Goal: Task Accomplishment & Management: Manage account settings

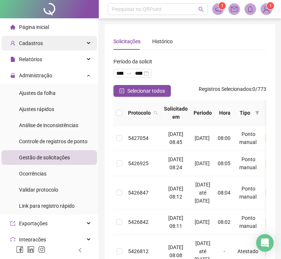
click at [85, 41] on div "Cadastros" at bounding box center [49, 43] width 96 height 15
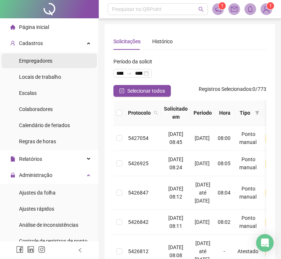
click at [50, 63] on span "Empregadores" at bounding box center [35, 61] width 33 height 6
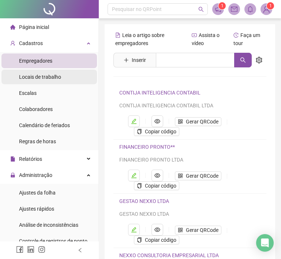
drag, startPoint x: 45, startPoint y: 110, endPoint x: 81, endPoint y: 81, distance: 45.3
click at [44, 110] on span "Colaboradores" at bounding box center [36, 109] width 34 height 6
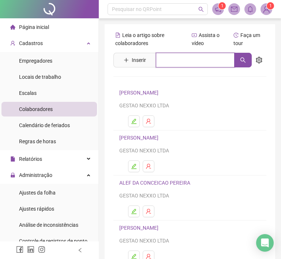
click at [192, 62] on input "text" at bounding box center [195, 60] width 79 height 15
type input "******"
click at [245, 61] on icon "search" at bounding box center [243, 60] width 6 height 6
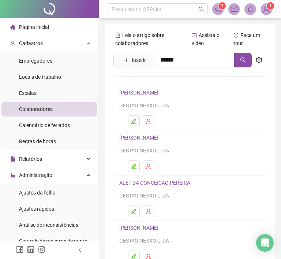
click at [166, 95] on link "AILANA RAIRES SANTOS" at bounding box center [146, 98] width 39 height 6
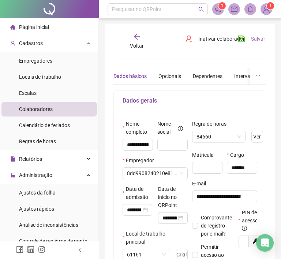
type input "**********"
type input "*******"
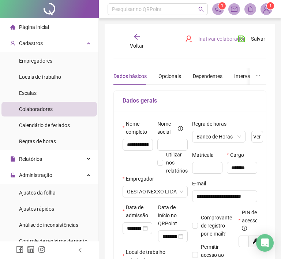
click at [208, 42] on span "Inativar colaborador" at bounding box center [222, 39] width 47 height 8
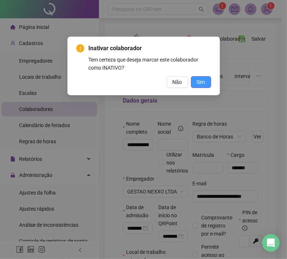
click at [204, 84] on span "Sim" at bounding box center [201, 82] width 8 height 8
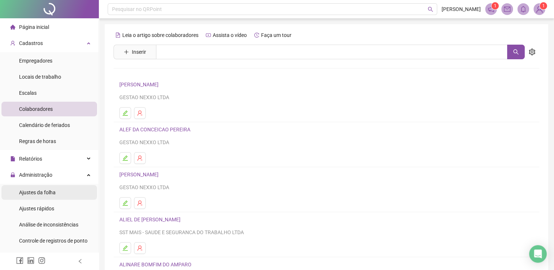
click at [56, 193] on li "Ajustes da folha" at bounding box center [49, 192] width 96 height 15
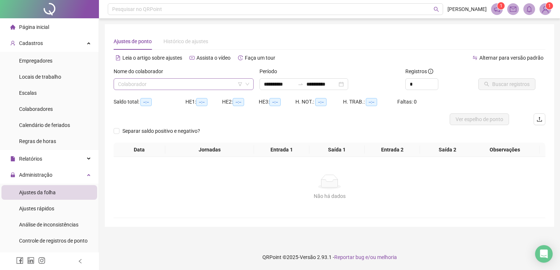
click at [130, 83] on input "search" at bounding box center [180, 84] width 125 height 11
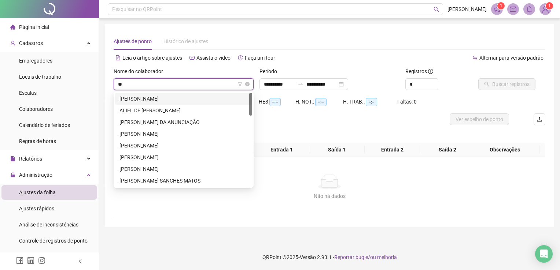
type input "***"
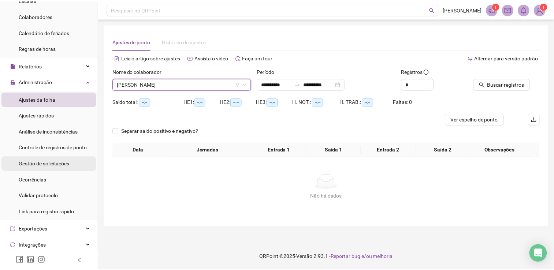
scroll to position [110, 0]
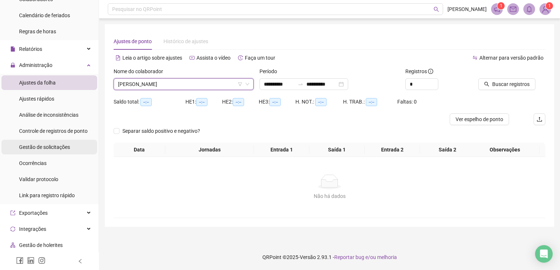
click at [58, 147] on span "Gestão de solicitações" at bounding box center [44, 147] width 51 height 6
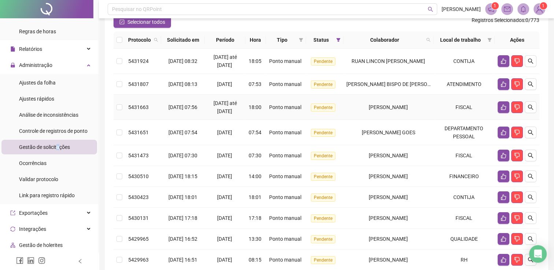
scroll to position [73, 0]
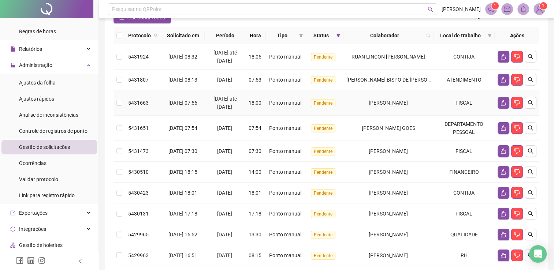
drag, startPoint x: 357, startPoint y: 103, endPoint x: 328, endPoint y: 136, distance: 43.6
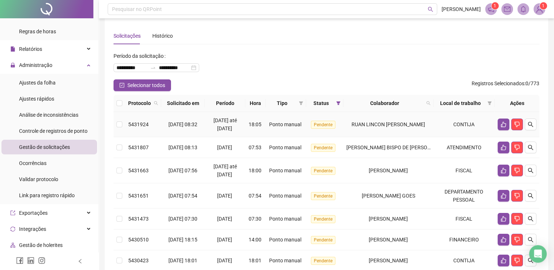
scroll to position [0, 0]
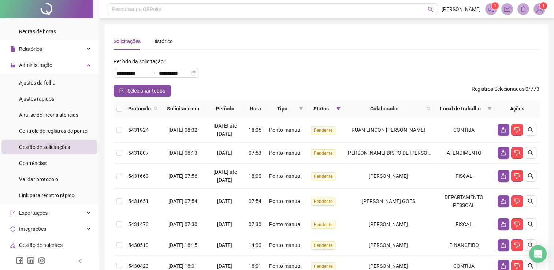
click at [123, 107] on th at bounding box center [120, 108] width 12 height 17
click at [123, 105] on th at bounding box center [120, 108] width 12 height 17
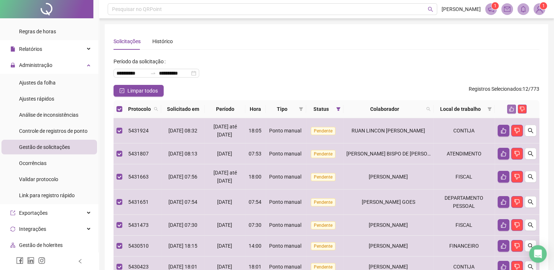
click at [281, 105] on button "button" at bounding box center [511, 109] width 9 height 9
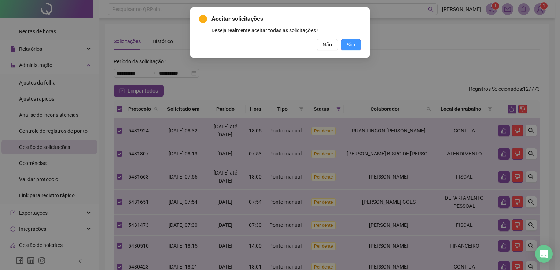
click at [281, 45] on span "Sim" at bounding box center [351, 45] width 8 height 8
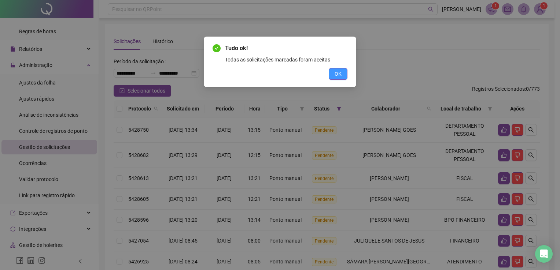
click at [281, 74] on button "OK" at bounding box center [338, 74] width 19 height 12
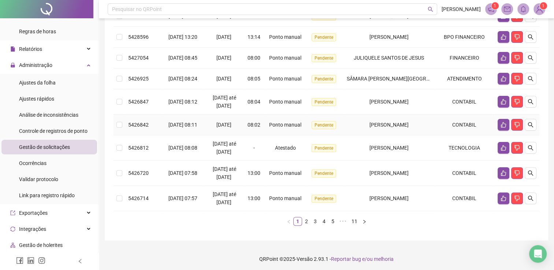
scroll to position [210, 0]
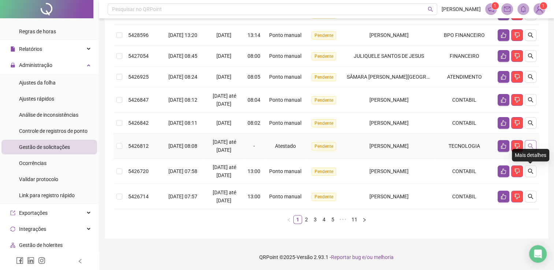
click at [281, 151] on button "button" at bounding box center [531, 146] width 12 height 12
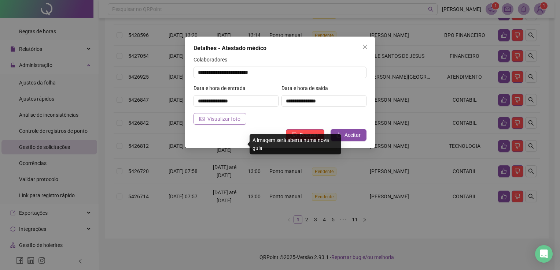
click at [236, 117] on span "Visualizar foto" at bounding box center [223, 119] width 33 height 8
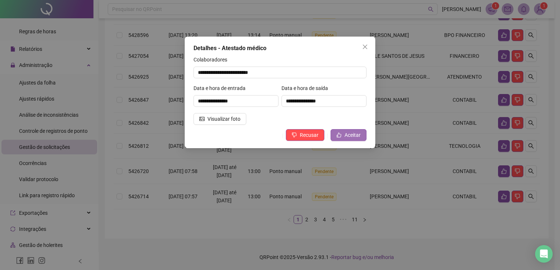
click at [281, 134] on span "Aceitar" at bounding box center [352, 135] width 16 height 8
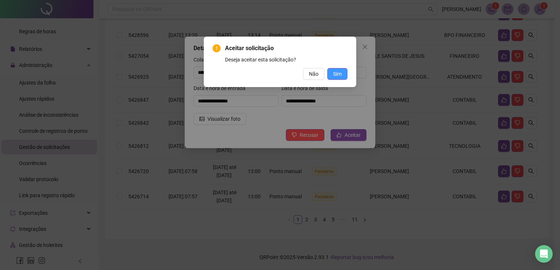
click at [281, 74] on span "Sim" at bounding box center [337, 74] width 8 height 8
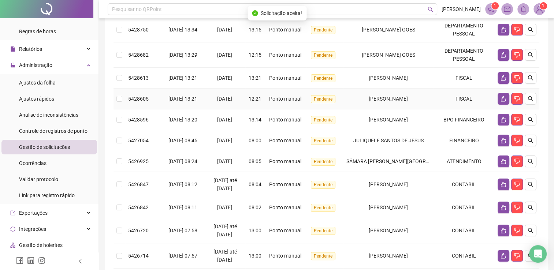
scroll to position [0, 0]
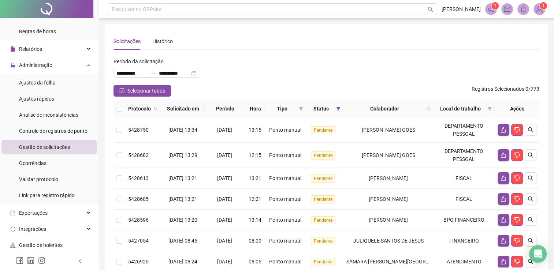
click at [123, 108] on th at bounding box center [120, 108] width 12 height 17
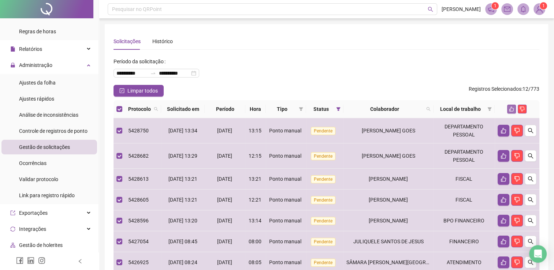
click at [281, 109] on button "button" at bounding box center [511, 109] width 9 height 9
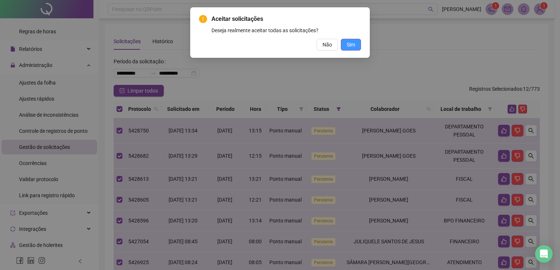
click at [281, 41] on span "Sim" at bounding box center [351, 45] width 8 height 8
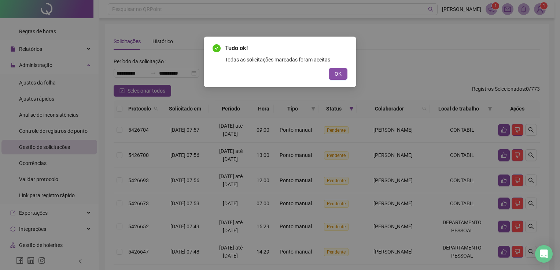
click at [281, 74] on span "OK" at bounding box center [337, 74] width 7 height 8
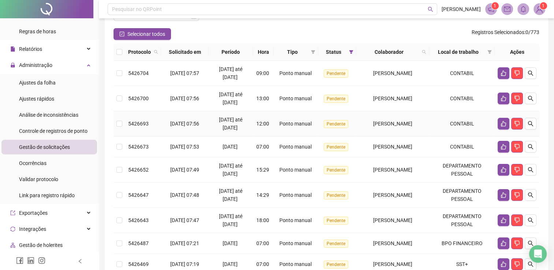
scroll to position [27, 0]
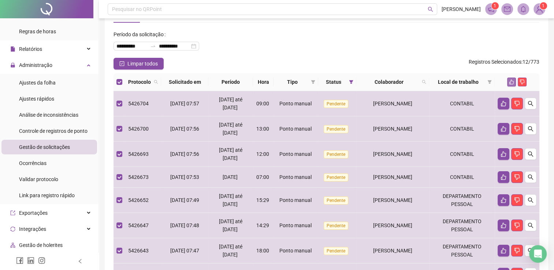
click at [281, 84] on icon "like" at bounding box center [512, 82] width 5 height 5
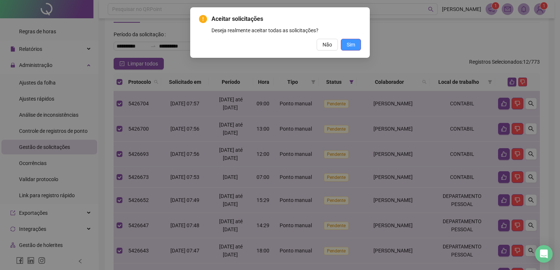
click at [281, 47] on span "Sim" at bounding box center [351, 45] width 8 height 8
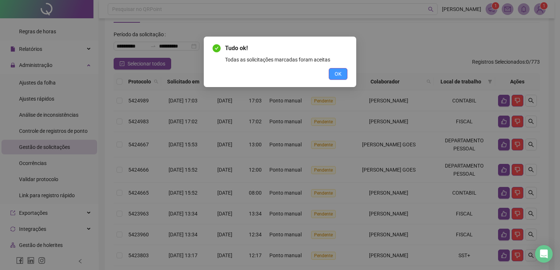
click at [281, 74] on button "OK" at bounding box center [338, 74] width 19 height 12
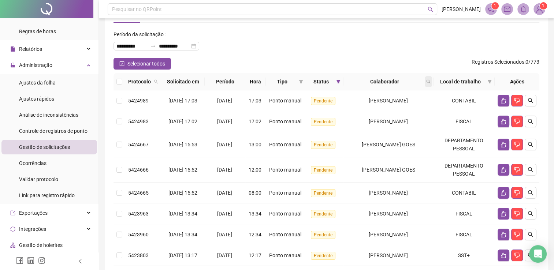
click at [281, 84] on span at bounding box center [428, 81] width 7 height 11
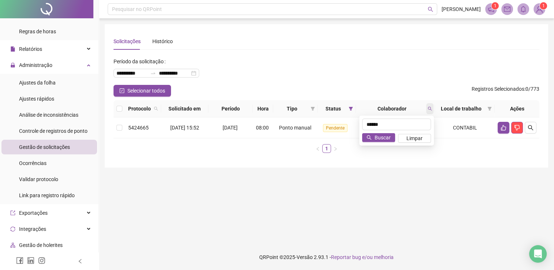
scroll to position [0, 0]
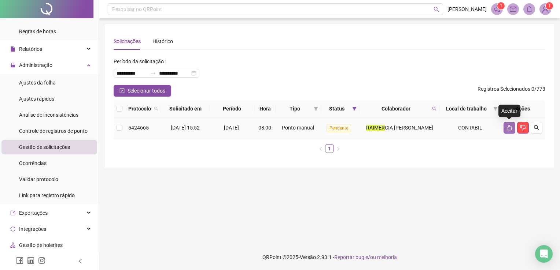
click at [281, 131] on button "button" at bounding box center [509, 128] width 12 height 12
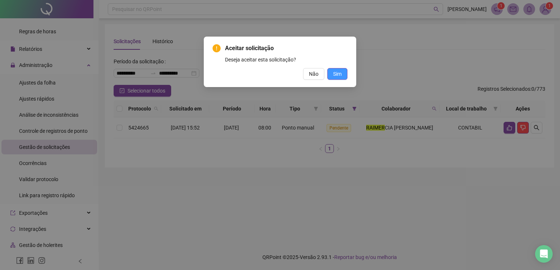
click at [281, 74] on span "Sim" at bounding box center [337, 74] width 8 height 8
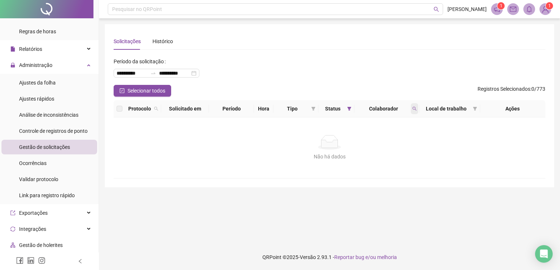
click at [281, 108] on icon "search" at bounding box center [414, 109] width 4 height 4
type input "*****"
click at [281, 140] on icon "search" at bounding box center [352, 137] width 5 height 5
drag, startPoint x: 157, startPoint y: 81, endPoint x: 154, endPoint y: 92, distance: 10.8
click at [156, 84] on div "**********" at bounding box center [168, 70] width 108 height 29
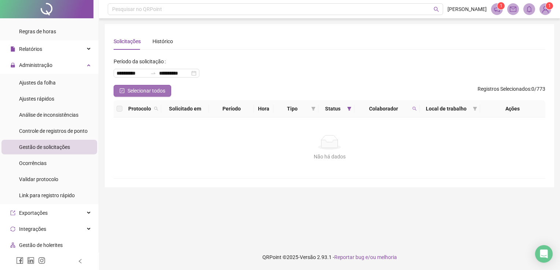
click at [154, 93] on span "Selecionar todos" at bounding box center [146, 91] width 38 height 8
drag, startPoint x: 410, startPoint y: 105, endPoint x: 413, endPoint y: 109, distance: 5.0
click at [281, 106] on div "Colaborador" at bounding box center [386, 109] width 59 height 8
click at [281, 111] on icon "search" at bounding box center [414, 109] width 4 height 4
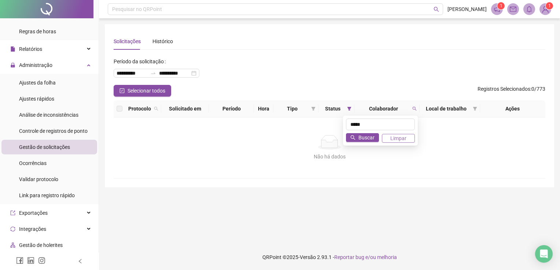
click at [281, 134] on span "Limpar" at bounding box center [398, 138] width 16 height 8
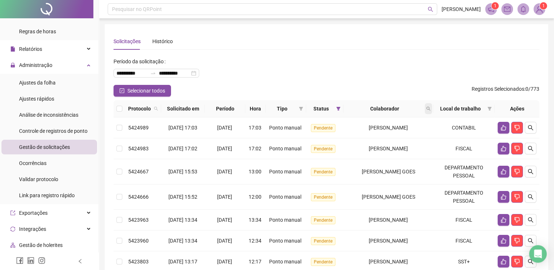
click at [281, 108] on icon "search" at bounding box center [428, 109] width 4 height 4
type input "*******"
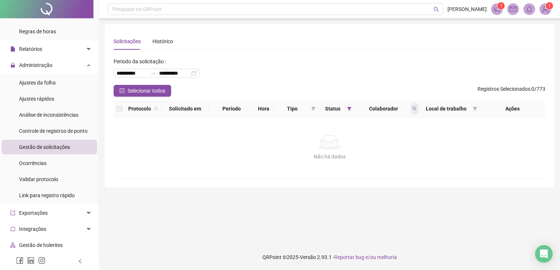
click at [281, 111] on span at bounding box center [414, 108] width 7 height 11
click at [281, 138] on span "Limpar" at bounding box center [398, 138] width 16 height 8
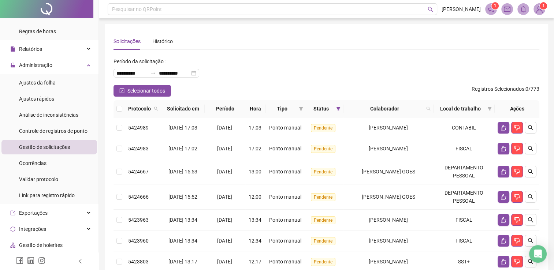
click at [80, 187] on ul "Ajustes da folha Ajustes rápidos Análise de inconsistências Controle de registr…" at bounding box center [49, 139] width 99 height 130
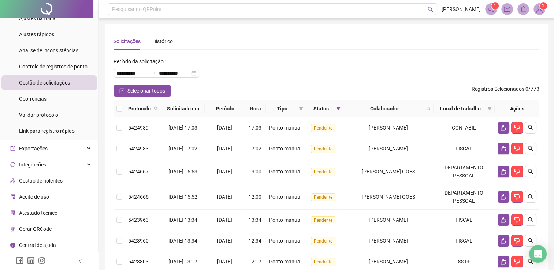
scroll to position [210, 0]
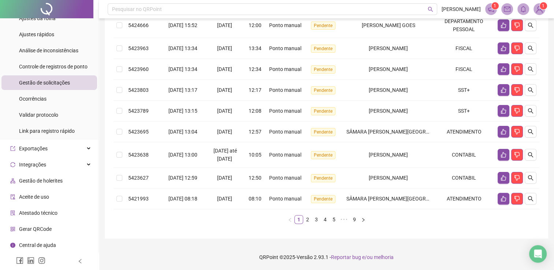
click at [80, 187] on li "Gestão de holerites" at bounding box center [49, 181] width 96 height 15
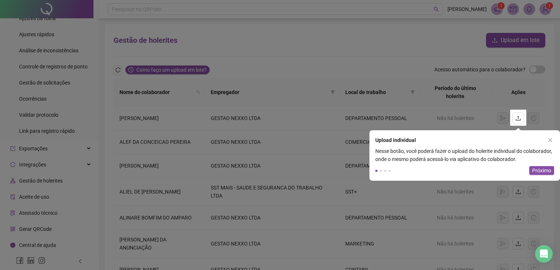
click at [94, 196] on rect at bounding box center [280, 198] width 560 height 144
click at [281, 140] on icon "close" at bounding box center [549, 140] width 5 height 5
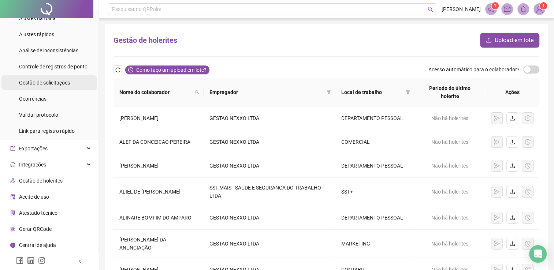
click at [59, 81] on span "Gestão de solicitações" at bounding box center [44, 83] width 51 height 6
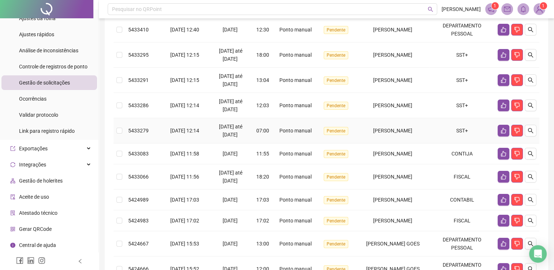
scroll to position [27, 0]
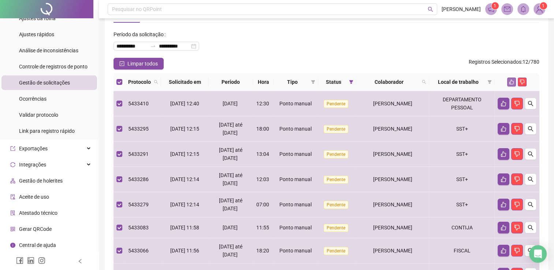
click at [281, 84] on icon "like" at bounding box center [512, 82] width 5 height 5
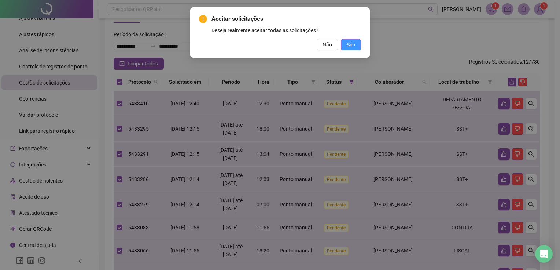
click at [281, 48] on button "Sim" at bounding box center [351, 45] width 20 height 12
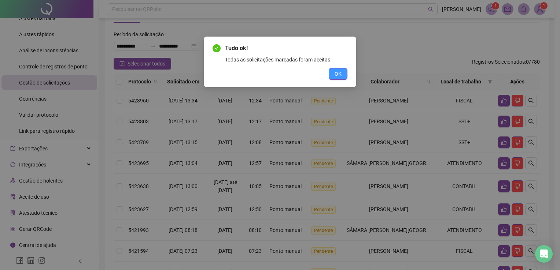
click at [281, 74] on span "OK" at bounding box center [337, 74] width 7 height 8
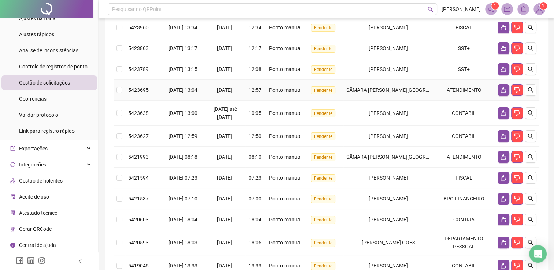
scroll to position [0, 0]
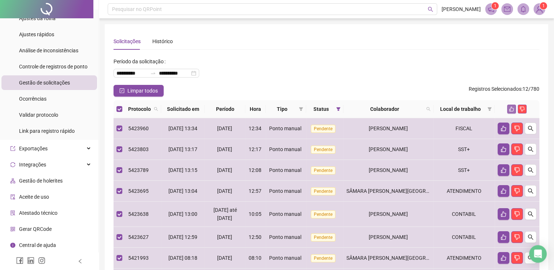
click at [281, 107] on icon "like" at bounding box center [511, 109] width 5 height 5
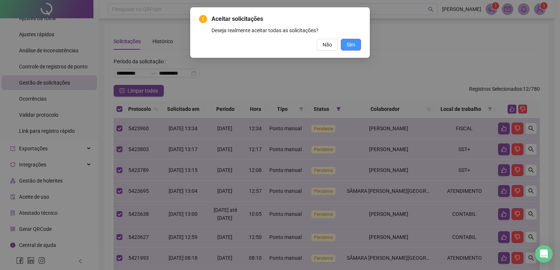
click at [281, 46] on span "Sim" at bounding box center [351, 45] width 8 height 8
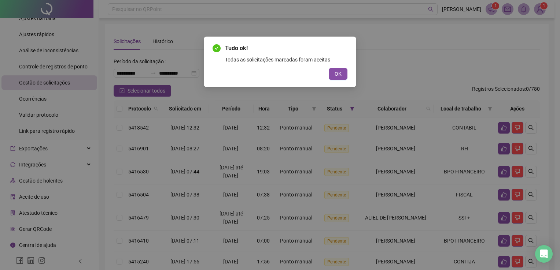
click at [281, 77] on span "OK" at bounding box center [337, 74] width 7 height 8
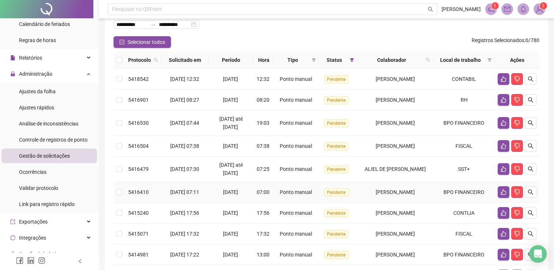
scroll to position [27, 0]
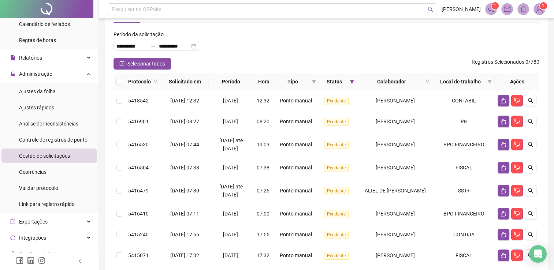
click at [119, 77] on th at bounding box center [120, 81] width 12 height 17
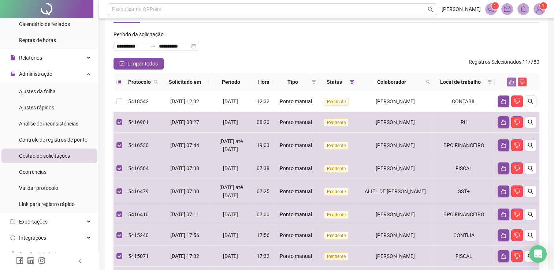
click at [281, 81] on icon "like" at bounding box center [511, 82] width 5 height 5
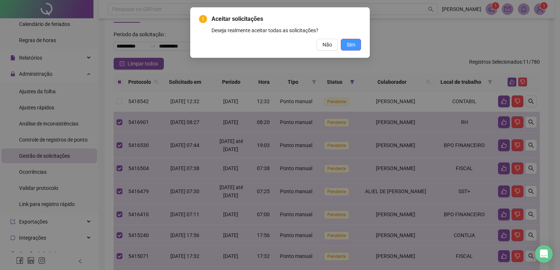
click at [281, 45] on span "Sim" at bounding box center [351, 45] width 8 height 8
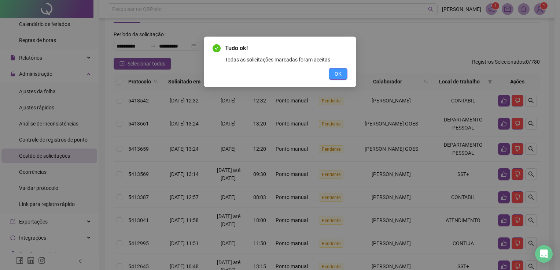
click at [281, 74] on button "OK" at bounding box center [338, 74] width 19 height 12
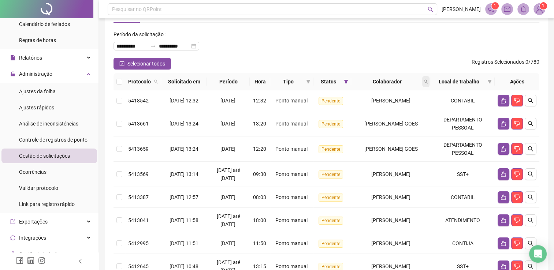
click at [281, 85] on span at bounding box center [425, 81] width 7 height 11
click at [281, 108] on icon "search" at bounding box center [369, 110] width 5 height 5
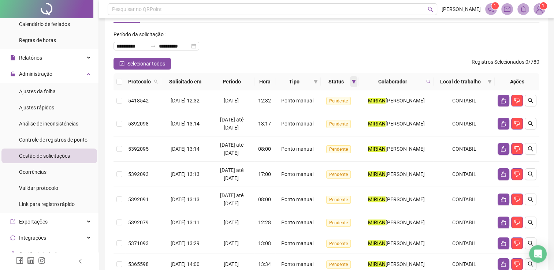
click at [281, 82] on icon "filter" at bounding box center [354, 82] width 4 height 4
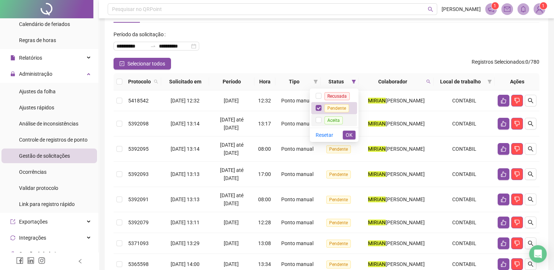
click at [281, 119] on li "Aceita" at bounding box center [334, 120] width 46 height 12
click at [281, 134] on span "OK" at bounding box center [349, 135] width 7 height 8
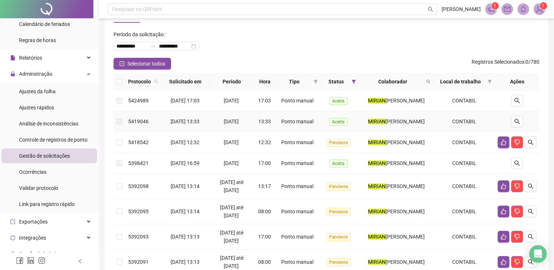
click at [281, 118] on span "Aceita" at bounding box center [338, 122] width 18 height 8
click at [281, 122] on span "Aceita" at bounding box center [338, 122] width 18 height 8
click at [281, 164] on button "button" at bounding box center [517, 164] width 12 height 12
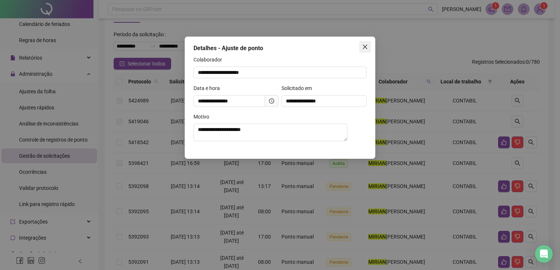
click at [281, 49] on icon "close" at bounding box center [365, 47] width 6 height 6
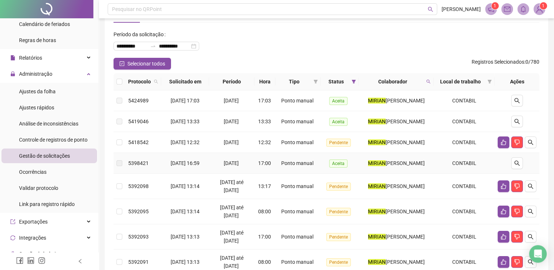
click at [281, 162] on span "Aceita" at bounding box center [338, 164] width 18 height 8
click at [281, 165] on icon "search" at bounding box center [517, 163] width 6 height 6
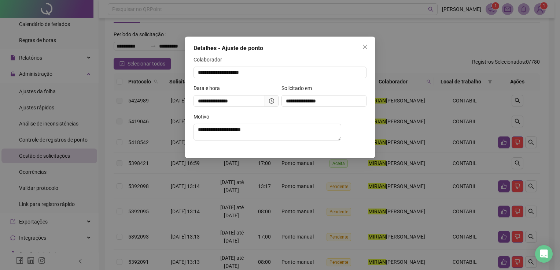
drag, startPoint x: 363, startPoint y: 47, endPoint x: 352, endPoint y: 55, distance: 13.3
click at [281, 47] on icon "close" at bounding box center [365, 47] width 6 height 6
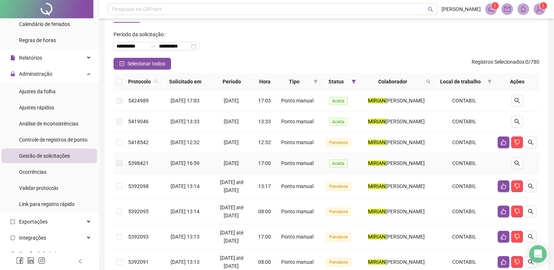
click at [120, 162] on label at bounding box center [120, 163] width 6 height 8
click at [123, 165] on td at bounding box center [120, 163] width 12 height 21
click at [122, 133] on td at bounding box center [120, 142] width 12 height 21
click at [120, 163] on label at bounding box center [120, 163] width 6 height 8
click at [120, 162] on label at bounding box center [120, 163] width 6 height 8
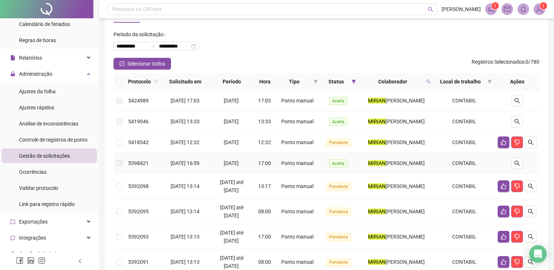
click at [119, 162] on label at bounding box center [120, 163] width 6 height 8
click at [281, 163] on div at bounding box center [517, 164] width 39 height 12
click at [281, 162] on button "button" at bounding box center [517, 164] width 12 height 12
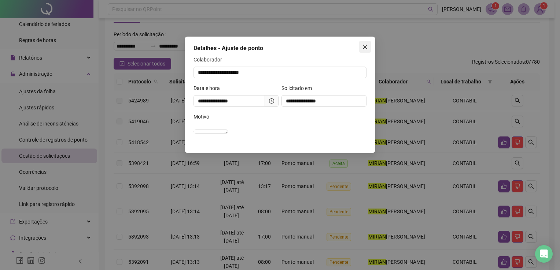
click at [281, 45] on span "Close" at bounding box center [365, 47] width 12 height 6
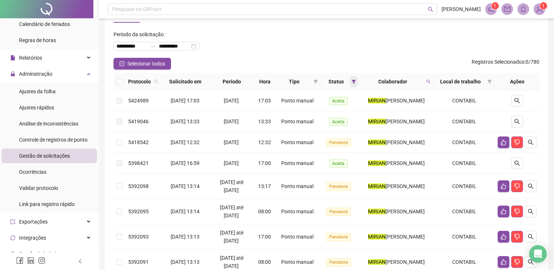
click at [281, 84] on icon "filter" at bounding box center [354, 82] width 4 height 4
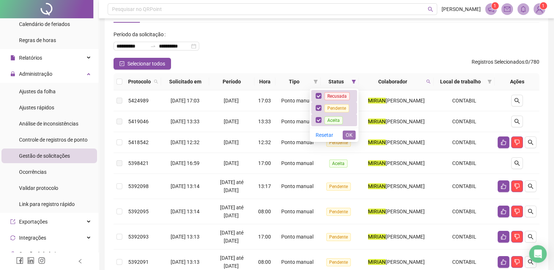
click at [281, 137] on span "OK" at bounding box center [349, 135] width 7 height 8
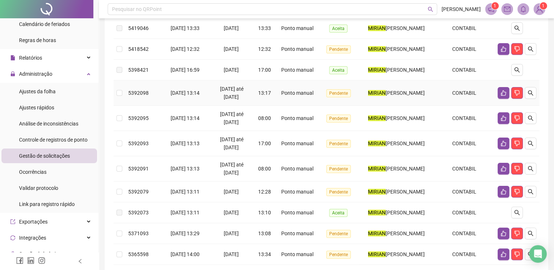
scroll to position [137, 0]
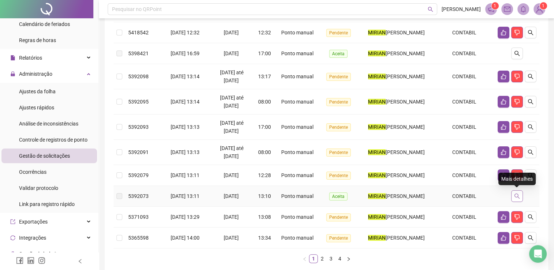
click at [281, 194] on icon "search" at bounding box center [517, 196] width 6 height 6
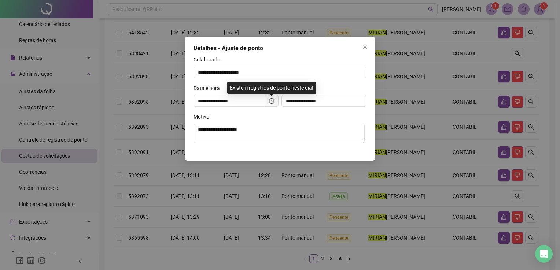
click at [281, 47] on icon "close" at bounding box center [365, 47] width 6 height 6
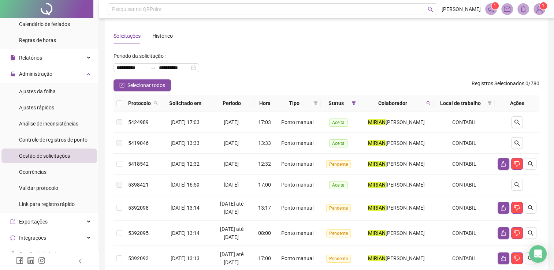
scroll to position [0, 0]
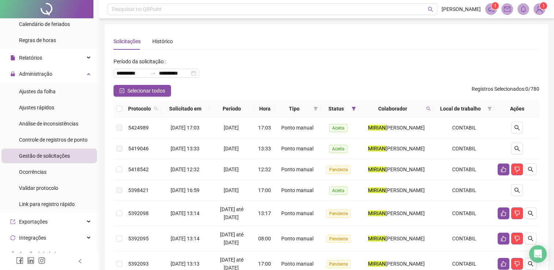
click at [281, 111] on span "Local de trabalho" at bounding box center [461, 109] width 48 height 8
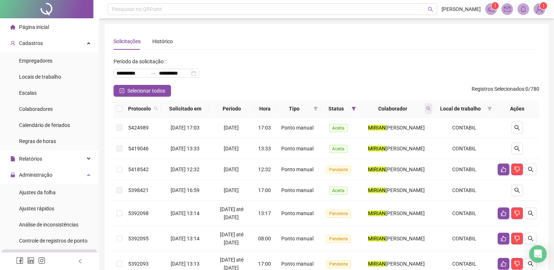
drag, startPoint x: 431, startPoint y: 106, endPoint x: 430, endPoint y: 111, distance: 4.5
click at [281, 106] on span at bounding box center [428, 108] width 7 height 11
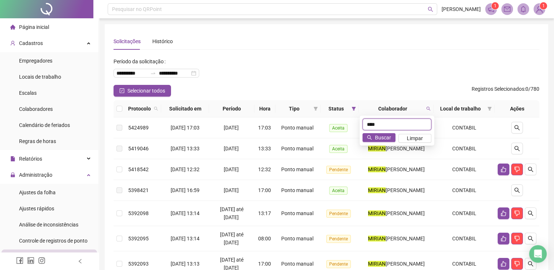
type input "****"
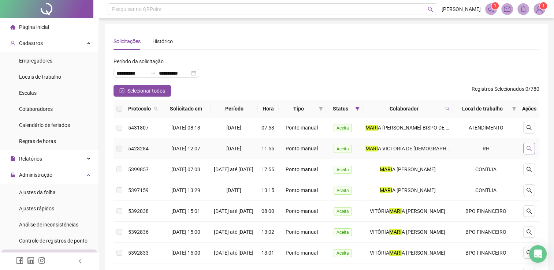
click at [281, 148] on icon "search" at bounding box center [529, 149] width 6 height 6
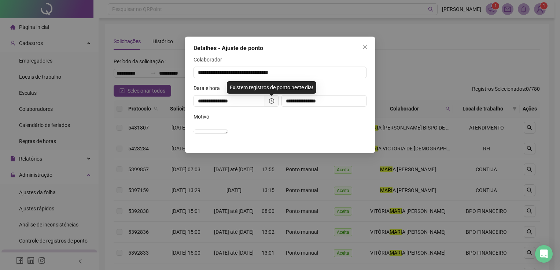
click at [281, 42] on button "Close" at bounding box center [365, 47] width 12 height 12
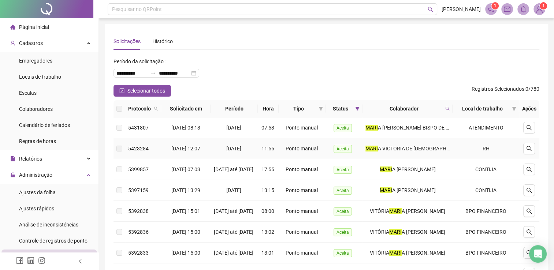
click at [122, 145] on label at bounding box center [120, 149] width 6 height 8
click at [123, 148] on td at bounding box center [120, 148] width 12 height 21
click at [124, 146] on td at bounding box center [120, 148] width 12 height 21
click at [121, 152] on td at bounding box center [120, 148] width 12 height 21
click at [119, 150] on label at bounding box center [120, 149] width 6 height 8
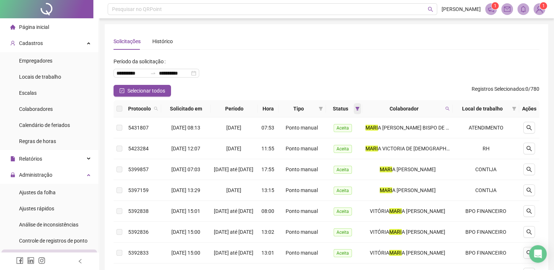
click at [281, 108] on icon "filter" at bounding box center [358, 109] width 4 height 4
click at [281, 163] on button "OK" at bounding box center [353, 162] width 13 height 9
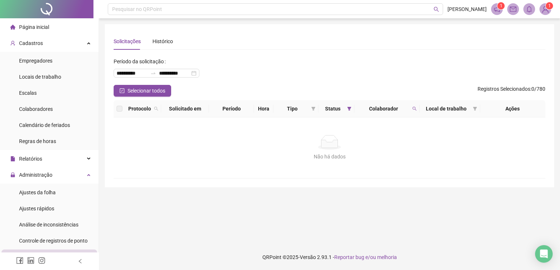
click at [281, 110] on th "Local de trabalho" at bounding box center [449, 108] width 60 height 17
click at [281, 108] on span at bounding box center [414, 108] width 7 height 11
click at [281, 136] on span "Buscar" at bounding box center [366, 138] width 16 height 8
click at [33, 128] on span "Calendário de feriados" at bounding box center [44, 125] width 51 height 6
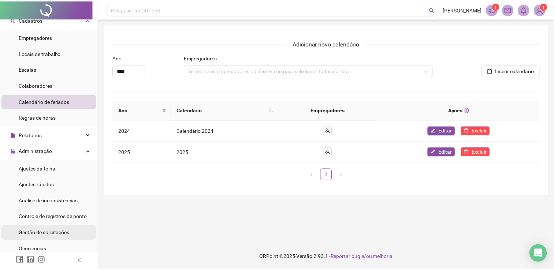
scroll to position [37, 0]
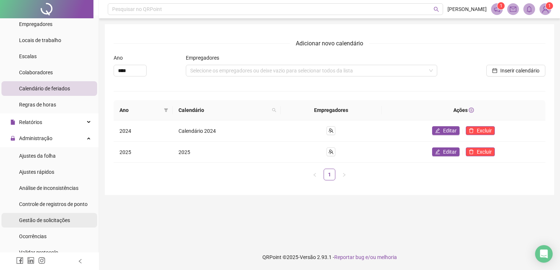
click at [54, 222] on span "Gestão de solicitações" at bounding box center [44, 221] width 51 height 6
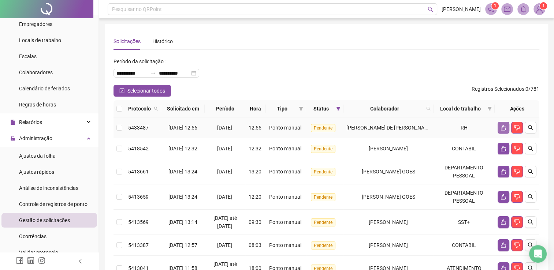
click at [281, 131] on button "button" at bounding box center [504, 128] width 12 height 12
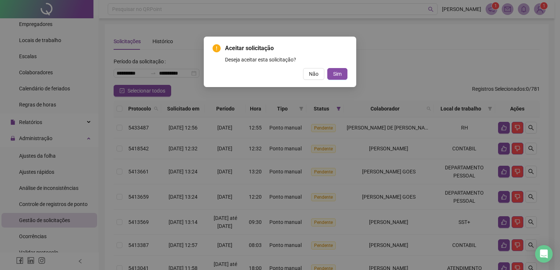
drag, startPoint x: 338, startPoint y: 73, endPoint x: 322, endPoint y: 56, distance: 23.6
click at [281, 73] on span "Sim" at bounding box center [337, 74] width 8 height 8
drag, startPoint x: 233, startPoint y: -14, endPoint x: 129, endPoint y: -27, distance: 104.9
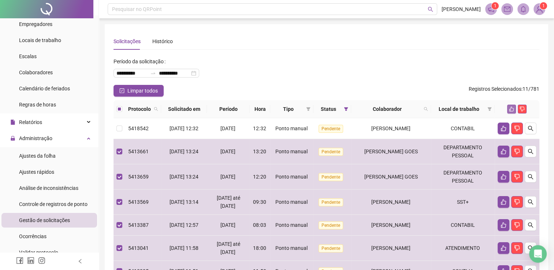
click at [281, 111] on icon "like" at bounding box center [511, 109] width 5 height 5
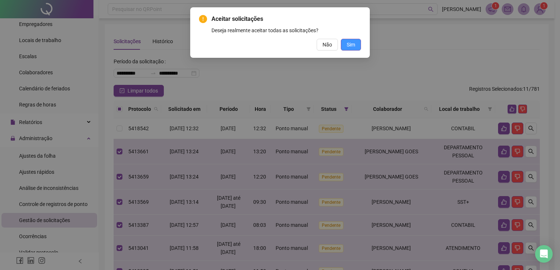
click at [281, 44] on span "Sim" at bounding box center [351, 45] width 8 height 8
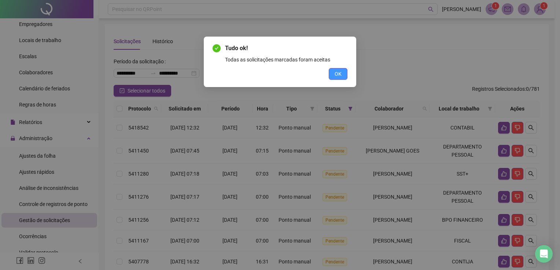
click at [281, 78] on button "OK" at bounding box center [338, 74] width 19 height 12
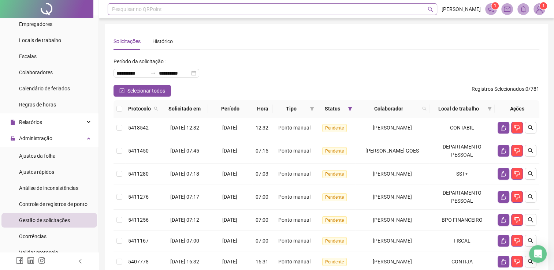
drag, startPoint x: 339, startPoint y: 78, endPoint x: 339, endPoint y: 6, distance: 72.5
click at [281, 6] on div "Pesquisar no QRPoint" at bounding box center [273, 9] width 330 height 12
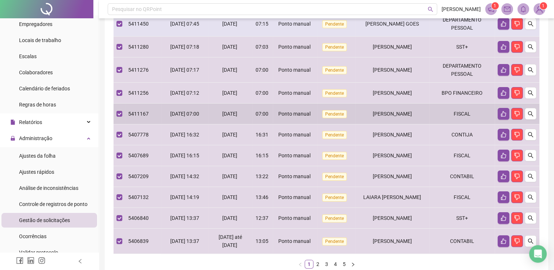
scroll to position [64, 0]
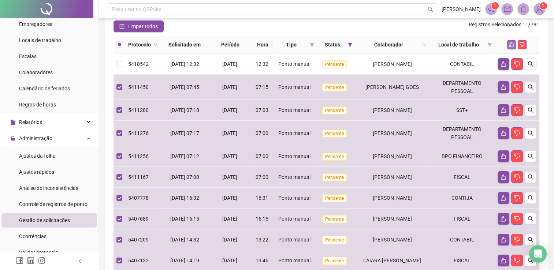
click at [281, 48] on button "button" at bounding box center [511, 44] width 9 height 9
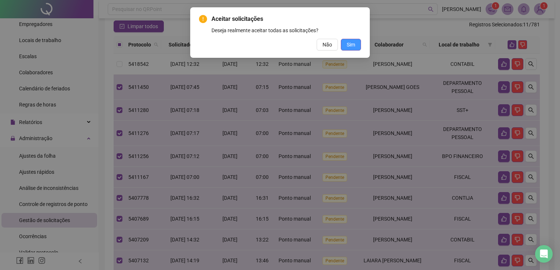
click at [281, 50] on button "Sim" at bounding box center [351, 45] width 20 height 12
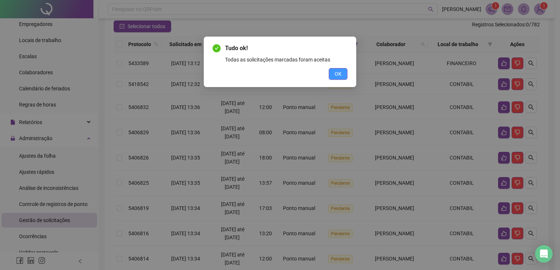
click at [281, 77] on span "OK" at bounding box center [337, 74] width 7 height 8
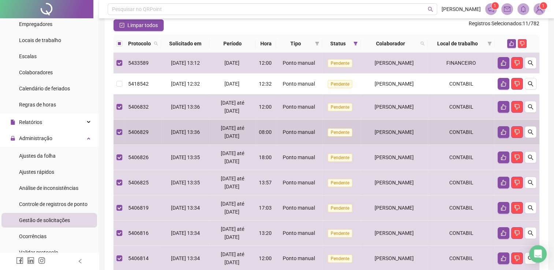
scroll to position [0, 0]
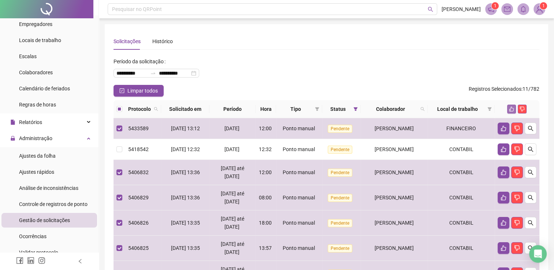
click at [281, 105] on button "button" at bounding box center [511, 109] width 9 height 9
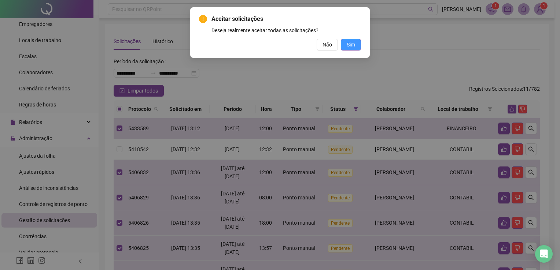
click at [281, 41] on span "Sim" at bounding box center [351, 45] width 8 height 8
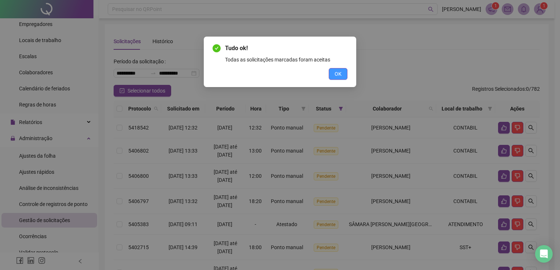
click at [281, 78] on span "OK" at bounding box center [337, 74] width 7 height 8
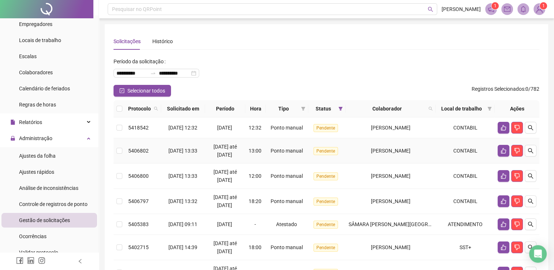
click at [122, 151] on td at bounding box center [120, 150] width 12 height 25
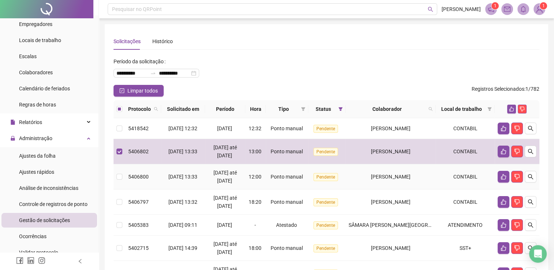
click at [119, 180] on label at bounding box center [120, 177] width 6 height 8
click at [115, 211] on td at bounding box center [120, 202] width 12 height 25
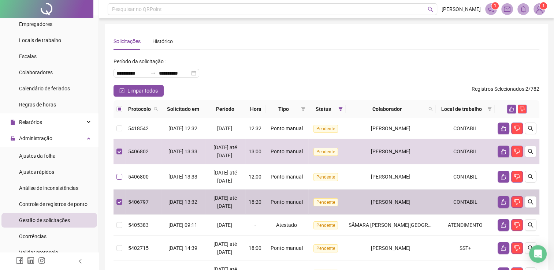
click at [122, 201] on td at bounding box center [120, 202] width 12 height 25
click at [122, 184] on td at bounding box center [120, 176] width 12 height 25
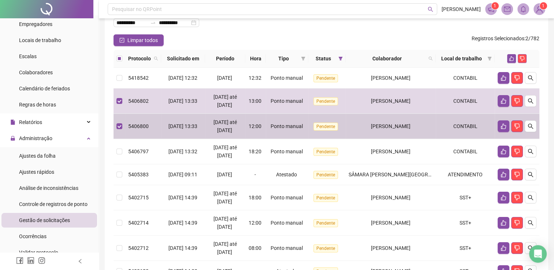
scroll to position [73, 0]
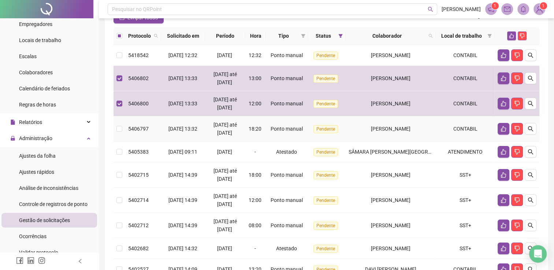
click at [122, 133] on td at bounding box center [120, 129] width 12 height 25
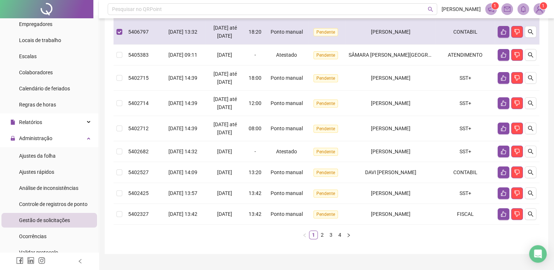
scroll to position [183, 0]
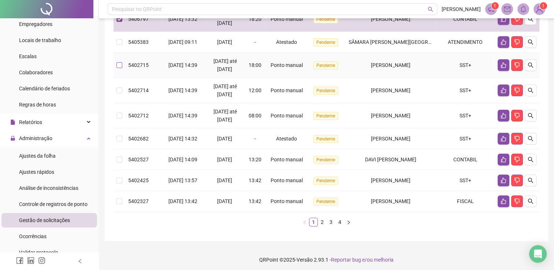
click at [122, 69] on label at bounding box center [120, 65] width 6 height 8
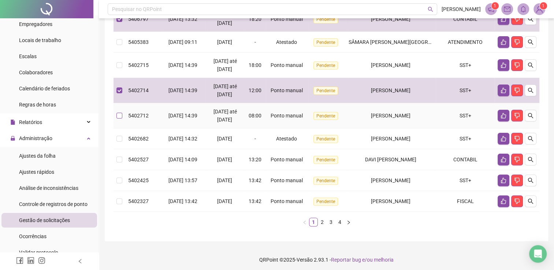
click at [121, 120] on label at bounding box center [120, 116] width 6 height 8
click at [117, 69] on label at bounding box center [120, 65] width 6 height 8
click at [125, 125] on td at bounding box center [120, 115] width 12 height 25
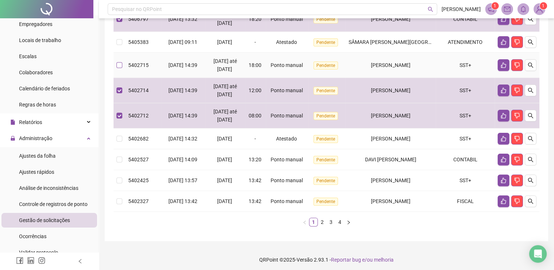
click at [118, 69] on label at bounding box center [120, 65] width 6 height 8
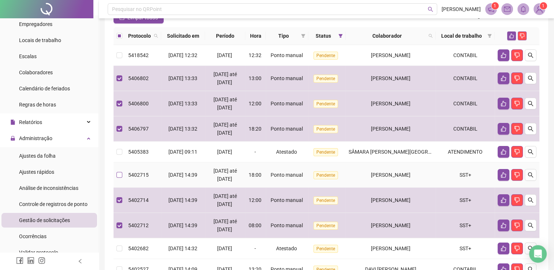
click at [119, 179] on label at bounding box center [120, 175] width 6 height 8
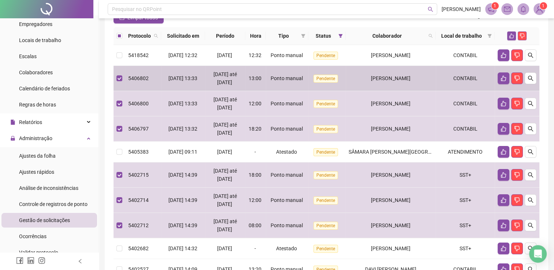
scroll to position [0, 0]
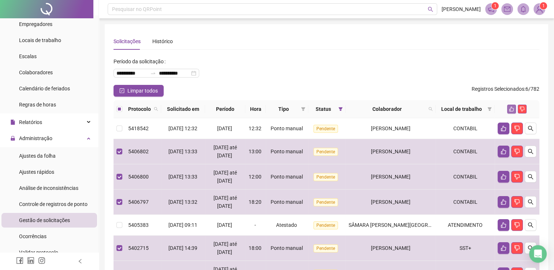
click at [281, 110] on icon "like" at bounding box center [511, 109] width 5 height 5
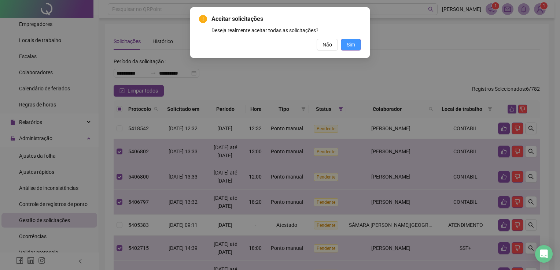
click at [281, 49] on button "Sim" at bounding box center [351, 45] width 20 height 12
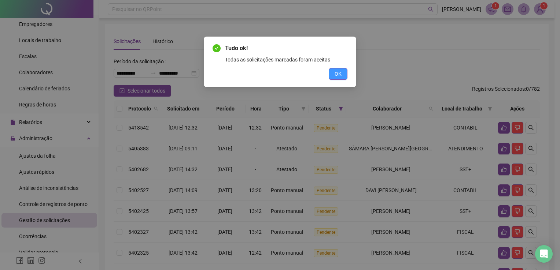
click at [281, 71] on span "OK" at bounding box center [337, 74] width 7 height 8
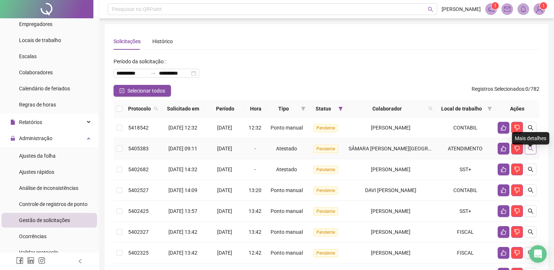
click at [281, 153] on button "button" at bounding box center [531, 149] width 12 height 12
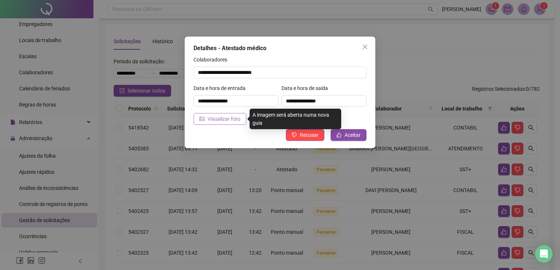
click at [233, 117] on span "Visualizar foto" at bounding box center [223, 119] width 33 height 8
click at [220, 122] on span "Visualizar foto" at bounding box center [223, 119] width 33 height 8
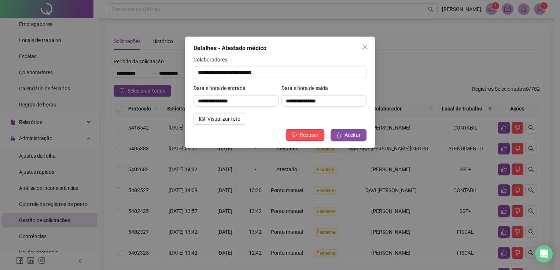
drag, startPoint x: 365, startPoint y: 45, endPoint x: 342, endPoint y: 101, distance: 60.8
click at [281, 45] on icon "close" at bounding box center [365, 47] width 6 height 6
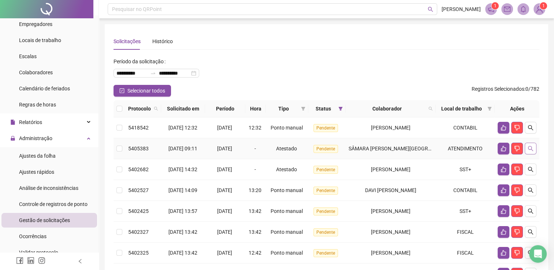
click at [281, 155] on button "button" at bounding box center [531, 149] width 12 height 12
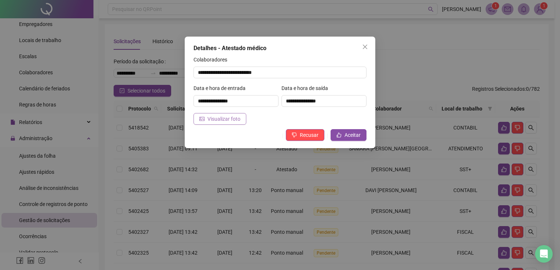
click at [242, 116] on button "Visualizar foto" at bounding box center [219, 119] width 53 height 12
click at [281, 133] on span "Recusar" at bounding box center [309, 135] width 19 height 8
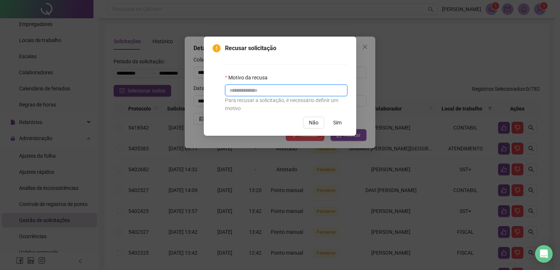
click at [269, 87] on input "text" at bounding box center [286, 91] width 122 height 12
type input "*********"
click at [281, 128] on div "Recusar solicitação Motivo da recusa ********* Para recusar a solicitação, é ne…" at bounding box center [280, 86] width 152 height 99
click at [281, 124] on span "Sim" at bounding box center [337, 123] width 8 height 8
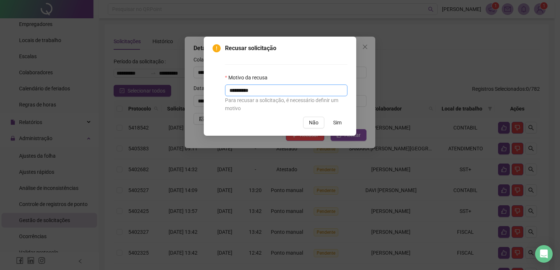
click at [281, 85] on div "Motivo da recusa ********* Para recusar a solicitação, é necessário definir um …" at bounding box center [286, 93] width 122 height 39
click at [281, 90] on div "Recusar solicitação Motivo da recusa ********* Para recusar a solicitação, é ne…" at bounding box center [280, 135] width 560 height 270
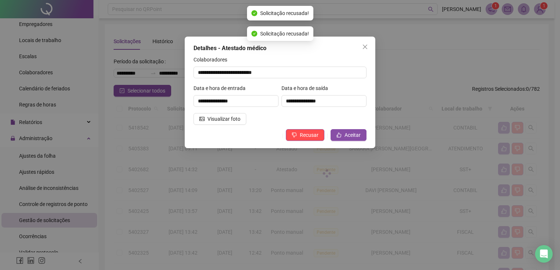
click at [281, 91] on div "Recusar solicitação Motivo da recusa ********* Para recusar a solicitação, é ne…" at bounding box center [280, 135] width 560 height 270
click at [281, 92] on div "Recusar solicitação Motivo da recusa ********* Para recusar a solicitação, é ne…" at bounding box center [280, 135] width 560 height 270
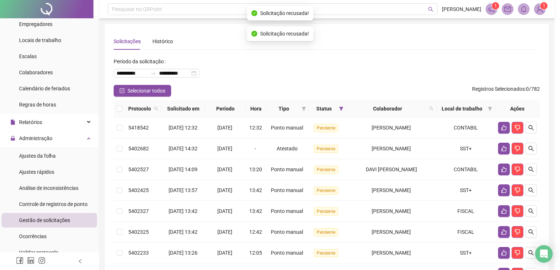
click at [281, 44] on div "**********" at bounding box center [280, 135] width 560 height 270
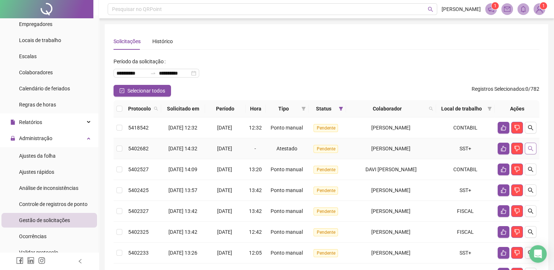
click at [281, 152] on icon "search" at bounding box center [531, 149] width 6 height 6
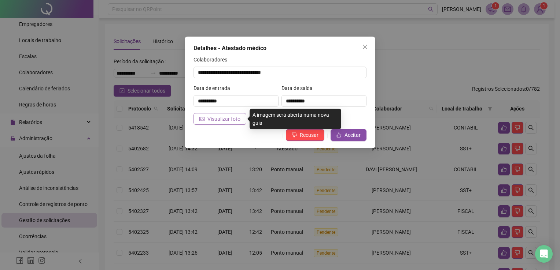
click at [228, 122] on span "Visualizar foto" at bounding box center [223, 119] width 33 height 8
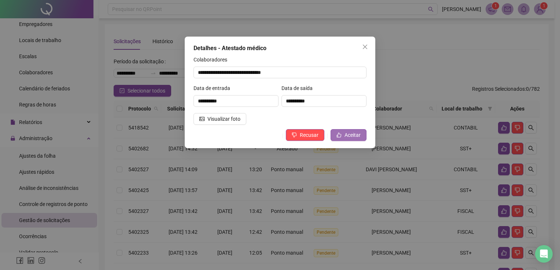
click at [281, 137] on span "Aceitar" at bounding box center [352, 135] width 16 height 8
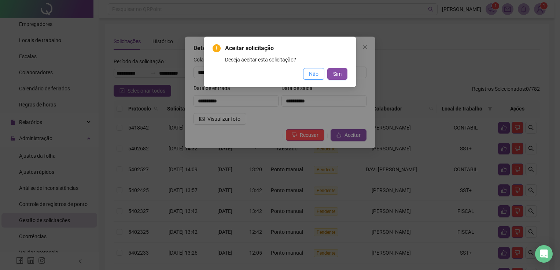
click at [281, 69] on button "Não" at bounding box center [313, 74] width 21 height 12
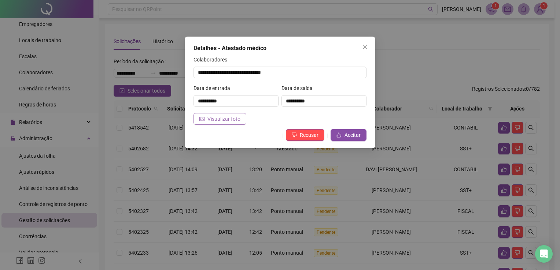
click at [233, 115] on button "Visualizar foto" at bounding box center [219, 119] width 53 height 12
click at [281, 133] on span "Aceitar" at bounding box center [352, 135] width 16 height 8
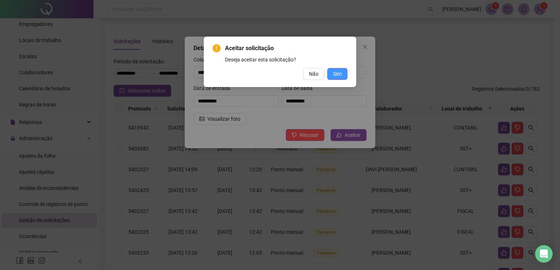
click at [281, 77] on span "Sim" at bounding box center [337, 74] width 8 height 8
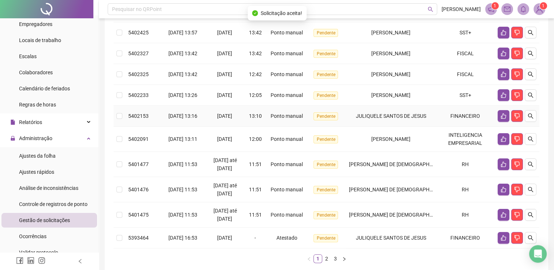
scroll to position [210, 0]
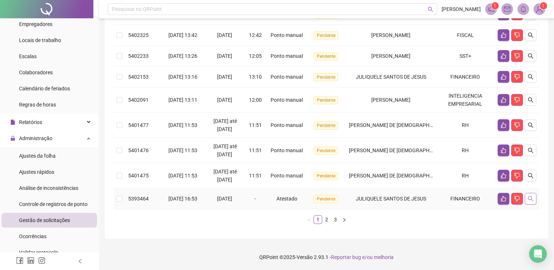
click at [281, 196] on icon "search" at bounding box center [531, 199] width 6 height 6
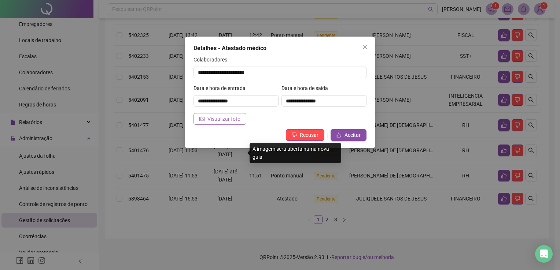
click at [222, 118] on span "Visualizar foto" at bounding box center [223, 119] width 33 height 8
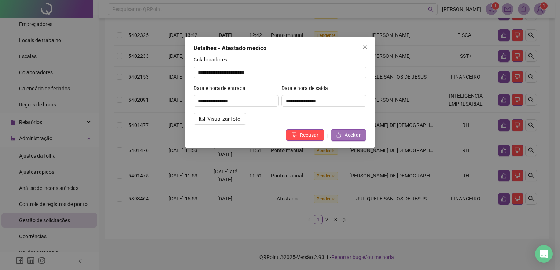
click at [281, 134] on span "Aceitar" at bounding box center [352, 135] width 16 height 8
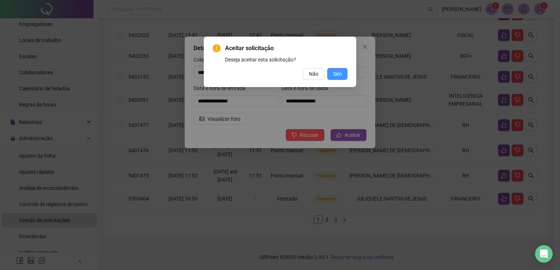
click at [281, 73] on button "Sim" at bounding box center [337, 74] width 20 height 12
click at [281, 75] on button "Sim" at bounding box center [337, 74] width 20 height 12
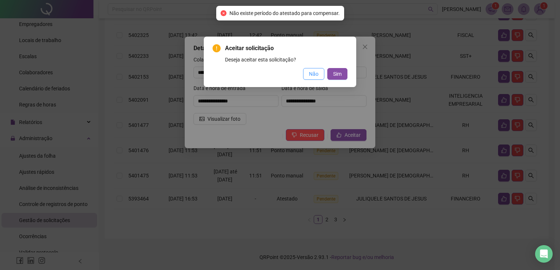
click at [281, 73] on span "Não" at bounding box center [314, 74] width 10 height 8
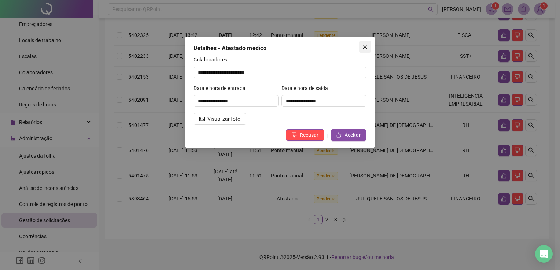
click at [281, 47] on icon "close" at bounding box center [365, 47] width 4 height 4
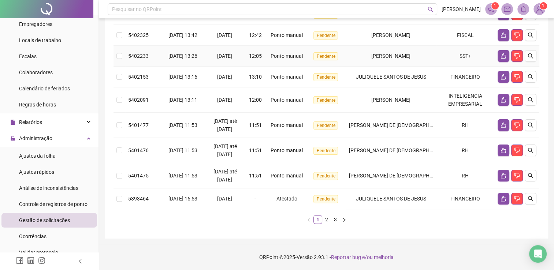
scroll to position [174, 0]
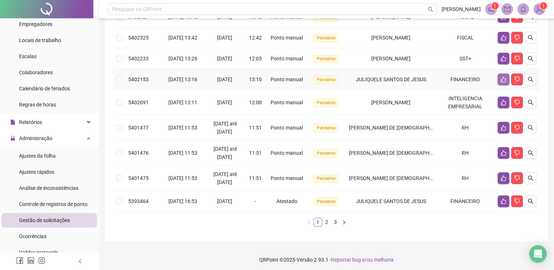
click at [281, 90] on td "FINANCEIRO" at bounding box center [465, 79] width 59 height 21
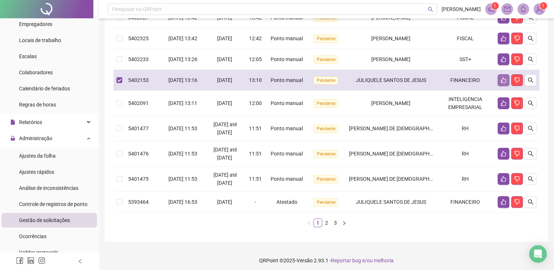
click at [281, 86] on button "button" at bounding box center [504, 80] width 12 height 12
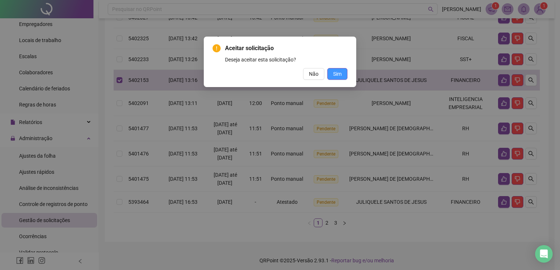
click at [281, 76] on span "Sim" at bounding box center [337, 74] width 8 height 8
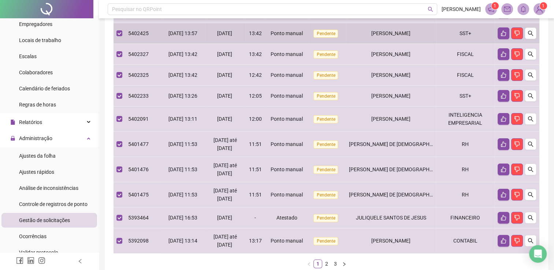
scroll to position [210, 0]
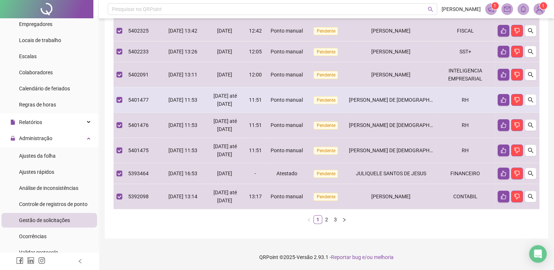
click at [114, 99] on td at bounding box center [120, 100] width 12 height 25
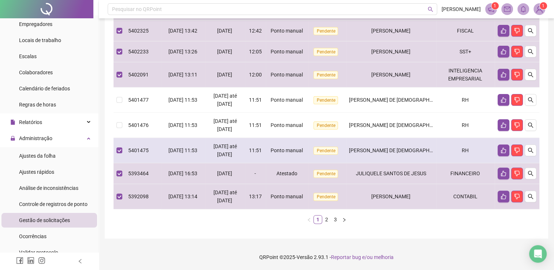
click at [122, 150] on td at bounding box center [120, 150] width 12 height 25
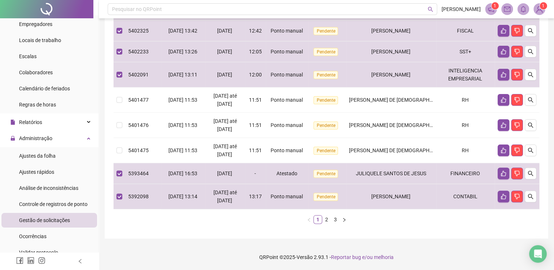
drag, startPoint x: 119, startPoint y: 156, endPoint x: 122, endPoint y: 167, distance: 11.2
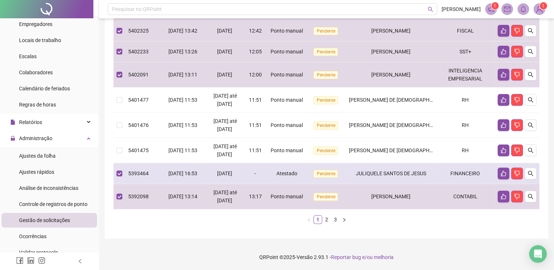
click at [122, 167] on td at bounding box center [120, 173] width 12 height 21
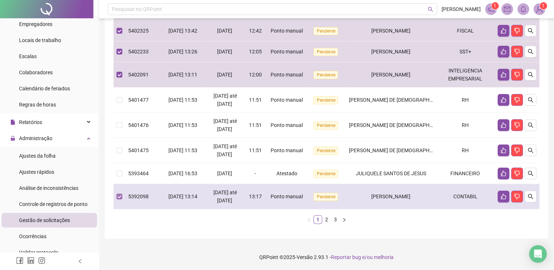
click at [122, 194] on td at bounding box center [120, 196] width 12 height 25
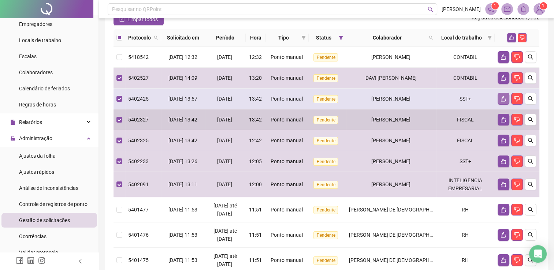
scroll to position [64, 0]
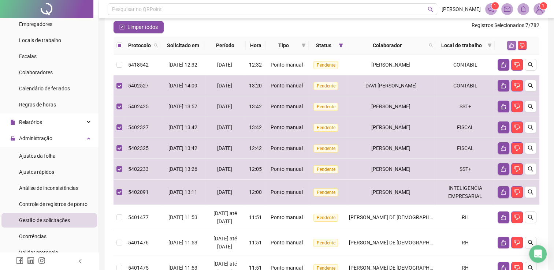
click at [281, 48] on button "button" at bounding box center [511, 45] width 9 height 9
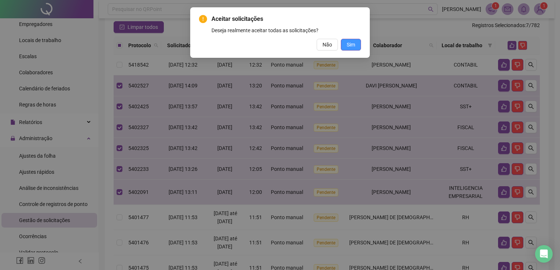
click at [281, 45] on span "Sim" at bounding box center [351, 45] width 8 height 8
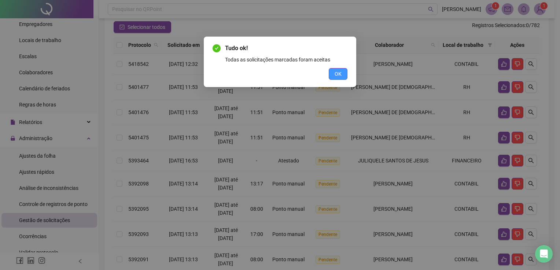
click at [281, 73] on button "OK" at bounding box center [338, 74] width 19 height 12
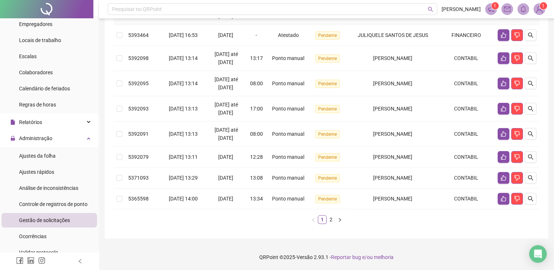
scroll to position [210, 0]
click at [281, 218] on link "2" at bounding box center [331, 220] width 8 height 8
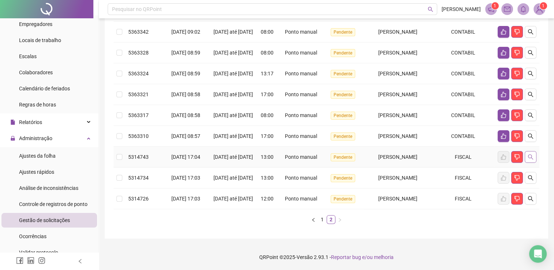
click at [281, 151] on button "button" at bounding box center [531, 157] width 12 height 12
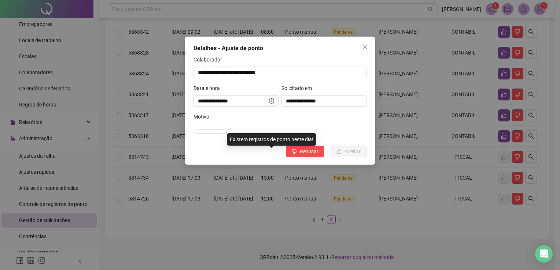
click at [281, 51] on button "Close" at bounding box center [365, 47] width 12 height 12
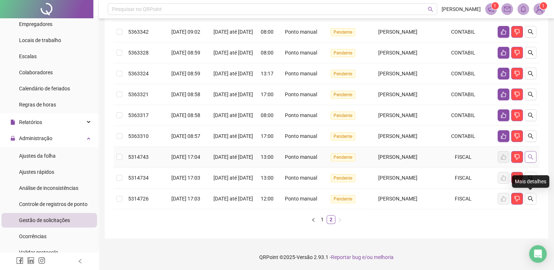
click at [281, 154] on icon "search" at bounding box center [531, 157] width 6 height 6
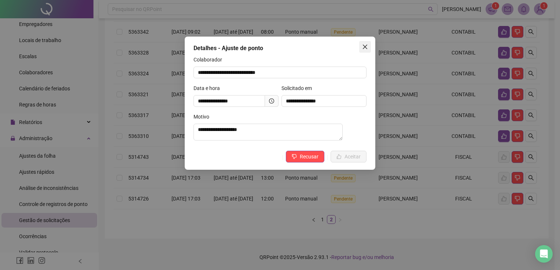
click at [281, 44] on icon "close" at bounding box center [365, 47] width 6 height 6
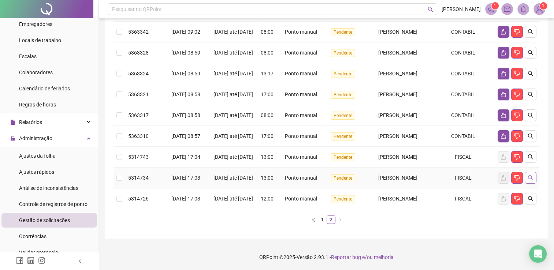
click at [281, 173] on button "button" at bounding box center [531, 178] width 12 height 12
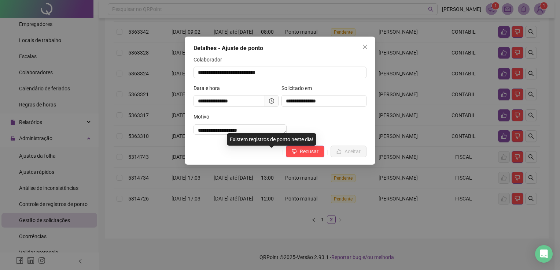
click at [281, 39] on div "**********" at bounding box center [280, 101] width 191 height 128
click at [281, 44] on span "Close" at bounding box center [365, 47] width 12 height 6
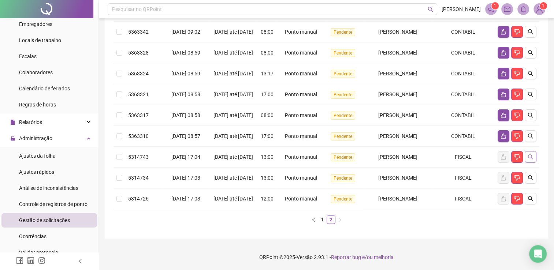
drag, startPoint x: 313, startPoint y: 2, endPoint x: 531, endPoint y: 148, distance: 262.4
click at [281, 154] on icon "search" at bounding box center [531, 157] width 6 height 6
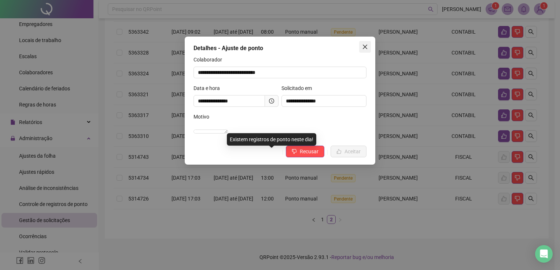
click at [281, 45] on icon "close" at bounding box center [365, 47] width 6 height 6
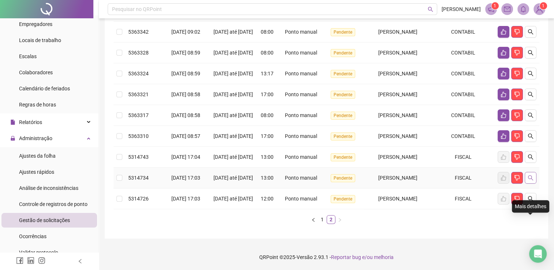
click at [281, 174] on button "button" at bounding box center [531, 178] width 12 height 12
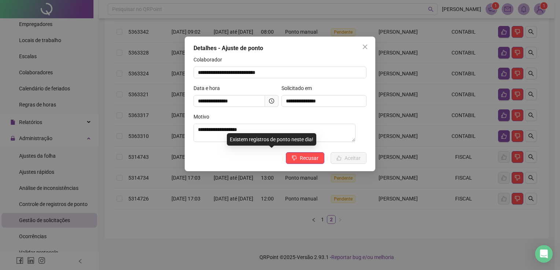
click at [281, 46] on icon "close" at bounding box center [365, 47] width 6 height 6
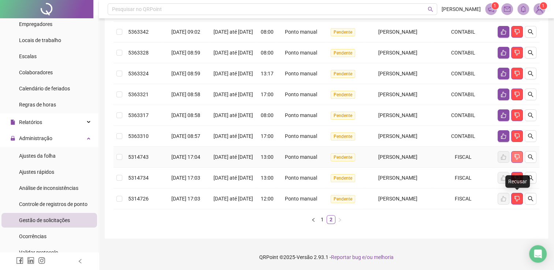
click at [281, 155] on icon "dislike" at bounding box center [517, 157] width 5 height 5
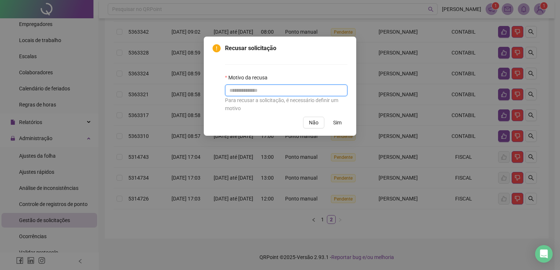
click at [251, 92] on input "text" at bounding box center [286, 91] width 122 height 12
type input "*********"
click at [281, 119] on span "Sim" at bounding box center [337, 123] width 8 height 8
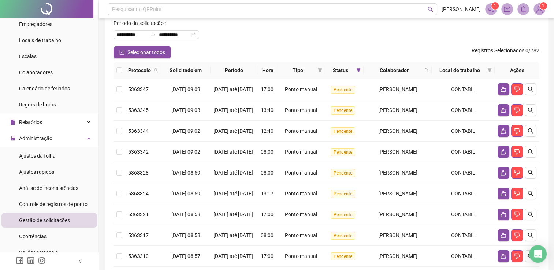
scroll to position [0, 0]
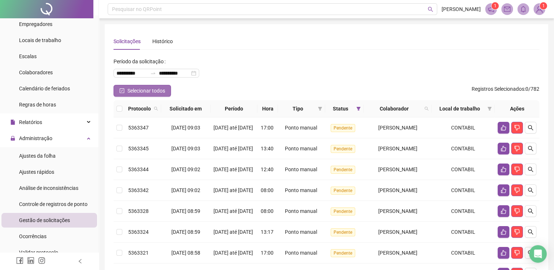
click at [145, 95] on span "Selecionar todos" at bounding box center [146, 91] width 38 height 8
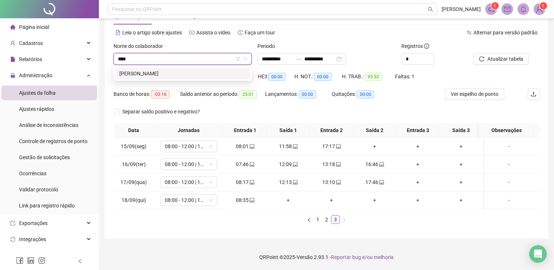
type input "*****"
drag, startPoint x: 244, startPoint y: 70, endPoint x: 267, endPoint y: 61, distance: 24.0
click at [244, 70] on div "RAIMERCIA RODRIGUES DE QUEIROZ FREITAS" at bounding box center [182, 74] width 126 height 8
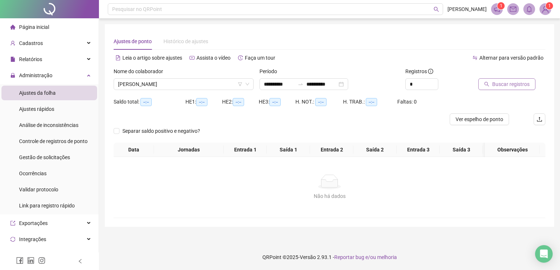
click at [510, 84] on span "Buscar registros" at bounding box center [510, 84] width 37 height 8
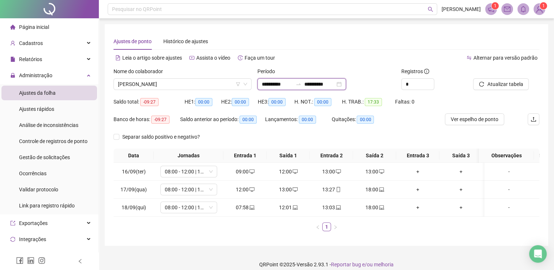
click at [335, 81] on input "**********" at bounding box center [319, 84] width 31 height 8
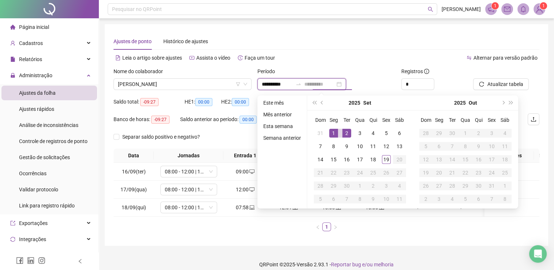
type input "**********"
click at [334, 134] on div "1" at bounding box center [333, 133] width 9 height 9
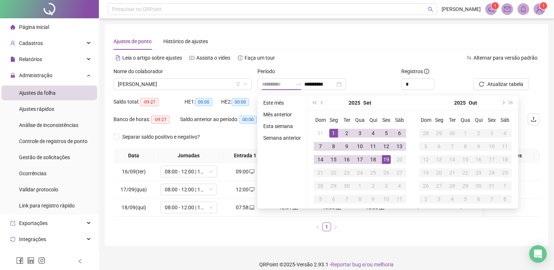
drag, startPoint x: 388, startPoint y: 155, endPoint x: 400, endPoint y: 133, distance: 25.2
click at [388, 155] on div "19" at bounding box center [386, 159] width 9 height 9
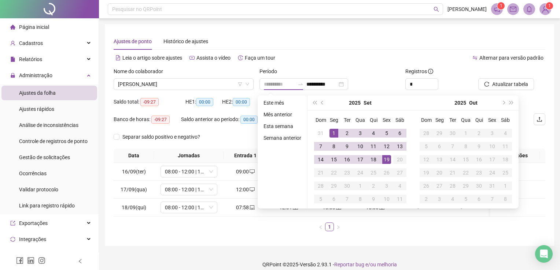
type input "**********"
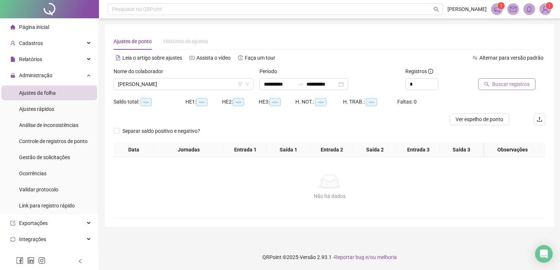
click at [492, 84] on span "Buscar registros" at bounding box center [510, 84] width 37 height 8
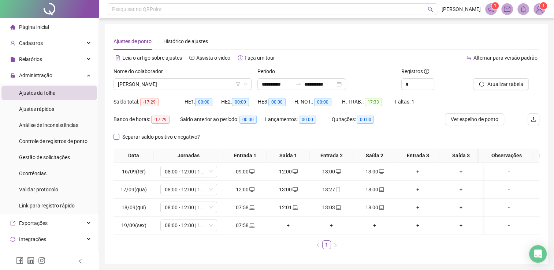
click at [122, 136] on span "Separar saldo positivo e negativo?" at bounding box center [161, 137] width 84 height 8
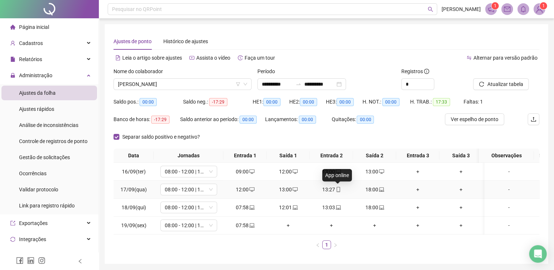
click at [337, 191] on icon "mobile" at bounding box center [338, 189] width 5 height 5
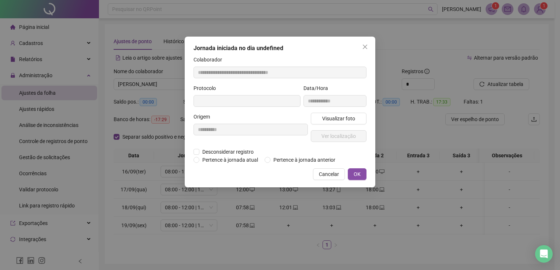
type input "**********"
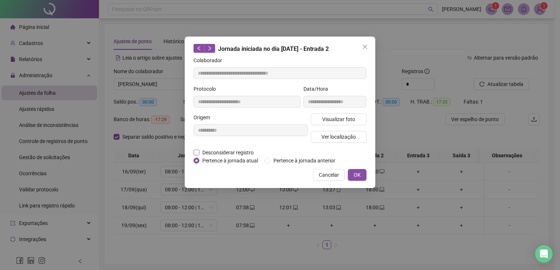
click at [201, 152] on span "Desconsiderar registro" at bounding box center [227, 153] width 57 height 8
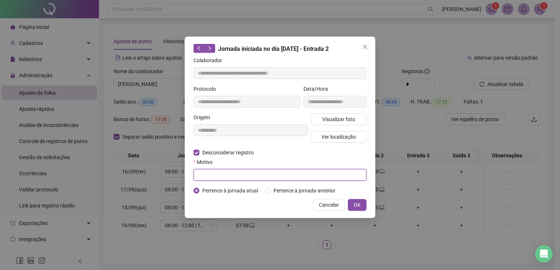
click at [319, 170] on input "text" at bounding box center [279, 175] width 173 height 12
type input "********"
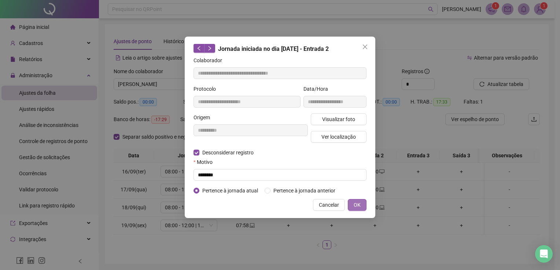
click at [365, 204] on button "OK" at bounding box center [357, 205] width 19 height 12
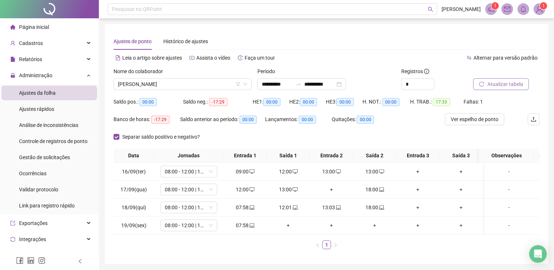
click at [520, 80] on span "Atualizar tabela" at bounding box center [505, 84] width 36 height 8
click at [519, 79] on button "Atualizar tabela" at bounding box center [501, 84] width 56 height 12
drag, startPoint x: 248, startPoint y: 86, endPoint x: 242, endPoint y: 88, distance: 5.8
click at [243, 88] on div "RAIMERCIA RODRIGUES DE QUEIROZ FREITAS" at bounding box center [183, 84] width 138 height 12
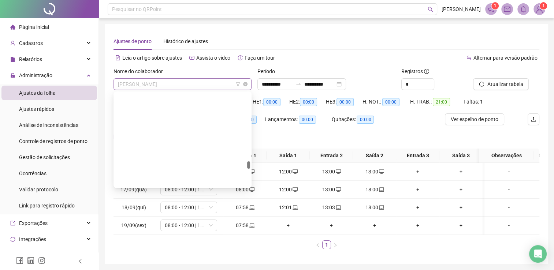
scroll to position [1079, 0]
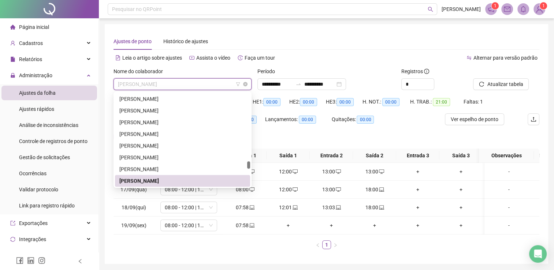
click at [224, 88] on span "RAIMERCIA RODRIGUES DE QUEIROZ FREITAS" at bounding box center [182, 84] width 129 height 11
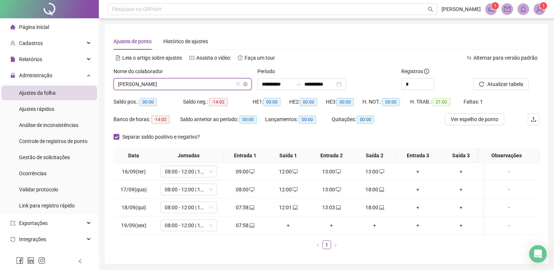
click at [223, 89] on span "RAIMERCIA RODRIGUES DE QUEIROZ FREITAS" at bounding box center [182, 84] width 129 height 11
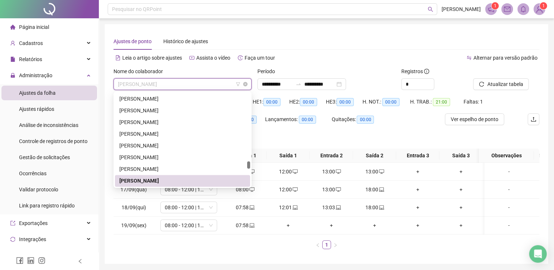
type input "*"
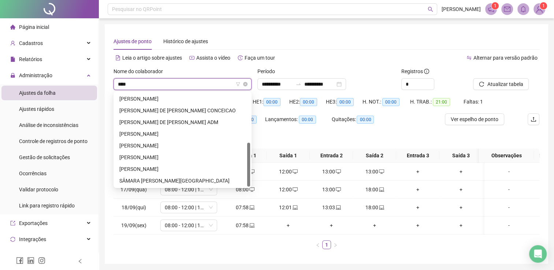
scroll to position [0, 0]
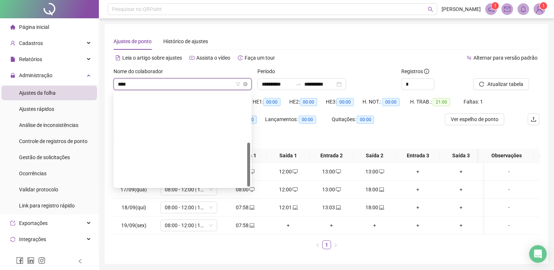
type input "*****"
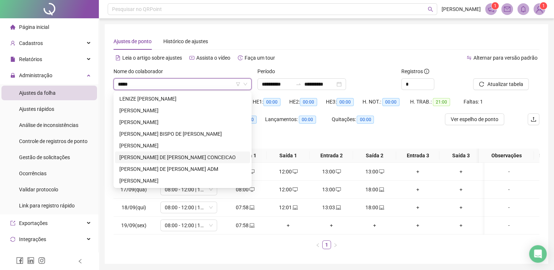
drag, startPoint x: 187, startPoint y: 158, endPoint x: 208, endPoint y: 134, distance: 31.9
click at [188, 158] on div "MARIA VICTORIA DE JESUS LIMA CONCEICAO" at bounding box center [182, 158] width 126 height 8
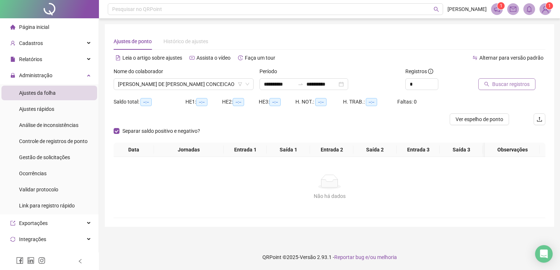
click at [484, 83] on button "Buscar registros" at bounding box center [506, 84] width 57 height 12
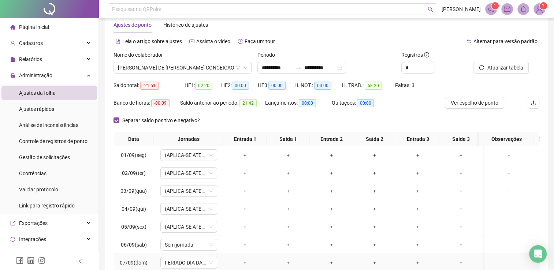
scroll to position [73, 0]
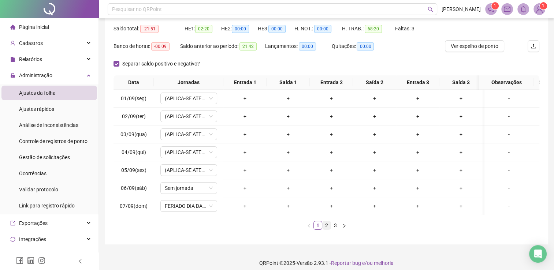
click at [328, 227] on link "2" at bounding box center [327, 226] width 8 height 8
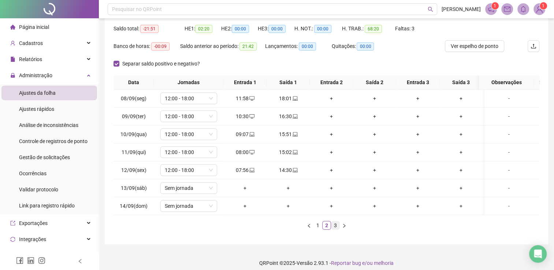
click at [334, 230] on link "3" at bounding box center [336, 226] width 8 height 8
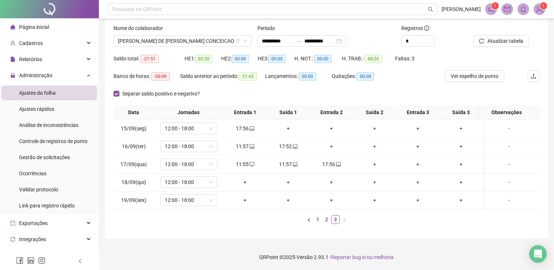
scroll to position [48, 0]
click at [289, 160] on div "11:57" at bounding box center [288, 164] width 37 height 8
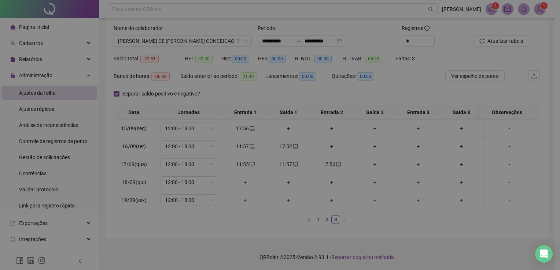
type input "**********"
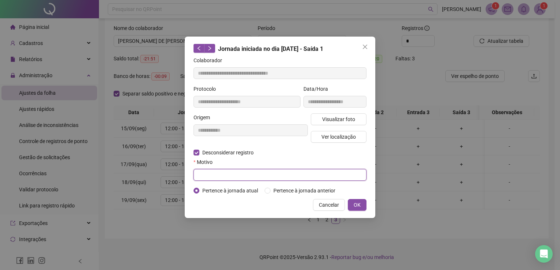
click at [255, 177] on input "text" at bounding box center [279, 175] width 173 height 12
type input "********"
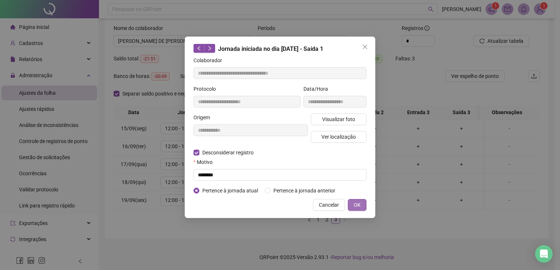
click at [358, 203] on span "OK" at bounding box center [357, 205] width 7 height 8
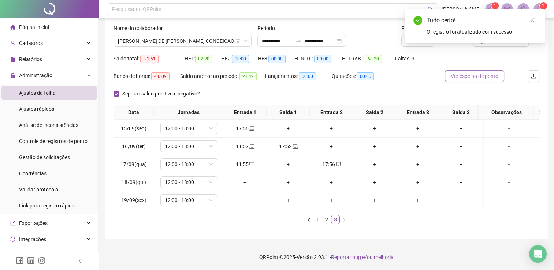
click at [491, 72] on span "Ver espelho de ponto" at bounding box center [475, 76] width 48 height 8
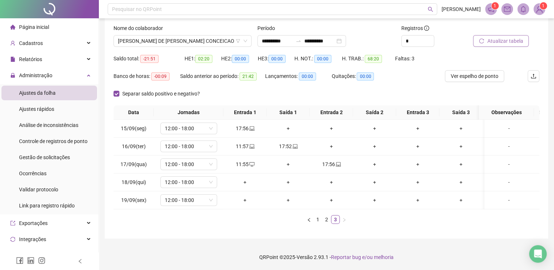
click at [509, 38] on span "Atualizar tabela" at bounding box center [505, 41] width 36 height 8
click at [244, 196] on div "+" at bounding box center [244, 200] width 37 height 8
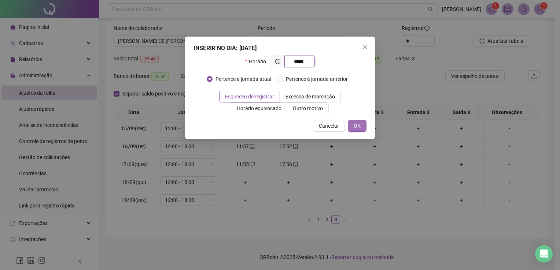
type input "*****"
click at [352, 124] on button "OK" at bounding box center [357, 126] width 19 height 12
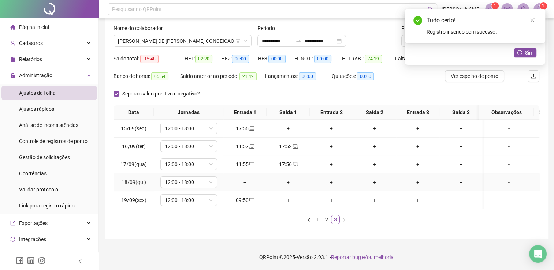
click at [242, 178] on div "+" at bounding box center [244, 182] width 37 height 8
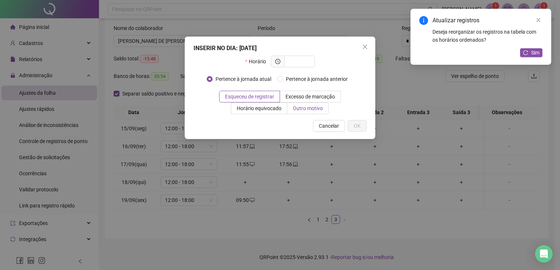
click at [296, 111] on span "Outro motivo" at bounding box center [308, 109] width 30 height 6
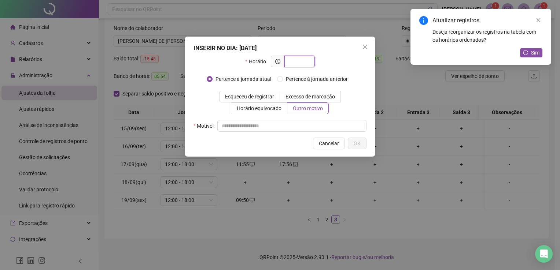
click at [297, 64] on input "text" at bounding box center [299, 62] width 20 height 8
type input "*****"
click at [276, 133] on div "INSERIR NO DIA : 18/09/2025 Horário ***** Pertence à jornada atual Pertence à j…" at bounding box center [280, 97] width 191 height 120
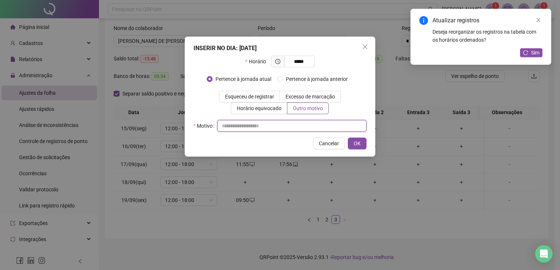
click at [281, 124] on input "text" at bounding box center [291, 126] width 149 height 12
click at [260, 125] on input "**********" at bounding box center [291, 126] width 149 height 12
type input "**********"
click at [364, 142] on button "OK" at bounding box center [357, 144] width 19 height 12
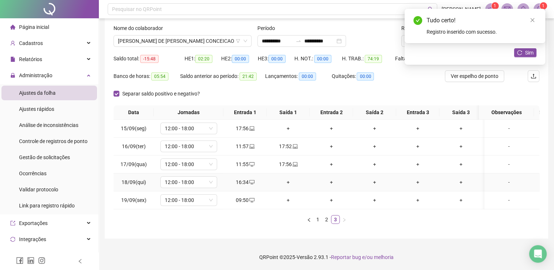
click at [289, 178] on div "+" at bounding box center [288, 182] width 37 height 8
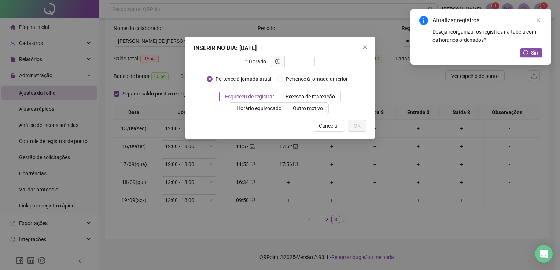
click at [299, 52] on div "INSERIR NO DIA : 18/09/2025" at bounding box center [279, 48] width 173 height 9
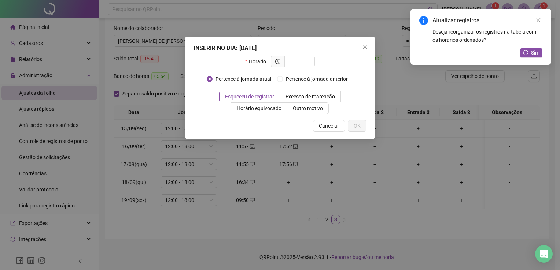
click at [299, 52] on div "INSERIR NO DIA : 18/09/2025" at bounding box center [279, 48] width 173 height 9
drag, startPoint x: 302, startPoint y: 56, endPoint x: 303, endPoint y: 60, distance: 4.2
click at [303, 60] on span at bounding box center [299, 62] width 30 height 12
type input "*****"
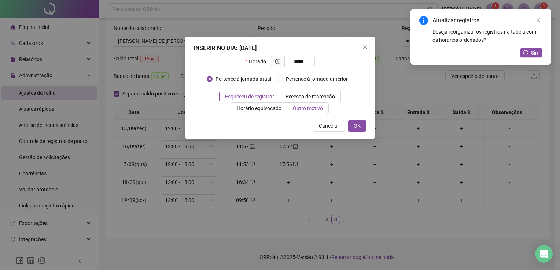
click at [305, 108] on span "Outro motivo" at bounding box center [308, 109] width 30 height 6
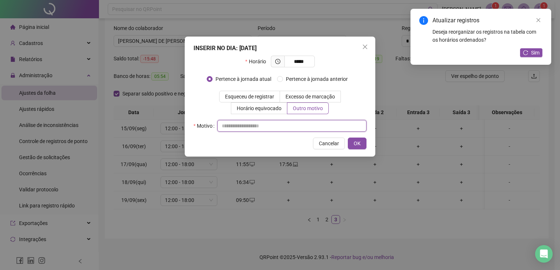
click at [242, 128] on input "text" at bounding box center [291, 126] width 149 height 12
type input "*"
type input "**********"
click at [354, 143] on span "OK" at bounding box center [357, 144] width 7 height 8
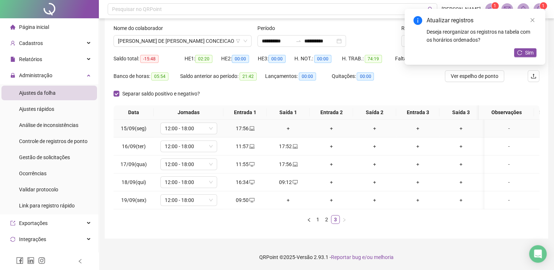
click at [286, 125] on div "+" at bounding box center [288, 129] width 37 height 8
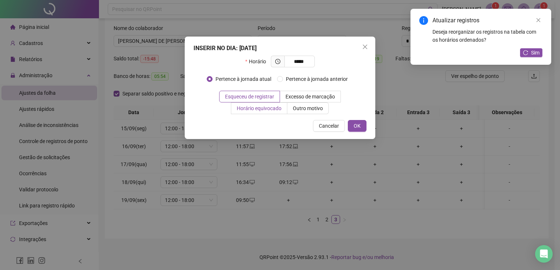
type input "*****"
click at [280, 110] on span "Horário equivocado" at bounding box center [259, 109] width 45 height 6
click at [264, 94] on span "Esqueceu de registrar" at bounding box center [249, 97] width 49 height 6
click at [363, 127] on button "OK" at bounding box center [357, 126] width 19 height 12
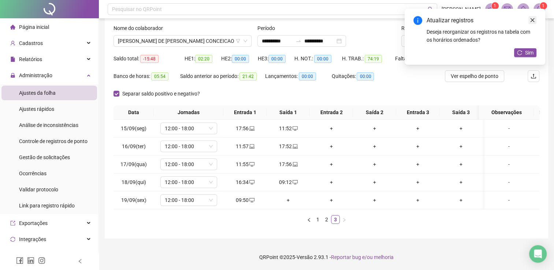
click at [532, 18] on icon "close" at bounding box center [532, 20] width 5 height 5
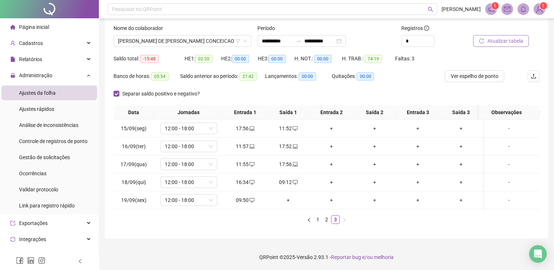
click at [506, 37] on span "Atualizar tabela" at bounding box center [505, 41] width 36 height 8
click at [327, 221] on link "2" at bounding box center [327, 220] width 8 height 8
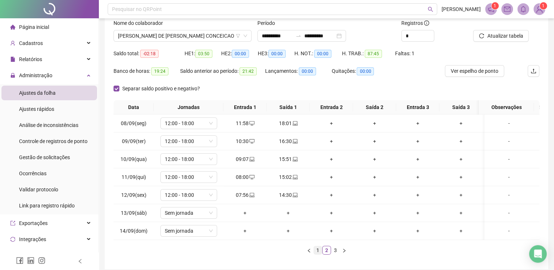
click at [317, 255] on link "1" at bounding box center [318, 251] width 8 height 8
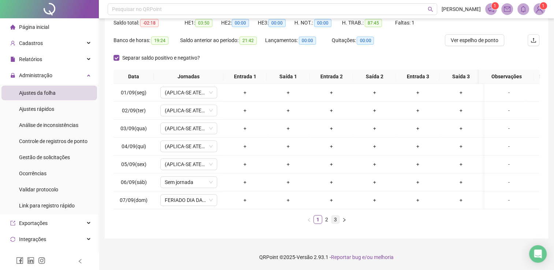
click at [338, 218] on link "3" at bounding box center [336, 220] width 8 height 8
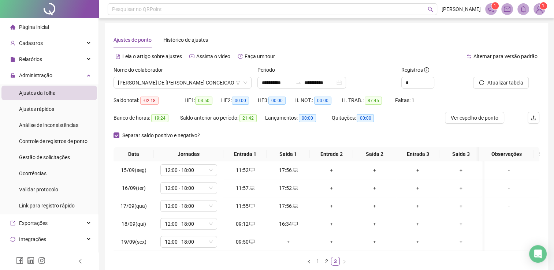
scroll to position [0, 0]
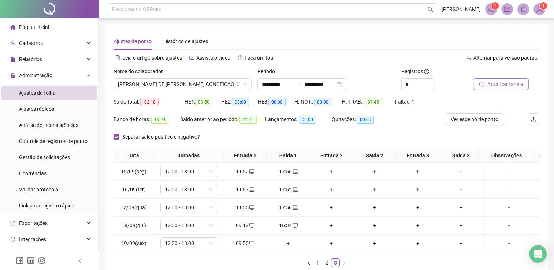
click at [487, 83] on button "Atualizar tabela" at bounding box center [501, 84] width 56 height 12
click at [481, 120] on span "Ver espelho de ponto" at bounding box center [475, 119] width 48 height 8
click at [508, 88] on button "Atualizar tabela" at bounding box center [501, 84] width 56 height 12
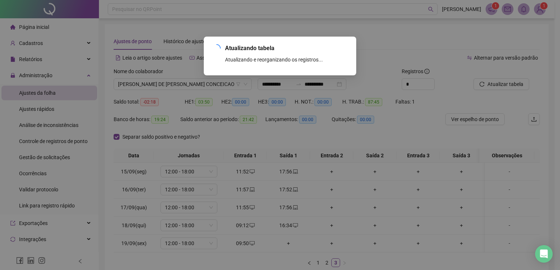
click at [508, 85] on div "Atualizando tabela Atualizando e reorganizando os registros... OK" at bounding box center [280, 135] width 560 height 270
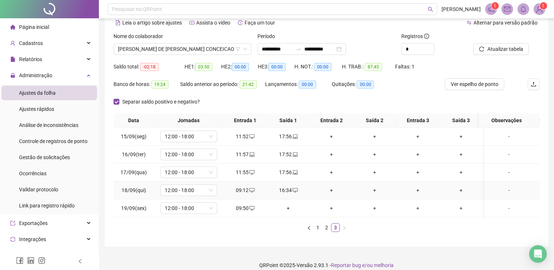
scroll to position [48, 0]
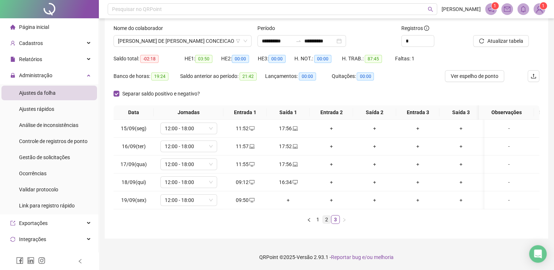
click at [324, 219] on link "2" at bounding box center [327, 220] width 8 height 8
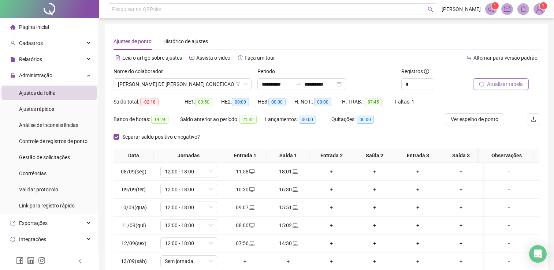
scroll to position [48, 0]
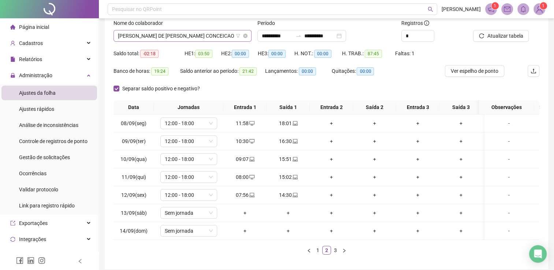
drag, startPoint x: 500, startPoint y: 34, endPoint x: 154, endPoint y: 30, distance: 345.9
click at [170, 30] on div "**********" at bounding box center [327, 33] width 432 height 29
click at [225, 37] on span "[PERSON_NAME] DE [PERSON_NAME] CONCEICAO" at bounding box center [182, 35] width 129 height 11
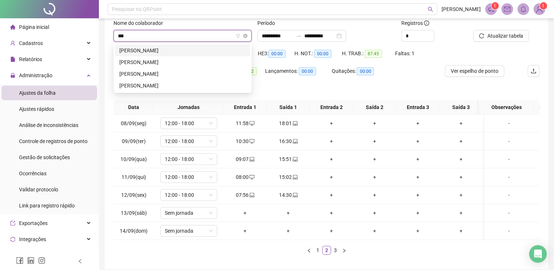
scroll to position [0, 0]
type input "****"
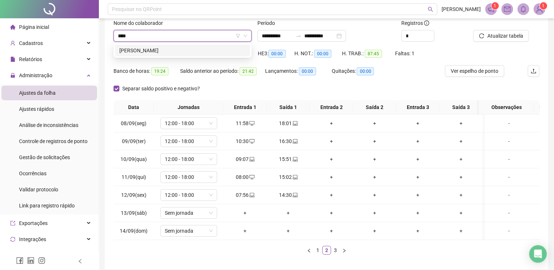
click at [215, 52] on div "[PERSON_NAME]" at bounding box center [182, 51] width 126 height 8
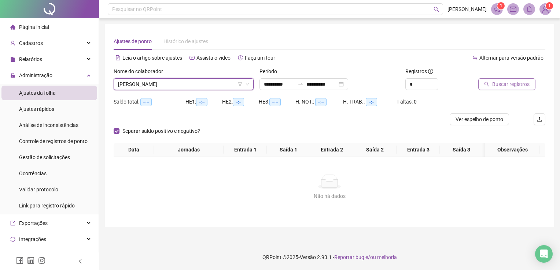
click at [512, 80] on button "Buscar registros" at bounding box center [506, 84] width 57 height 12
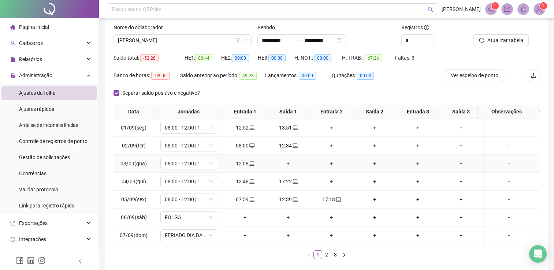
scroll to position [73, 0]
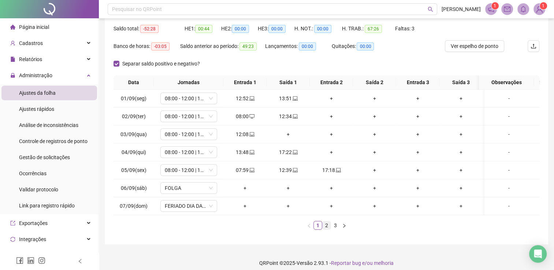
click at [328, 229] on link "2" at bounding box center [327, 226] width 8 height 8
click at [334, 230] on link "3" at bounding box center [336, 226] width 8 height 8
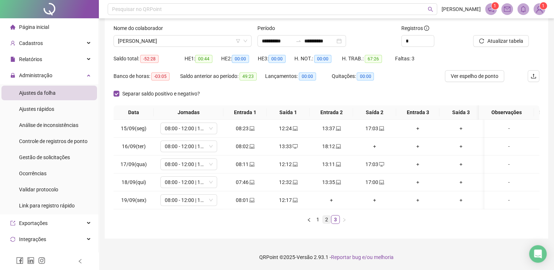
click at [327, 222] on link "2" at bounding box center [327, 220] width 8 height 8
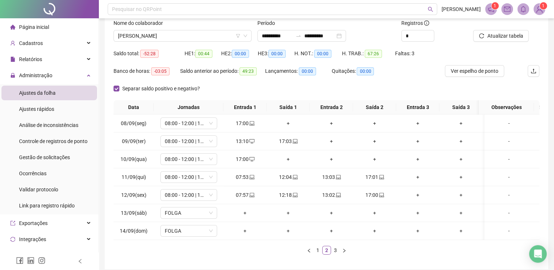
click at [335, 253] on link "3" at bounding box center [336, 251] width 8 height 8
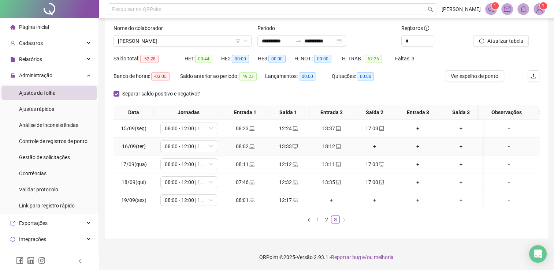
click at [289, 143] on div "13:33" at bounding box center [288, 147] width 37 height 8
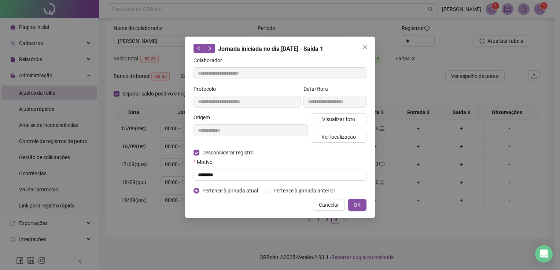
type input "**********"
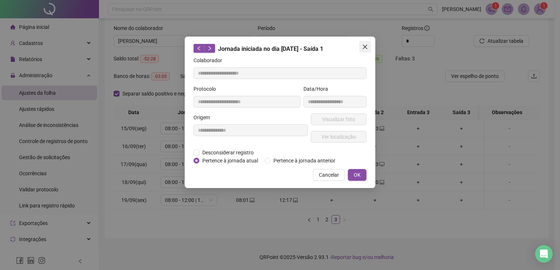
click at [367, 44] on icon "close" at bounding box center [365, 47] width 6 height 6
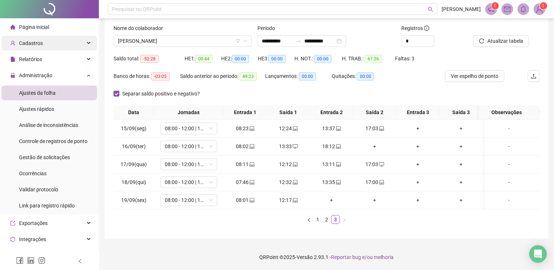
click at [84, 37] on div "Cadastros" at bounding box center [49, 43] width 96 height 15
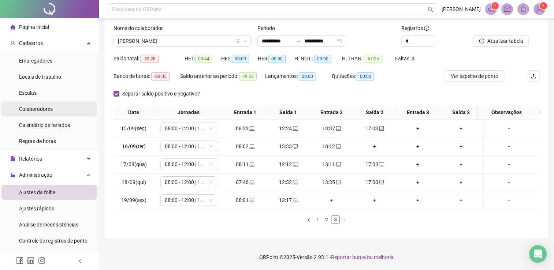
click at [59, 107] on li "Colaboradores" at bounding box center [49, 109] width 96 height 15
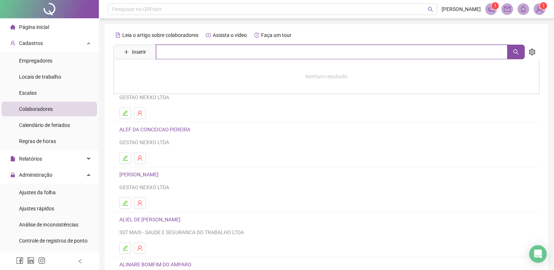
click at [184, 50] on input "text" at bounding box center [332, 52] width 352 height 15
type input "***"
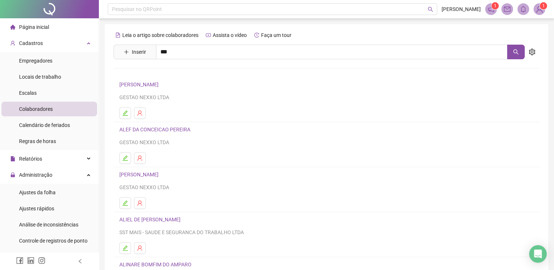
click at [163, 121] on link "[PERSON_NAME]" at bounding box center [146, 121] width 39 height 6
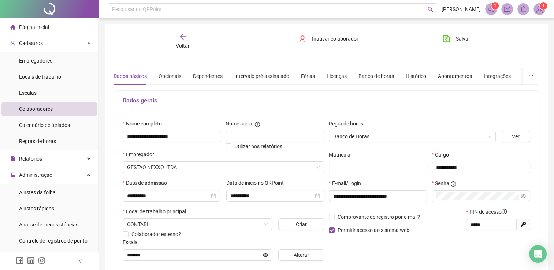
type input "*******"
click at [166, 76] on div "Opcionais" at bounding box center [170, 76] width 23 height 8
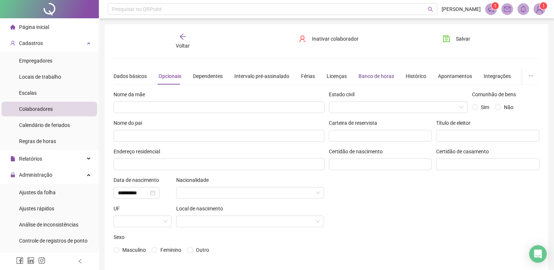
click at [376, 77] on div "Banco de horas" at bounding box center [377, 76] width 36 height 8
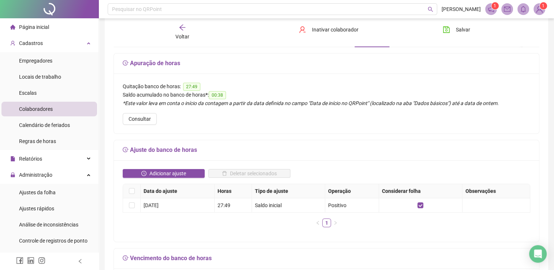
scroll to position [37, 0]
click at [149, 118] on span "Consultar" at bounding box center [140, 119] width 22 height 8
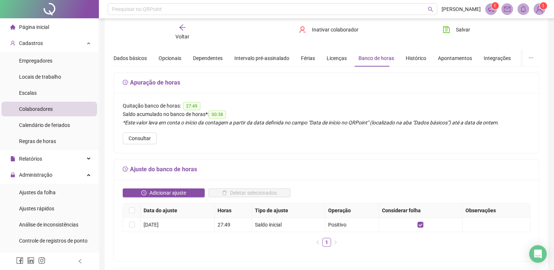
scroll to position [0, 0]
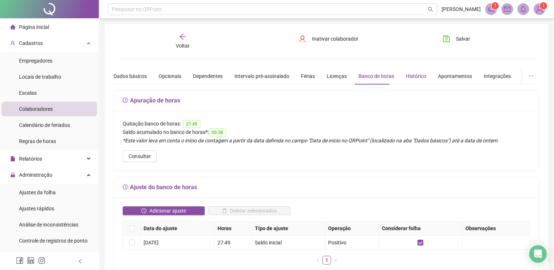
click at [414, 76] on div "Histórico" at bounding box center [416, 76] width 21 height 8
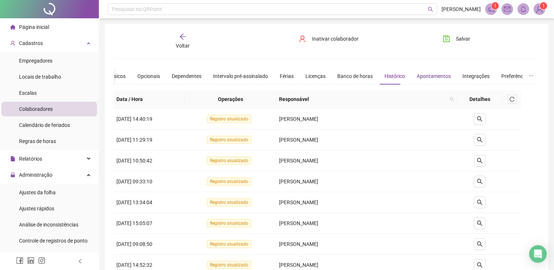
click at [417, 77] on div "Apontamentos" at bounding box center [434, 76] width 34 height 8
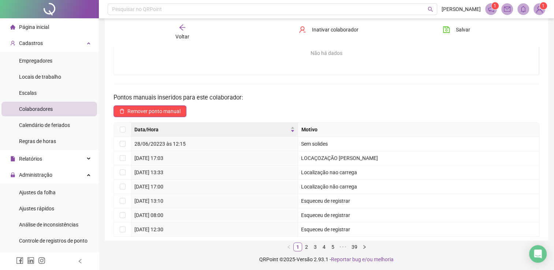
scroll to position [122, 0]
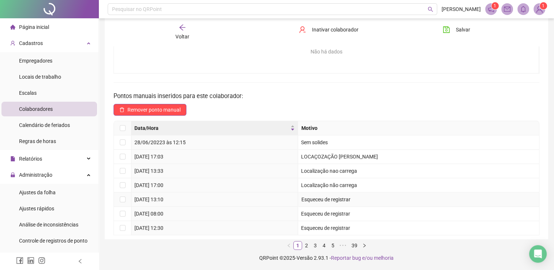
click at [125, 200] on td at bounding box center [123, 200] width 18 height 14
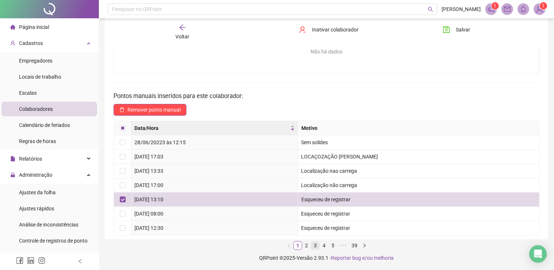
click at [317, 245] on link "3" at bounding box center [315, 246] width 8 height 8
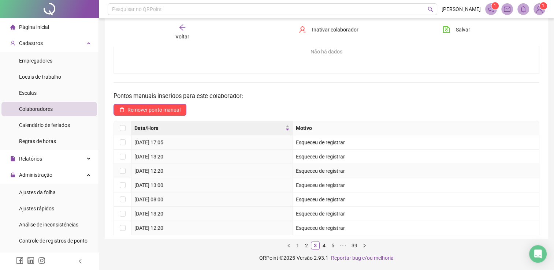
click at [254, 164] on td "14/08/2025 às 12:20" at bounding box center [213, 171] width 162 height 14
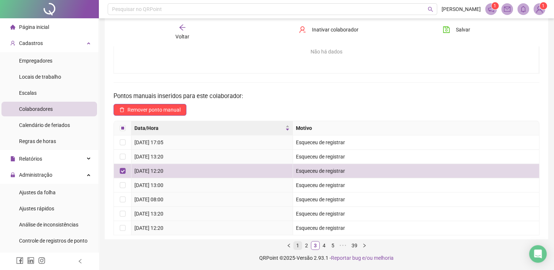
click at [299, 243] on link "1" at bounding box center [298, 246] width 8 height 8
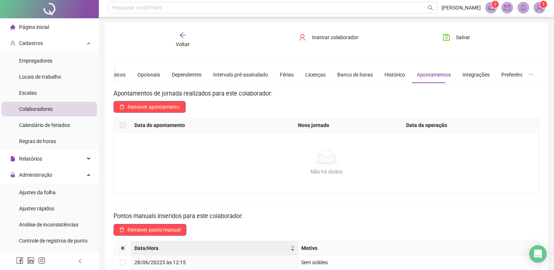
scroll to position [0, 0]
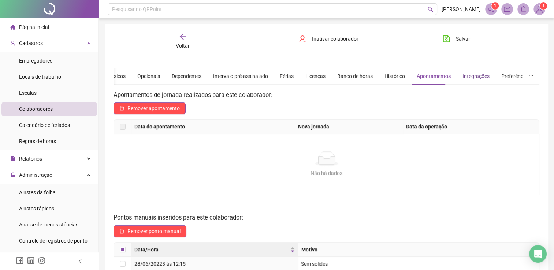
click at [476, 74] on div "Integrações" at bounding box center [476, 76] width 27 height 8
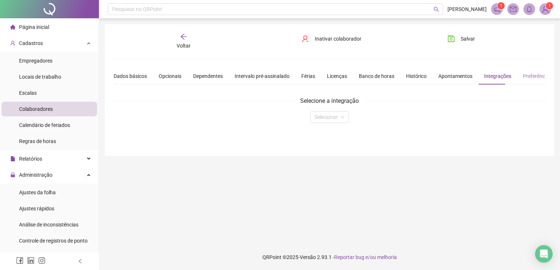
click at [524, 75] on div "Preferências" at bounding box center [537, 76] width 29 height 17
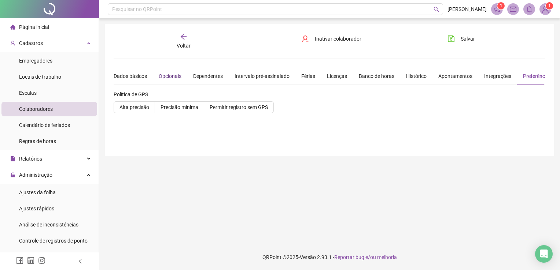
click at [177, 72] on div "Opcionais" at bounding box center [170, 76] width 23 height 8
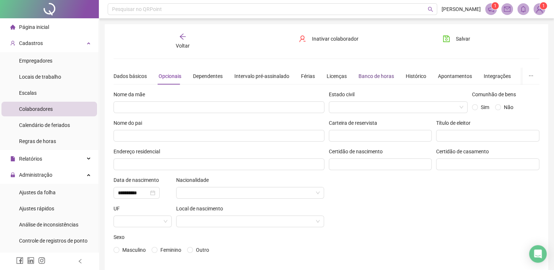
click at [372, 77] on div "Banco de horas" at bounding box center [377, 76] width 36 height 8
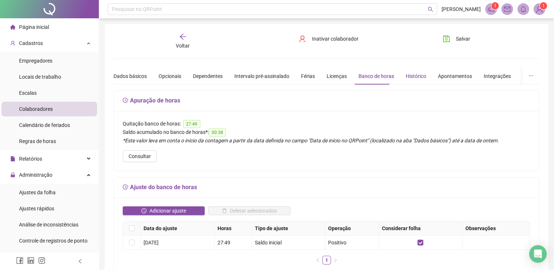
drag, startPoint x: 403, startPoint y: 75, endPoint x: 410, endPoint y: 73, distance: 7.6
click at [406, 74] on div "Histórico" at bounding box center [416, 76] width 21 height 8
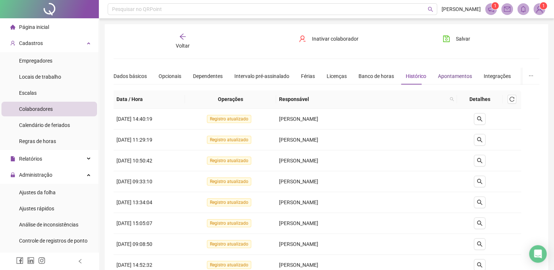
click at [450, 77] on div "Apontamentos" at bounding box center [455, 76] width 34 height 8
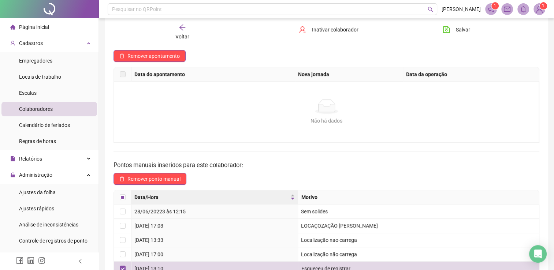
scroll to position [122, 0]
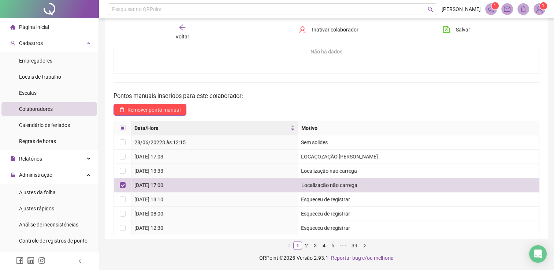
click at [180, 42] on div "Voltar Inativar colaborador Salvar" at bounding box center [327, 32] width 432 height 28
click at [181, 23] on div "Voltar Inativar colaborador Salvar" at bounding box center [327, 32] width 432 height 28
click at [185, 41] on div "Voltar" at bounding box center [182, 32] width 66 height 17
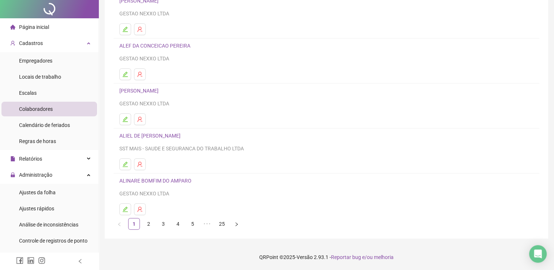
scroll to position [0, 0]
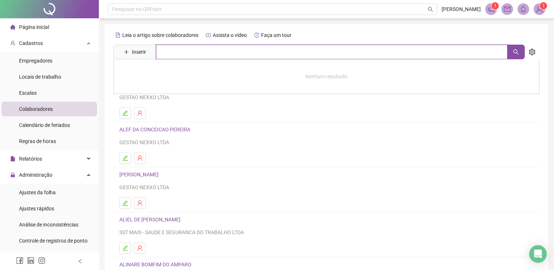
drag, startPoint x: 180, startPoint y: 56, endPoint x: 183, endPoint y: 52, distance: 5.2
click at [180, 56] on input "text" at bounding box center [332, 52] width 352 height 15
click at [518, 48] on button "button" at bounding box center [516, 52] width 18 height 15
type input "**********"
click at [511, 56] on button "button" at bounding box center [516, 52] width 18 height 15
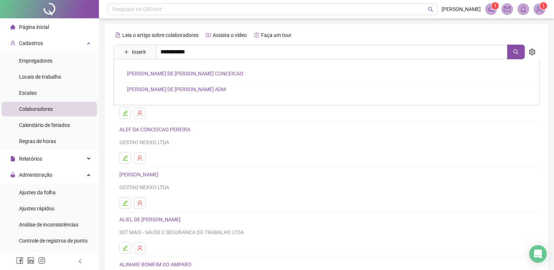
click at [170, 74] on link "MARIA VICTORIA DE JESUS LIMA CONCEICAO" at bounding box center [185, 74] width 117 height 6
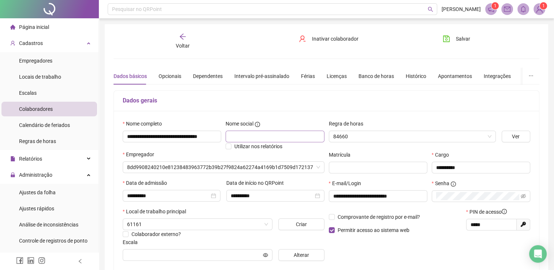
type input "**********"
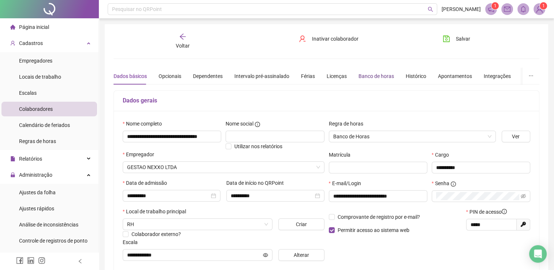
click at [366, 74] on div "Banco de horas" at bounding box center [377, 76] width 36 height 8
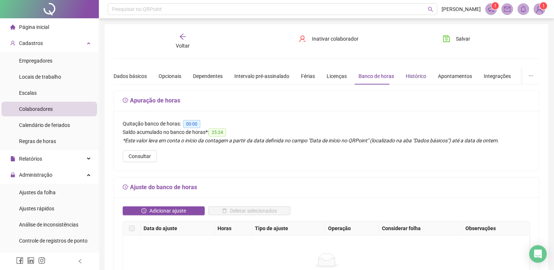
click at [416, 76] on div "Histórico" at bounding box center [416, 76] width 21 height 8
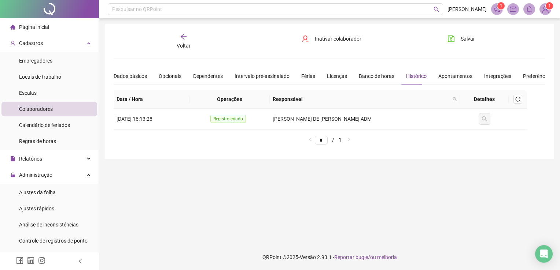
click at [448, 86] on div "**********" at bounding box center [330, 109] width 432 height 82
click at [444, 75] on div "Apontamentos" at bounding box center [455, 76] width 34 height 8
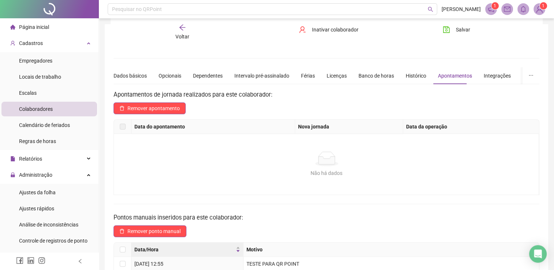
scroll to position [122, 0]
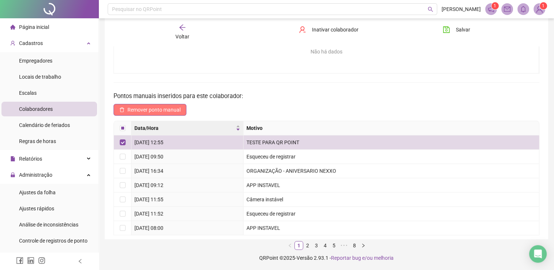
click at [151, 108] on span "Remover ponto manual" at bounding box center [153, 110] width 53 height 8
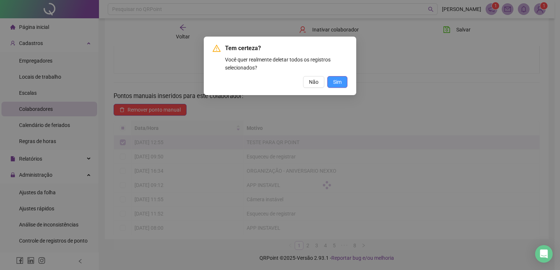
click at [344, 79] on button "Sim" at bounding box center [337, 82] width 20 height 12
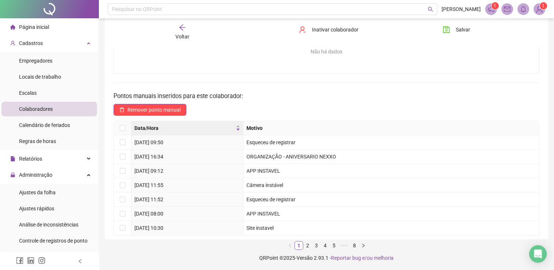
drag, startPoint x: 344, startPoint y: 78, endPoint x: 284, endPoint y: 26, distance: 80.0
click at [322, 78] on div "Apontamentos de jornada realizados para este colaborador: Remover apontamento D…" at bounding box center [327, 99] width 426 height 262
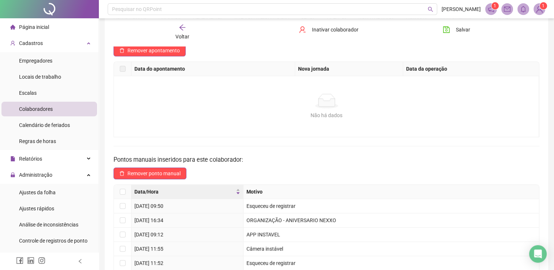
scroll to position [48, 0]
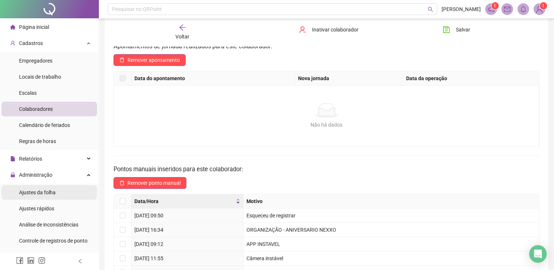
click at [53, 196] on div "Ajustes da folha" at bounding box center [37, 192] width 37 height 15
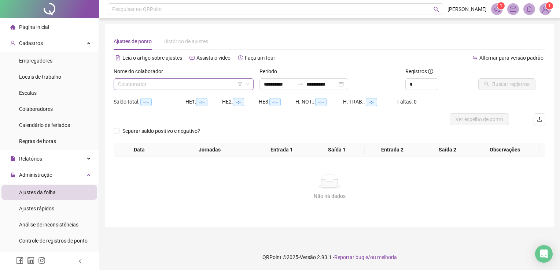
click at [229, 84] on input "search" at bounding box center [180, 84] width 125 height 11
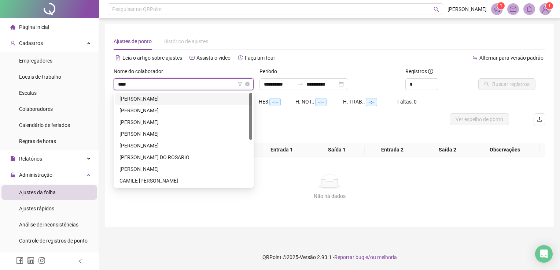
type input "*****"
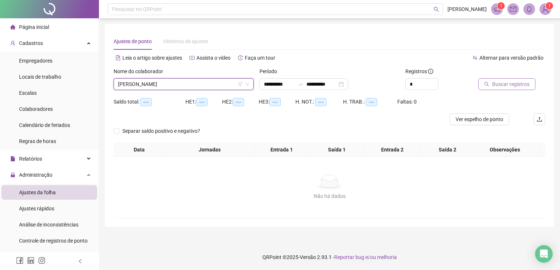
click at [515, 88] on span "Buscar registros" at bounding box center [510, 84] width 37 height 8
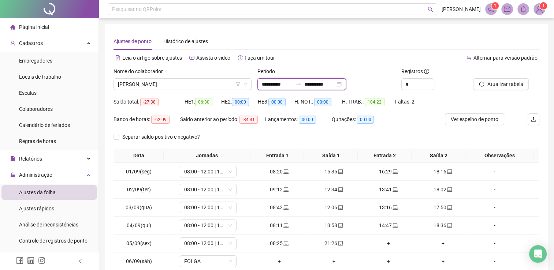
click at [283, 82] on input "**********" at bounding box center [277, 84] width 31 height 8
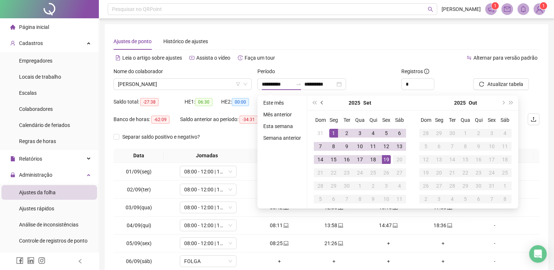
click at [321, 100] on button "prev-year" at bounding box center [322, 103] width 8 height 15
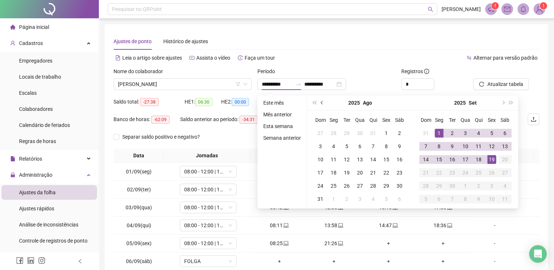
click at [321, 100] on button "prev-year" at bounding box center [322, 103] width 8 height 15
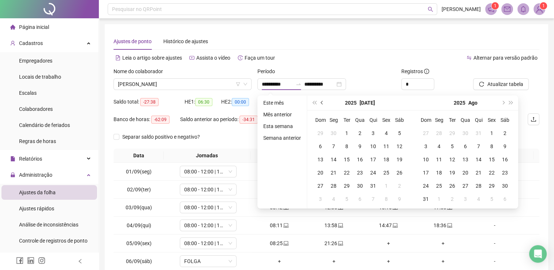
click at [321, 100] on button "prev-year" at bounding box center [322, 103] width 8 height 15
click at [502, 104] on button "next-year" at bounding box center [503, 103] width 8 height 15
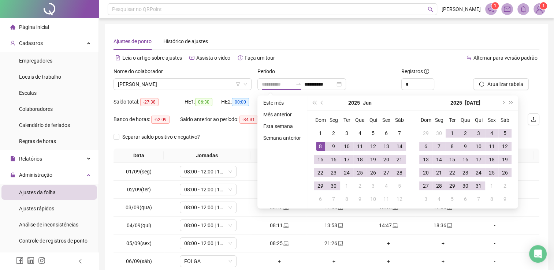
type input "**********"
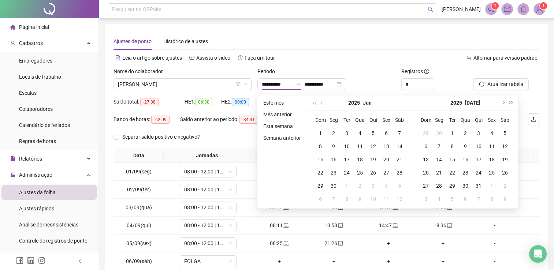
click at [539, 145] on div "Separar saldo positivo e negativo?" at bounding box center [327, 140] width 426 height 18
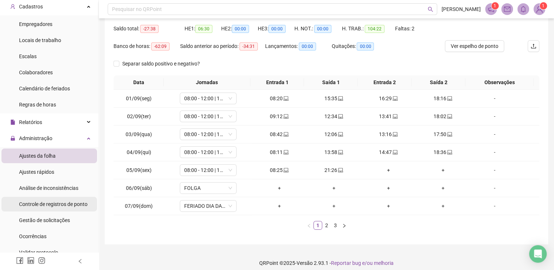
scroll to position [73, 0]
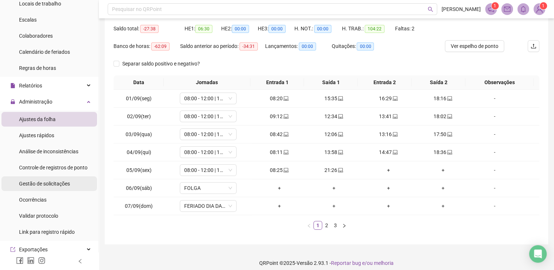
click at [54, 187] on span "Gestão de solicitações" at bounding box center [44, 184] width 51 height 6
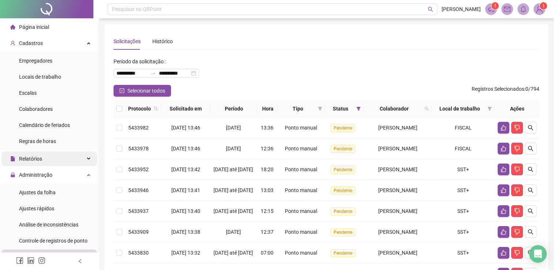
click at [47, 162] on div "Relatórios" at bounding box center [49, 159] width 96 height 15
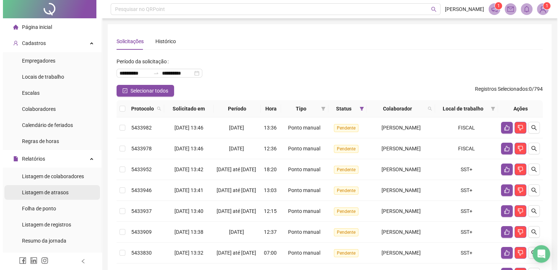
scroll to position [37, 0]
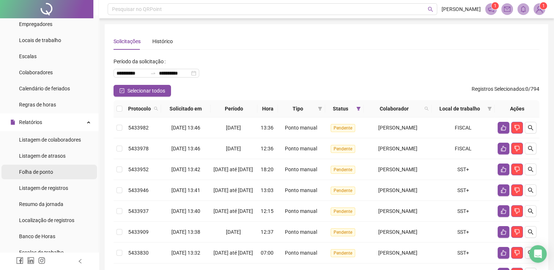
click at [62, 176] on li "Folha de ponto" at bounding box center [49, 172] width 96 height 15
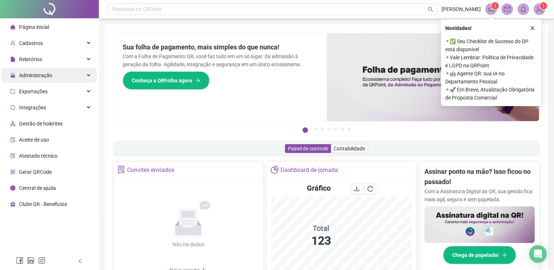
click at [88, 74] on div "Administração" at bounding box center [49, 75] width 96 height 15
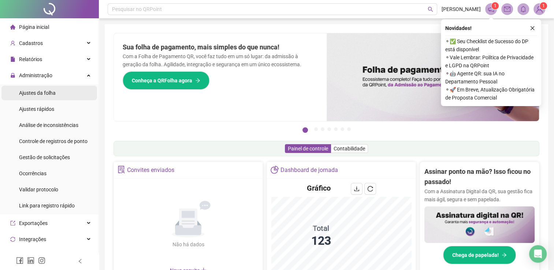
click at [70, 93] on li "Ajustes da folha" at bounding box center [49, 93] width 96 height 15
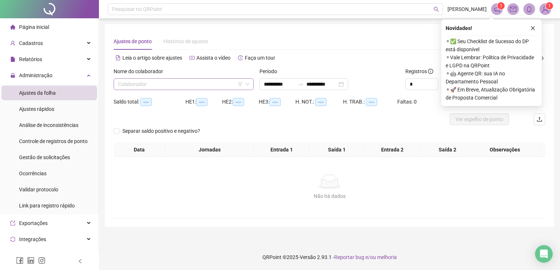
click at [191, 88] on input "search" at bounding box center [180, 84] width 125 height 11
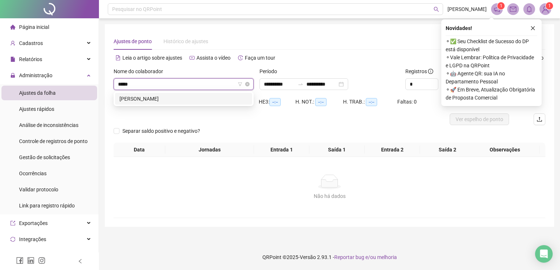
type input "******"
click at [190, 96] on div "THIAGO LOPES DOS SANTOS" at bounding box center [183, 99] width 128 height 8
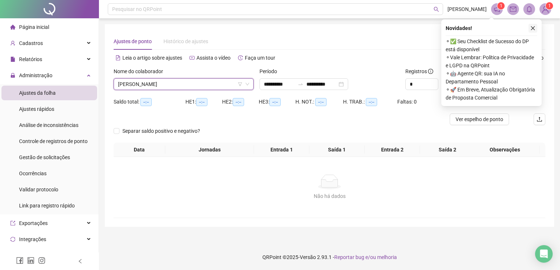
click at [534, 30] on icon "close" at bounding box center [532, 28] width 5 height 5
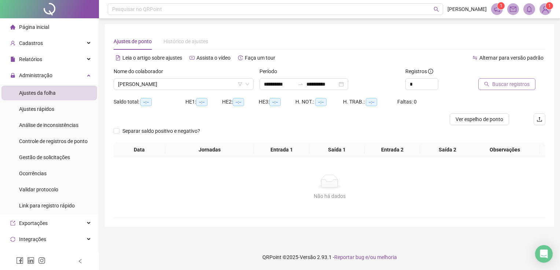
click at [506, 85] on span "Buscar registros" at bounding box center [510, 84] width 37 height 8
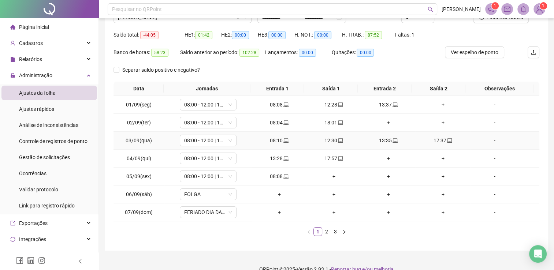
scroll to position [73, 0]
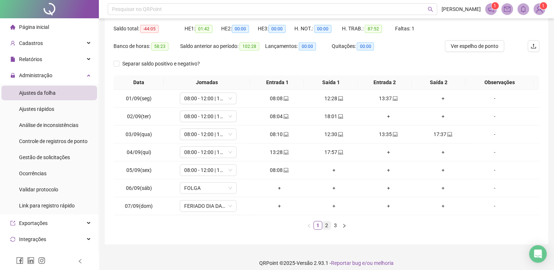
click at [328, 223] on link "2" at bounding box center [327, 226] width 8 height 8
click at [337, 226] on link "3" at bounding box center [336, 226] width 8 height 8
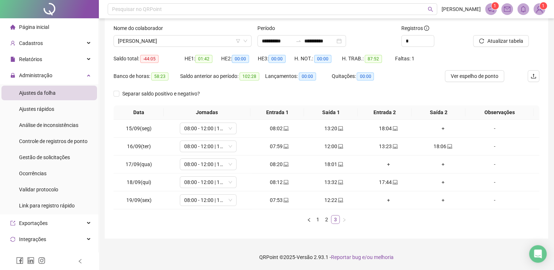
scroll to position [42, 0]
click at [194, 41] on span "THIAGO LOPES DOS SANTOS" at bounding box center [182, 41] width 129 height 11
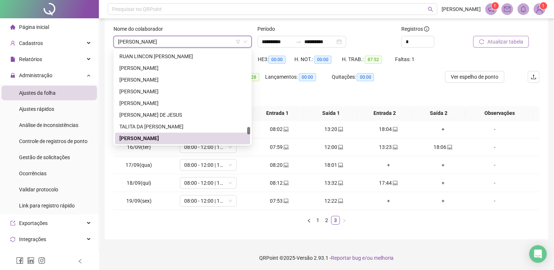
click at [496, 39] on span "Atualizar tabela" at bounding box center [505, 42] width 36 height 8
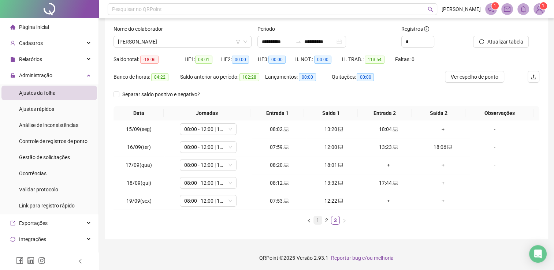
click at [316, 218] on link "1" at bounding box center [318, 221] width 8 height 8
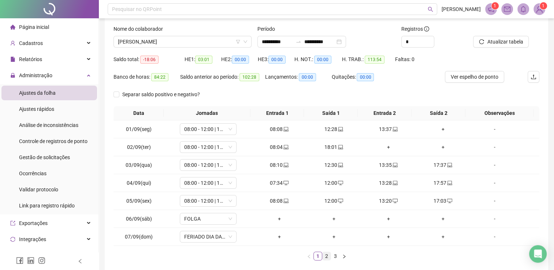
click at [328, 258] on link "2" at bounding box center [327, 256] width 8 height 8
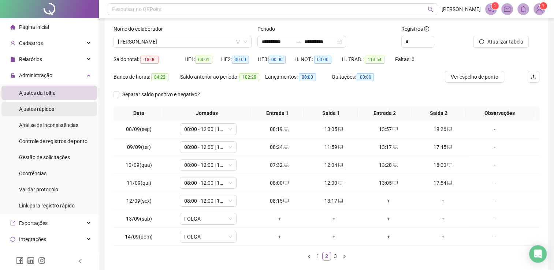
click at [55, 105] on li "Ajustes rápidos" at bounding box center [49, 109] width 96 height 15
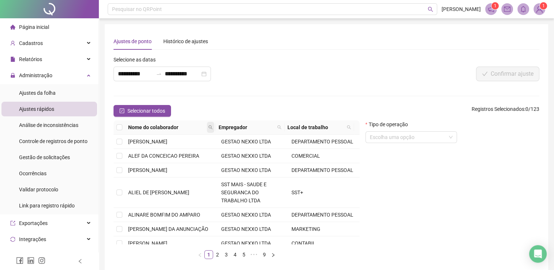
click at [212, 124] on span at bounding box center [210, 127] width 7 height 11
type input "********"
click at [170, 152] on span "Buscar" at bounding box center [166, 153] width 16 height 8
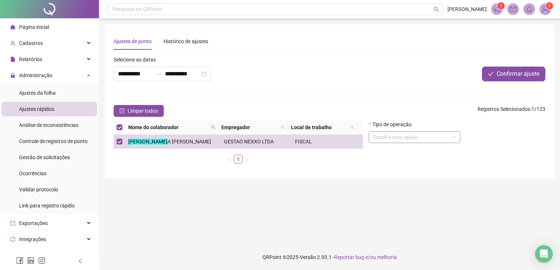
click at [428, 137] on input "search" at bounding box center [411, 137] width 76 height 11
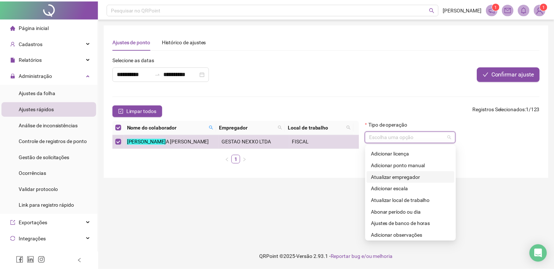
scroll to position [59, 0]
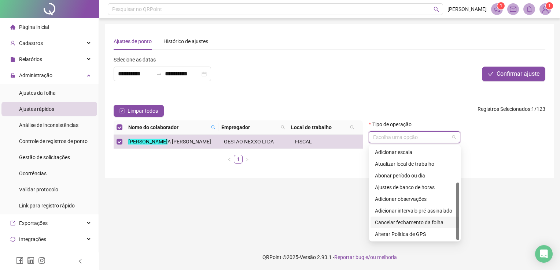
click at [419, 222] on div "Cancelar fechamento da folha" at bounding box center [415, 223] width 80 height 8
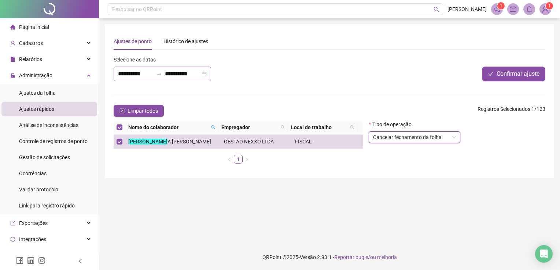
click at [211, 76] on div "**********" at bounding box center [162, 74] width 97 height 15
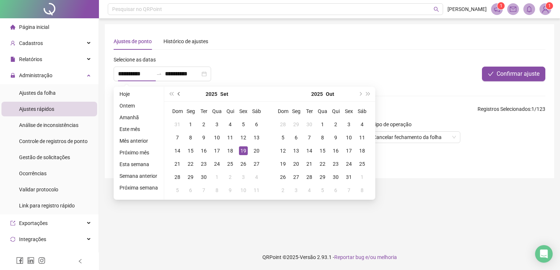
click at [176, 96] on button "prev-year" at bounding box center [179, 94] width 8 height 15
click at [176, 97] on button "prev-year" at bounding box center [179, 94] width 8 height 15
type input "**********"
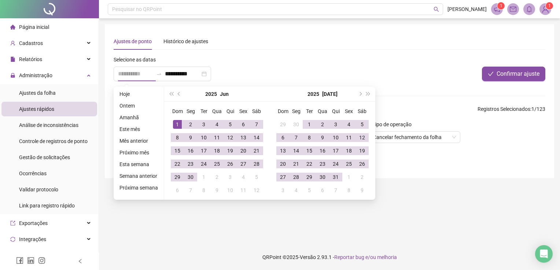
click at [177, 120] on div "1" at bounding box center [177, 124] width 9 height 9
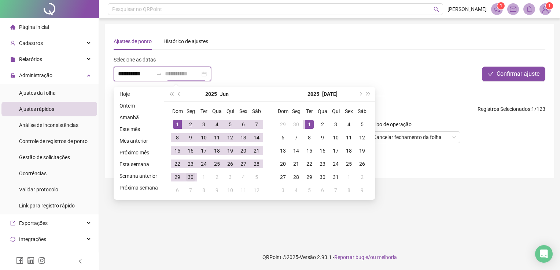
type input "**********"
drag, startPoint x: 193, startPoint y: 177, endPoint x: 193, endPoint y: 172, distance: 4.4
click at [193, 177] on div "30" at bounding box center [190, 177] width 9 height 9
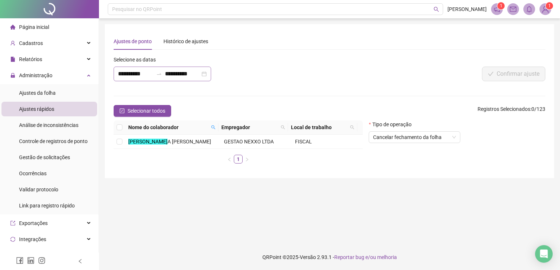
click at [210, 74] on div "**********" at bounding box center [162, 74] width 97 height 15
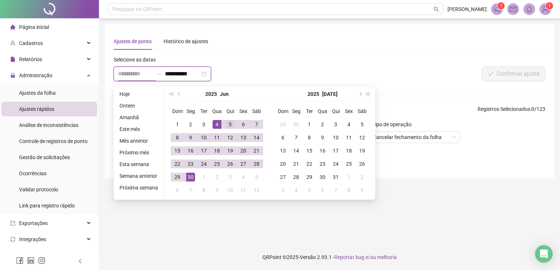
type input "**********"
click at [232, 121] on div "5" at bounding box center [230, 124] width 9 height 9
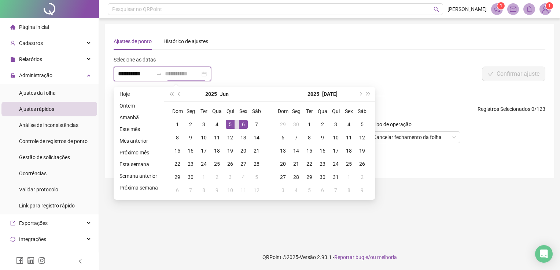
type input "**********"
click at [234, 122] on td "5" at bounding box center [229, 124] width 13 height 13
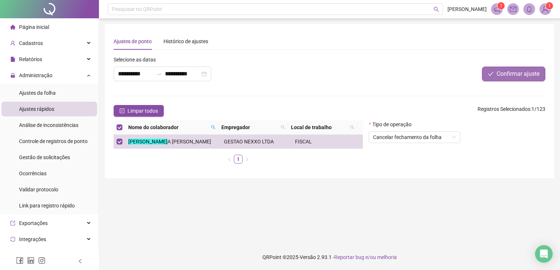
click at [510, 71] on span "Confirmar ajuste" at bounding box center [517, 74] width 43 height 9
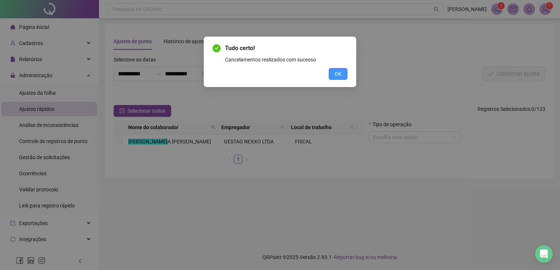
click at [334, 77] on span "OK" at bounding box center [337, 74] width 7 height 8
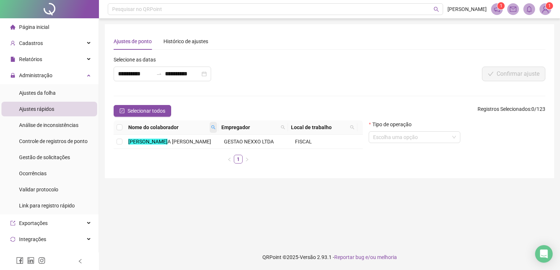
click at [212, 126] on icon "search" at bounding box center [213, 127] width 4 height 4
click at [157, 153] on icon "search" at bounding box center [154, 153] width 5 height 5
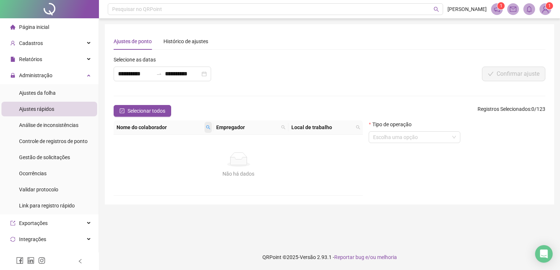
click at [208, 128] on icon "search" at bounding box center [208, 127] width 4 height 4
click at [162, 142] on input "****" at bounding box center [177, 140] width 69 height 12
type input "****"
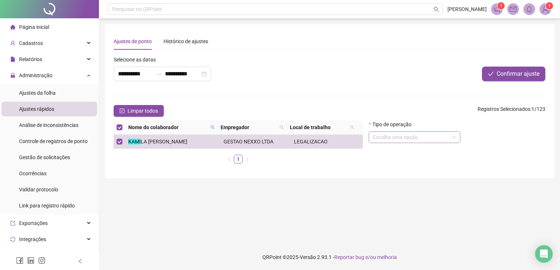
click at [389, 140] on input "search" at bounding box center [411, 137] width 76 height 11
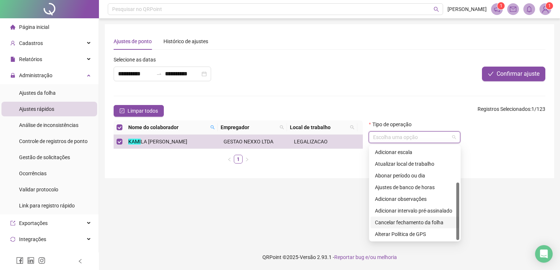
click at [433, 222] on div "Cancelar fechamento da folha" at bounding box center [415, 223] width 80 height 8
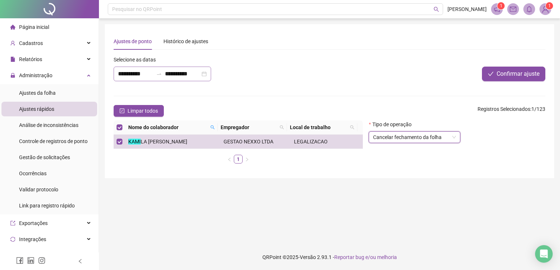
click at [207, 70] on div "**********" at bounding box center [162, 74] width 97 height 15
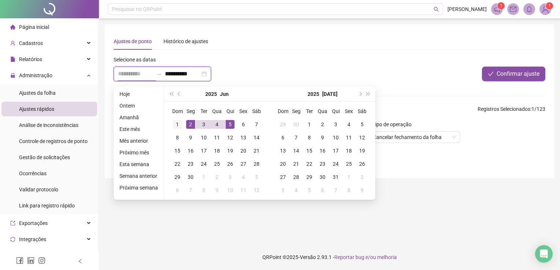
type input "**********"
click at [178, 121] on div "1" at bounding box center [177, 124] width 9 height 9
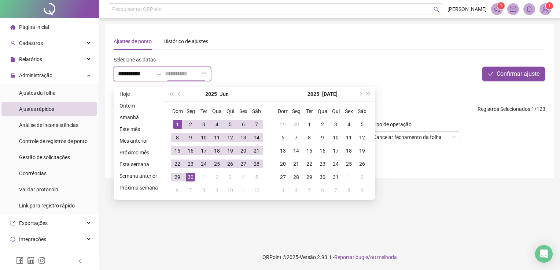
type input "**********"
click at [190, 178] on div "30" at bounding box center [190, 177] width 9 height 9
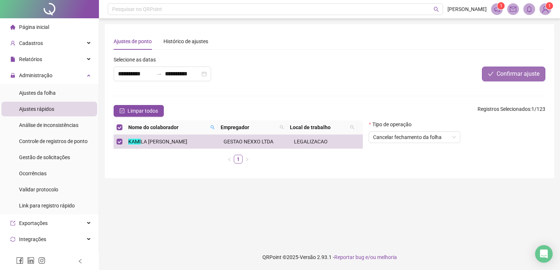
click at [503, 77] on span "Confirmar ajuste" at bounding box center [517, 74] width 43 height 9
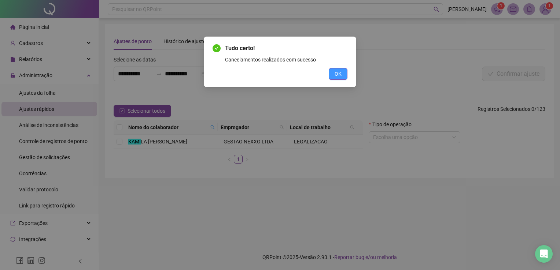
click at [341, 75] on span "OK" at bounding box center [337, 74] width 7 height 8
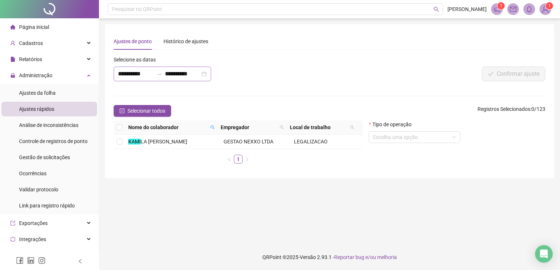
click at [207, 72] on div "**********" at bounding box center [162, 74] width 97 height 15
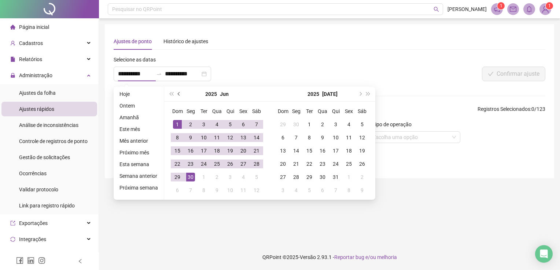
click at [178, 92] on button "prev-year" at bounding box center [179, 94] width 8 height 15
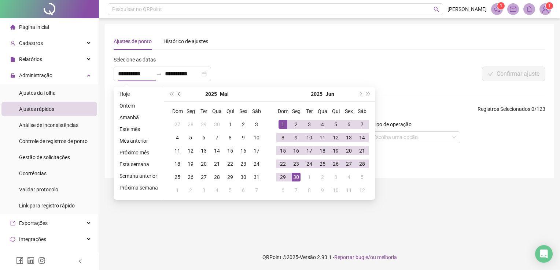
click at [177, 92] on button "prev-year" at bounding box center [179, 94] width 8 height 15
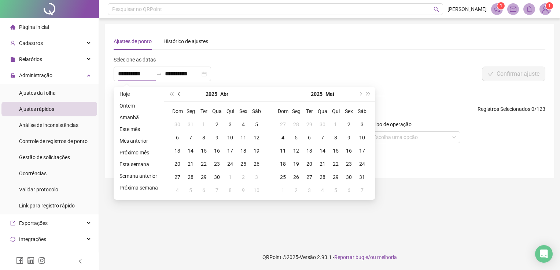
click at [177, 92] on button "prev-year" at bounding box center [179, 94] width 8 height 15
click at [358, 93] on span "next-year" at bounding box center [360, 94] width 4 height 4
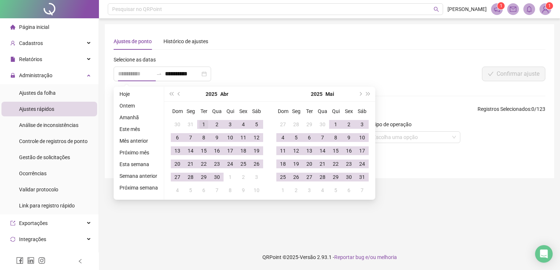
type input "**********"
drag, startPoint x: 201, startPoint y: 122, endPoint x: 236, endPoint y: 177, distance: 64.8
click at [201, 122] on div "1" at bounding box center [203, 124] width 9 height 9
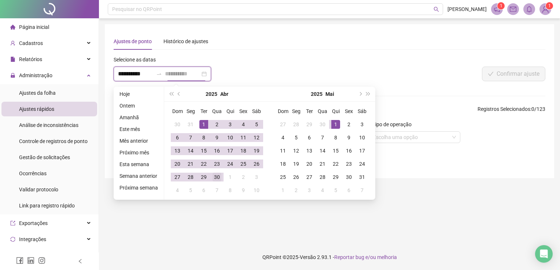
type input "**********"
click at [218, 174] on div "30" at bounding box center [216, 177] width 9 height 9
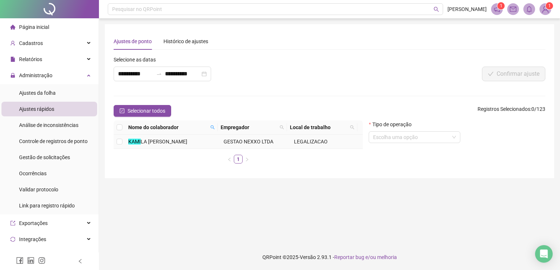
click at [114, 141] on td at bounding box center [120, 142] width 12 height 14
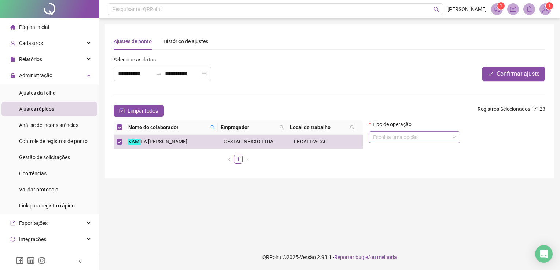
click at [407, 142] on input "search" at bounding box center [411, 137] width 76 height 11
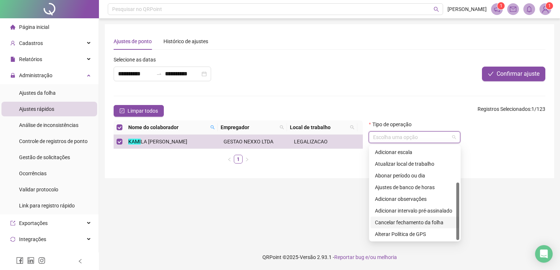
click at [425, 221] on div "Cancelar fechamento da folha" at bounding box center [415, 223] width 80 height 8
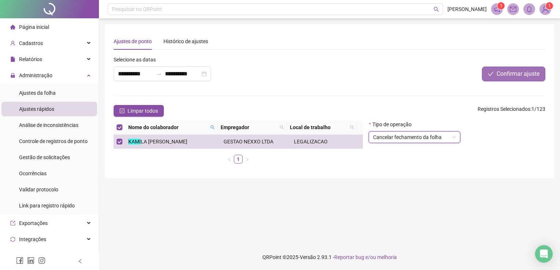
click at [504, 71] on span "Confirmar ajuste" at bounding box center [517, 74] width 43 height 9
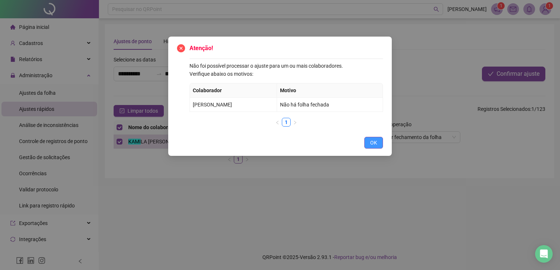
click at [381, 143] on button "OK" at bounding box center [373, 143] width 19 height 12
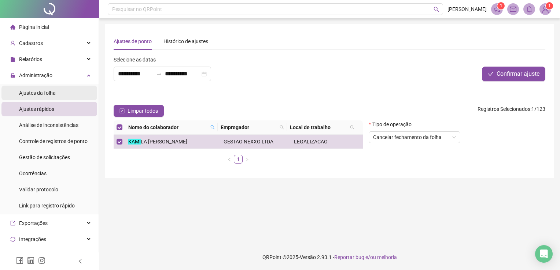
click at [67, 95] on li "Ajustes da folha" at bounding box center [49, 93] width 96 height 15
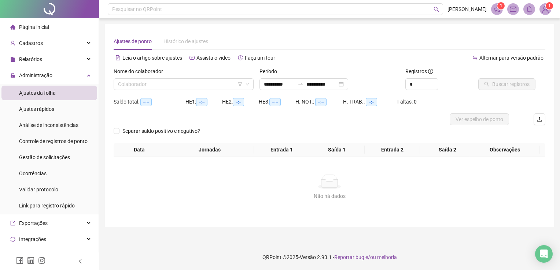
click at [190, 78] on div "Nome do colaborador" at bounding box center [184, 72] width 140 height 11
click at [193, 85] on input "search" at bounding box center [180, 84] width 125 height 11
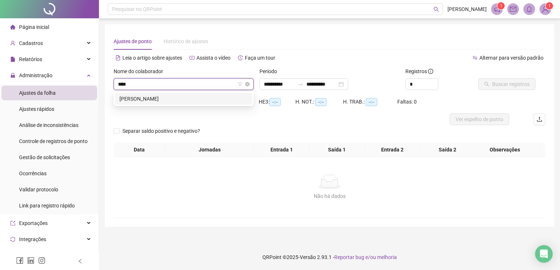
type input "*****"
click at [202, 99] on div "[PERSON_NAME]" at bounding box center [183, 99] width 128 height 8
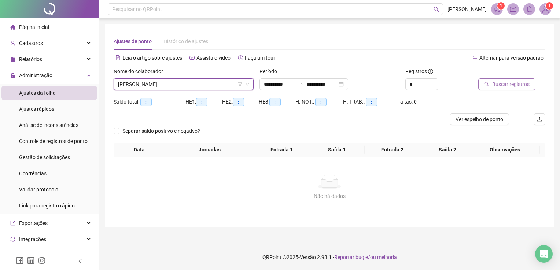
click at [503, 86] on span "Buscar registros" at bounding box center [510, 84] width 37 height 8
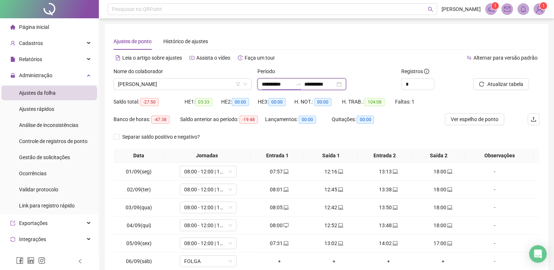
click at [275, 85] on input "**********" at bounding box center [277, 84] width 31 height 8
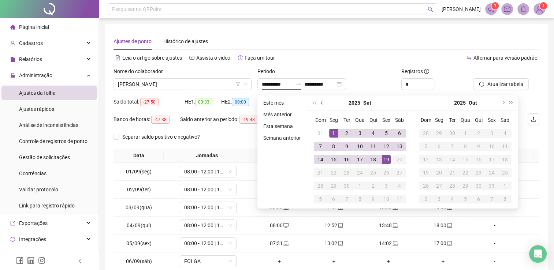
click at [321, 104] on button "prev-year" at bounding box center [322, 103] width 8 height 15
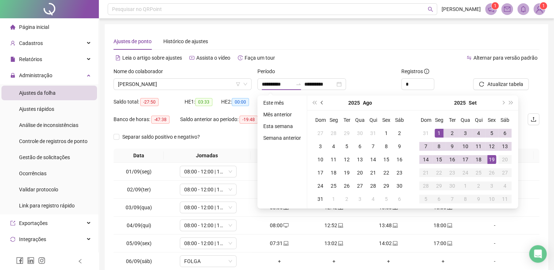
click at [321, 102] on span "prev-year" at bounding box center [323, 103] width 4 height 4
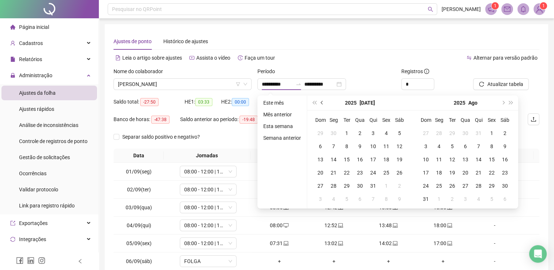
click at [321, 101] on span "prev-year" at bounding box center [323, 103] width 4 height 4
click at [501, 103] on span "next-year" at bounding box center [503, 103] width 4 height 4
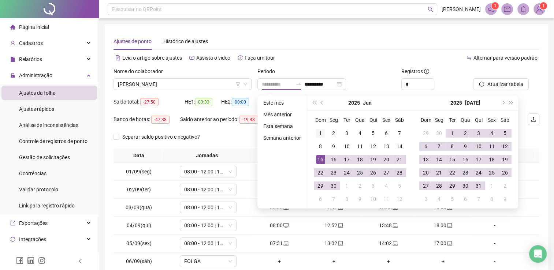
type input "**********"
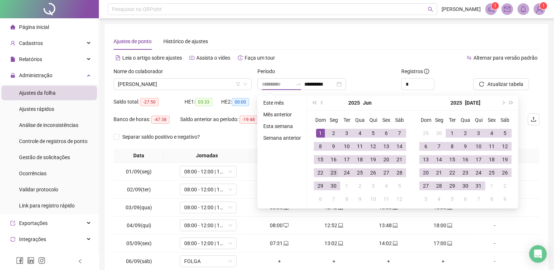
drag, startPoint x: 315, startPoint y: 128, endPoint x: 330, endPoint y: 166, distance: 41.0
click at [315, 128] on td "1" at bounding box center [320, 133] width 13 height 13
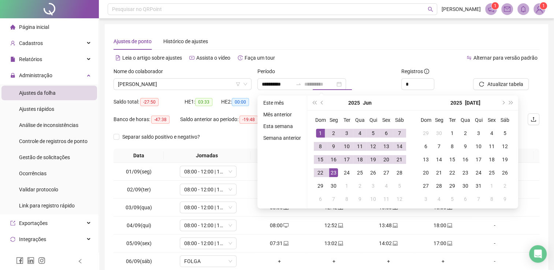
click at [335, 177] on div "23" at bounding box center [333, 173] width 9 height 9
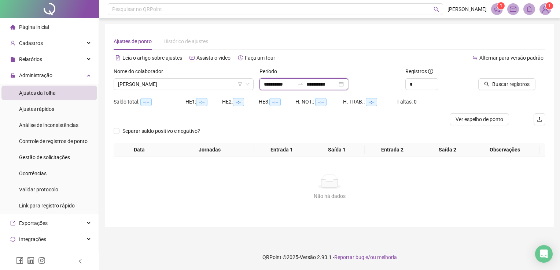
click at [337, 86] on input "**********" at bounding box center [321, 84] width 31 height 8
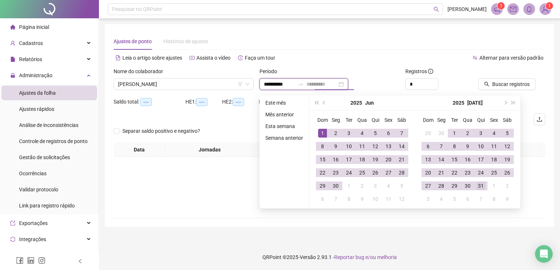
type input "**********"
click at [482, 187] on div "31" at bounding box center [480, 186] width 9 height 9
type input "**********"
click at [476, 86] on div "**********" at bounding box center [329, 81] width 437 height 29
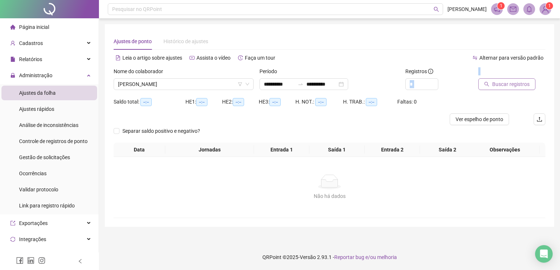
drag, startPoint x: 477, startPoint y: 86, endPoint x: 484, endPoint y: 86, distance: 6.6
click at [484, 86] on button "Buscar registros" at bounding box center [506, 84] width 57 height 12
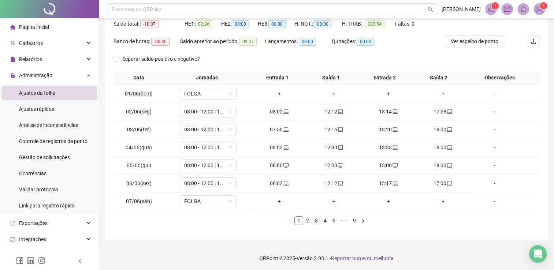
scroll to position [78, 0]
click at [305, 217] on link "2" at bounding box center [308, 221] width 8 height 8
click at [313, 219] on link "3" at bounding box center [317, 221] width 8 height 8
click at [324, 219] on link "4" at bounding box center [325, 221] width 8 height 8
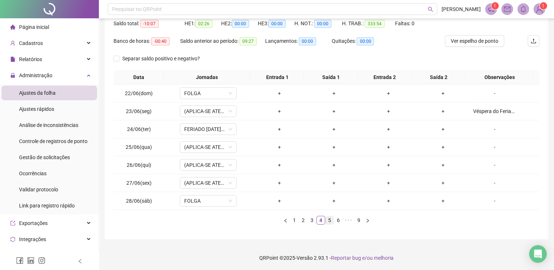
click at [329, 221] on link "5" at bounding box center [330, 221] width 8 height 8
click at [335, 222] on link "6" at bounding box center [336, 221] width 8 height 8
click at [350, 219] on link "8" at bounding box center [350, 221] width 8 height 8
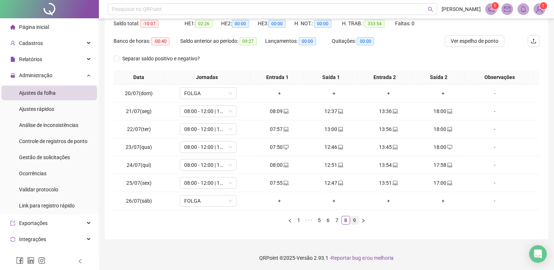
click at [353, 218] on link "9" at bounding box center [355, 221] width 8 height 8
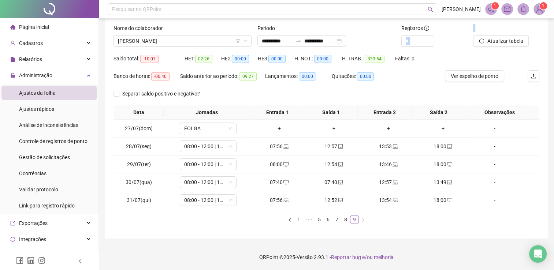
scroll to position [42, 0]
click at [55, 59] on div "Relatórios" at bounding box center [49, 59] width 96 height 15
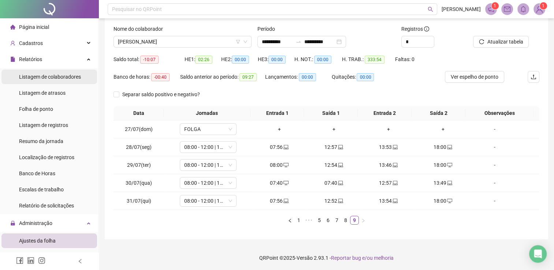
click at [43, 71] on div "Listagem de colaboradores" at bounding box center [50, 77] width 62 height 15
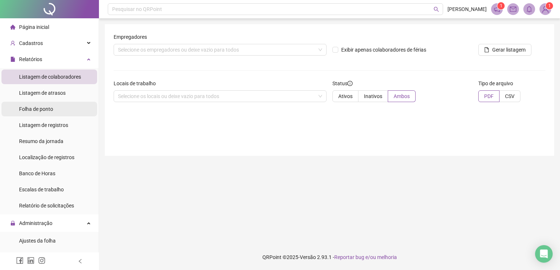
click at [54, 103] on li "Folha de ponto" at bounding box center [49, 109] width 96 height 15
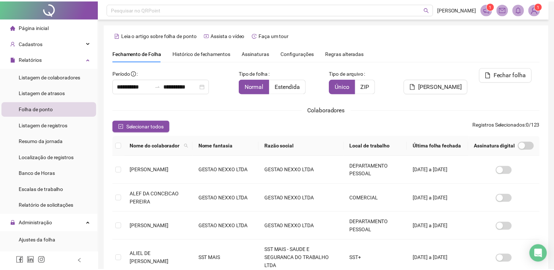
scroll to position [15, 0]
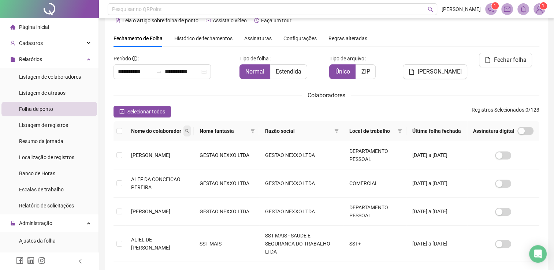
click at [189, 133] on icon "search" at bounding box center [187, 131] width 4 height 4
type input "*****"
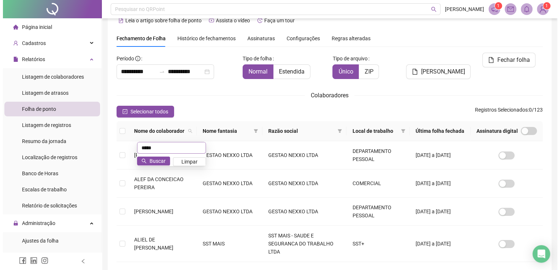
scroll to position [0, 0]
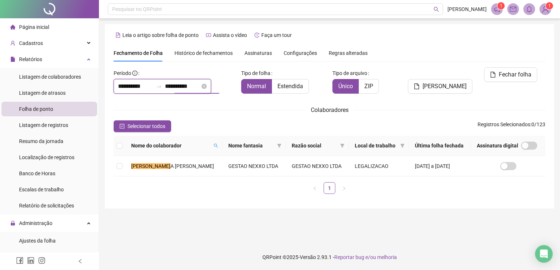
click at [200, 87] on input "**********" at bounding box center [182, 86] width 35 height 9
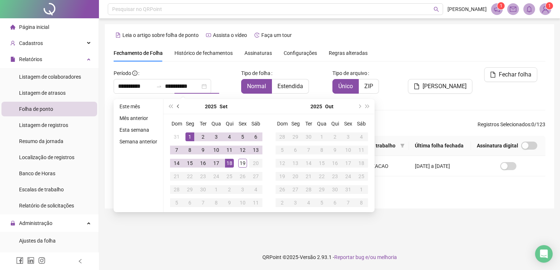
click at [180, 104] on button "prev-year" at bounding box center [178, 106] width 8 height 15
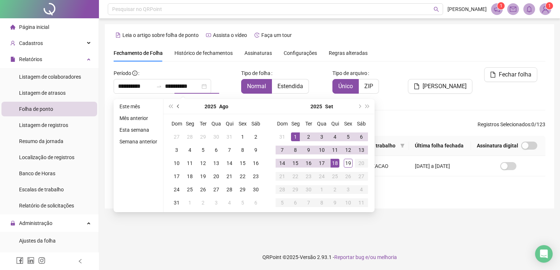
click at [180, 104] on button "prev-year" at bounding box center [178, 106] width 8 height 15
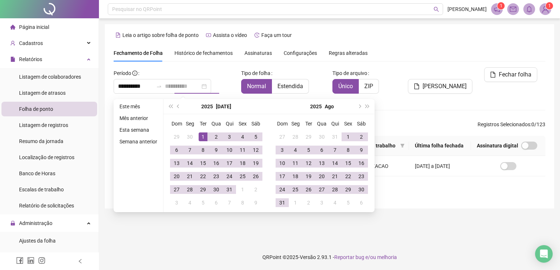
type input "**********"
click at [203, 134] on div "1" at bounding box center [203, 137] width 9 height 9
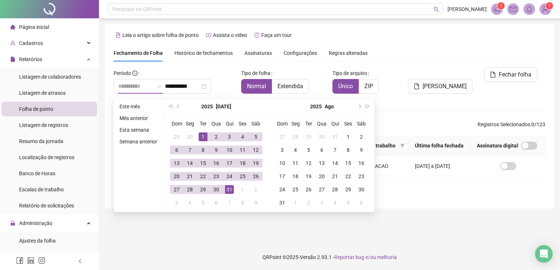
click at [232, 185] on div "31" at bounding box center [229, 189] width 9 height 9
type input "**********"
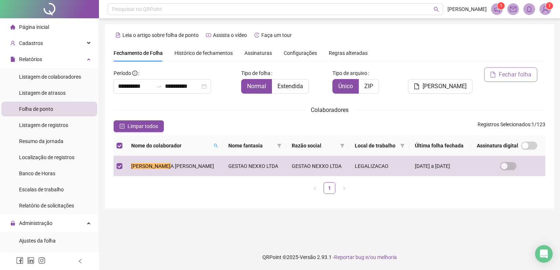
click at [508, 75] on span "Fechar folha" at bounding box center [515, 74] width 33 height 9
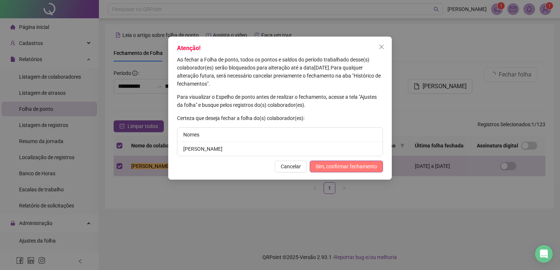
click at [352, 170] on span "Sim, confirmar fechamento" at bounding box center [346, 167] width 62 height 8
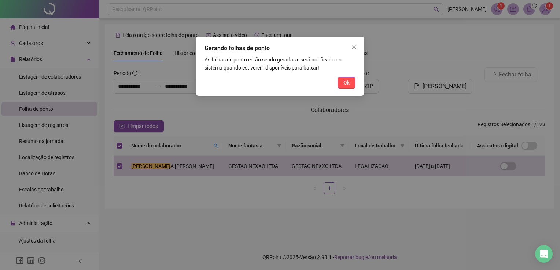
click at [343, 77] on button "Ok" at bounding box center [346, 83] width 18 height 12
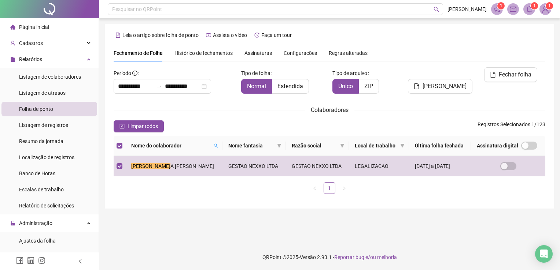
click at [329, 222] on main "**********" at bounding box center [329, 131] width 449 height 215
click at [422, 208] on div "**********" at bounding box center [329, 116] width 449 height 185
click at [200, 87] on input "**********" at bounding box center [182, 86] width 35 height 9
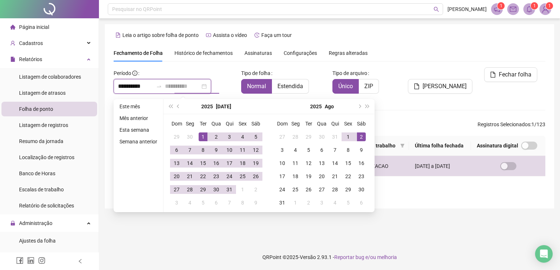
type input "**********"
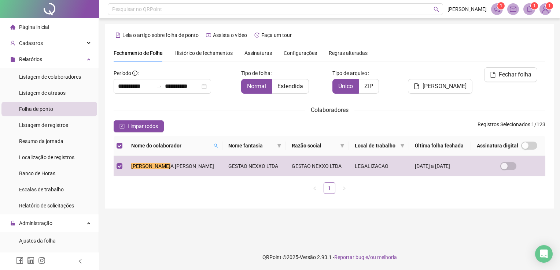
click at [459, 229] on main "**********" at bounding box center [329, 131] width 449 height 215
click at [248, 117] on div "**********" at bounding box center [330, 133] width 432 height 133
drag, startPoint x: 184, startPoint y: 95, endPoint x: 192, endPoint y: 84, distance: 14.0
drag, startPoint x: 192, startPoint y: 84, endPoint x: 170, endPoint y: 107, distance: 32.4
click at [169, 108] on div "Colaboradores" at bounding box center [330, 110] width 432 height 9
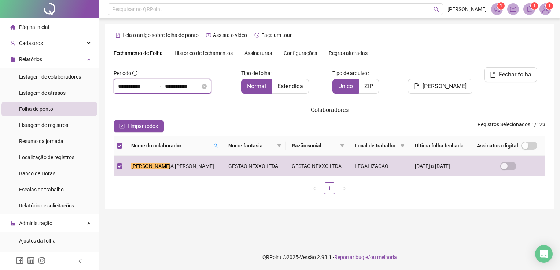
click at [153, 86] on input "**********" at bounding box center [135, 86] width 35 height 9
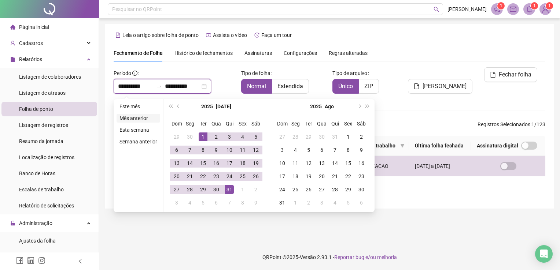
type input "**********"
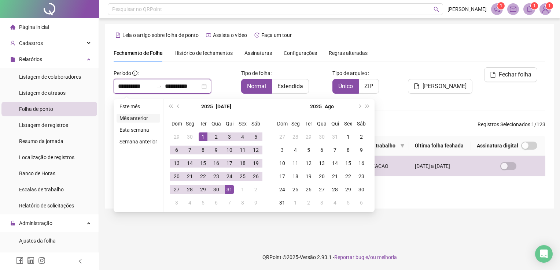
type input "**********"
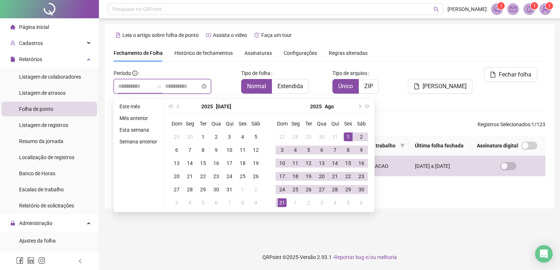
type input "**********"
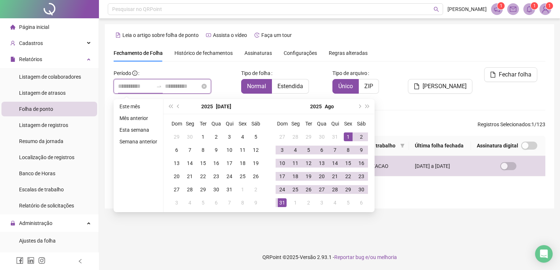
type input "**********"
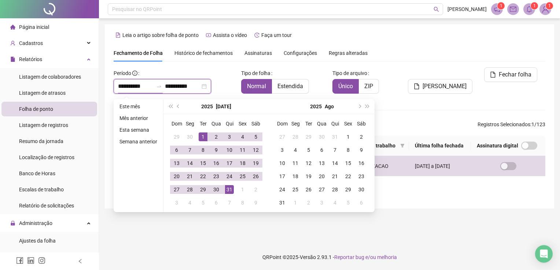
type input "**********"
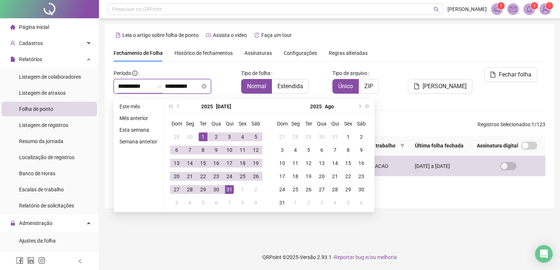
type input "**********"
click at [177, 107] on button "prev-year" at bounding box center [178, 106] width 8 height 15
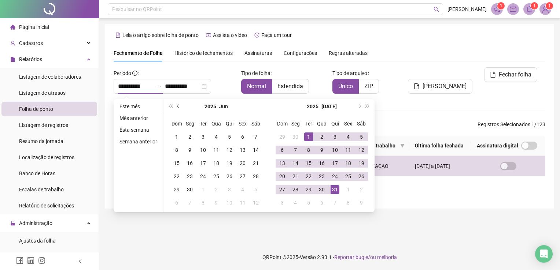
click at [177, 106] on span "prev-year" at bounding box center [179, 107] width 4 height 4
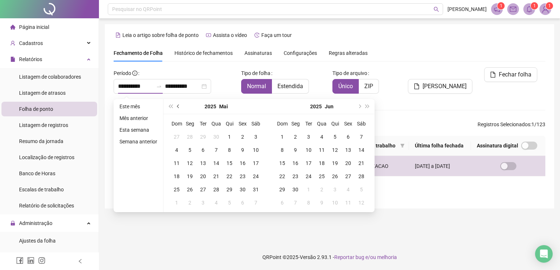
click at [176, 106] on button "prev-year" at bounding box center [178, 106] width 8 height 15
type input "**********"
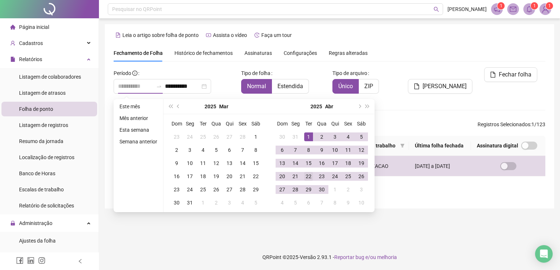
drag, startPoint x: 307, startPoint y: 137, endPoint x: 314, endPoint y: 171, distance: 35.1
click at [307, 140] on div "1" at bounding box center [308, 137] width 9 height 9
type input "**********"
drag, startPoint x: 320, startPoint y: 190, endPoint x: 321, endPoint y: 184, distance: 6.3
click at [318, 190] on div "30" at bounding box center [321, 189] width 9 height 9
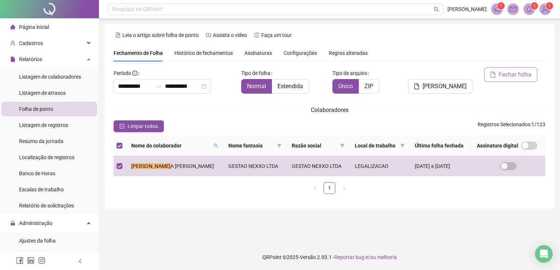
click at [511, 73] on span "Fechar folha" at bounding box center [515, 74] width 33 height 9
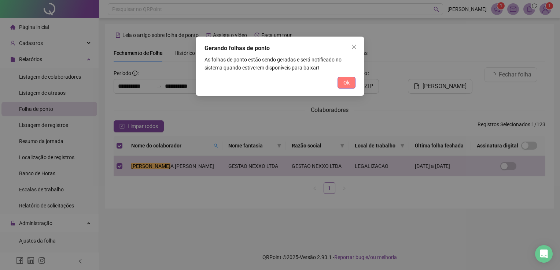
click at [351, 79] on button "Ok" at bounding box center [346, 83] width 18 height 12
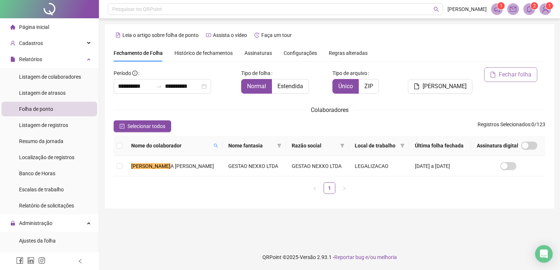
click at [524, 74] on span "Fechar folha" at bounding box center [515, 74] width 33 height 9
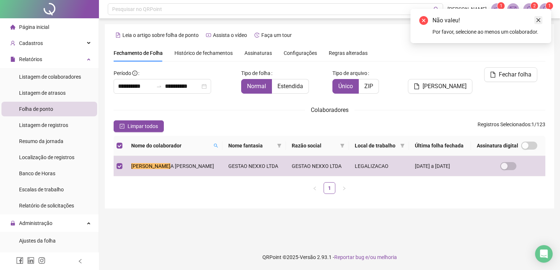
click at [538, 20] on icon "close" at bounding box center [538, 20] width 4 height 4
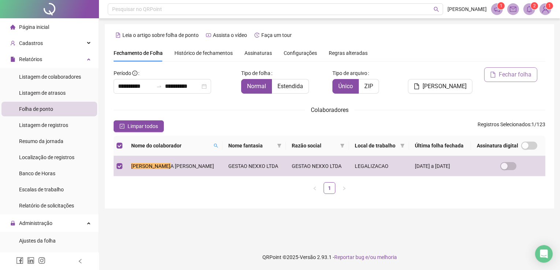
click at [500, 77] on span "Fechar folha" at bounding box center [515, 74] width 33 height 9
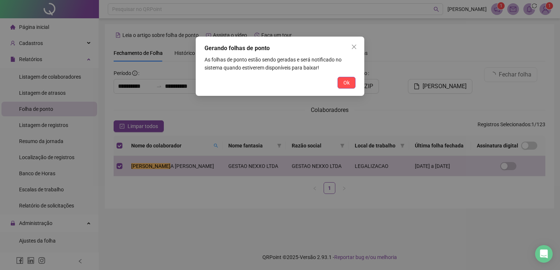
click at [344, 81] on span "Ok" at bounding box center [346, 83] width 6 height 8
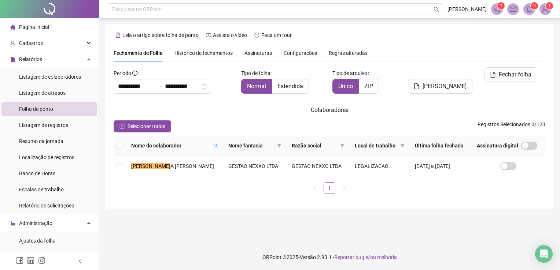
click at [531, 8] on icon "bell" at bounding box center [529, 9] width 7 height 7
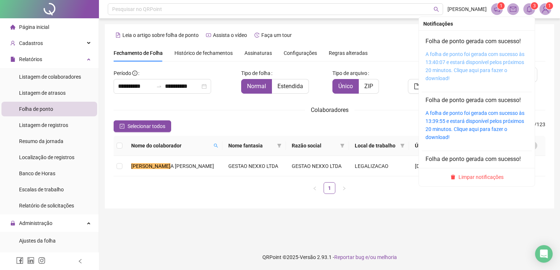
click at [479, 62] on link "A folha de ponto foi gerada com sucesso às 13:40:07 e estará disponível pelos p…" at bounding box center [474, 66] width 99 height 30
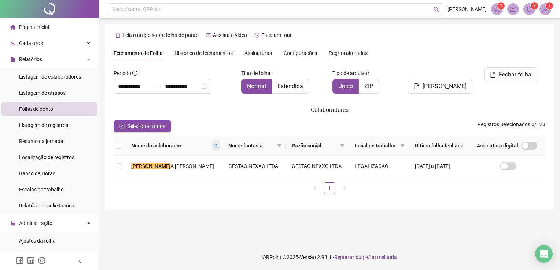
click at [217, 148] on span at bounding box center [215, 145] width 7 height 11
type input "*****"
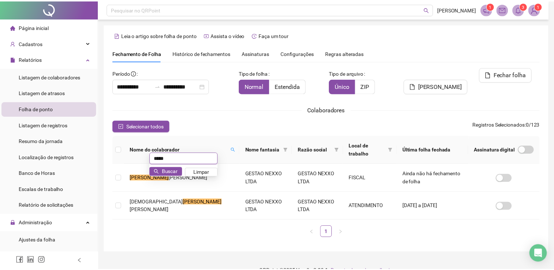
scroll to position [13, 0]
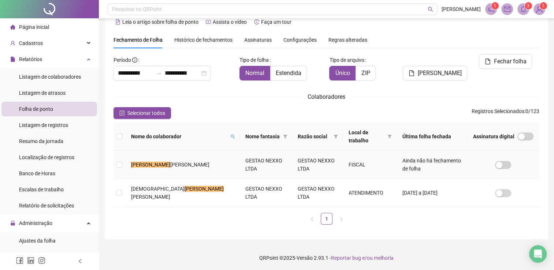
click at [116, 169] on td at bounding box center [120, 165] width 12 height 28
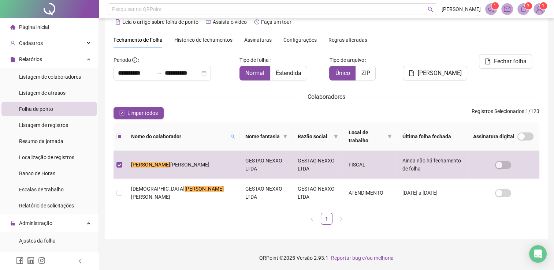
drag, startPoint x: 516, startPoint y: 62, endPoint x: 319, endPoint y: 67, distance: 196.4
click at [516, 62] on span "Fechar folha" at bounding box center [510, 61] width 33 height 9
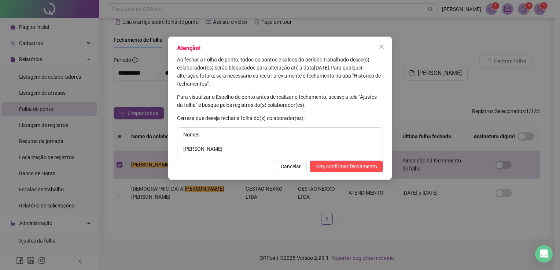
click at [342, 166] on span "Sim, confirmar fechamento" at bounding box center [346, 167] width 62 height 8
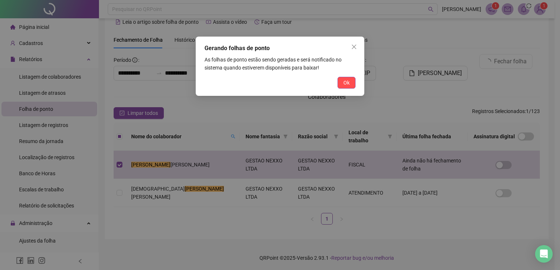
drag, startPoint x: 354, startPoint y: 84, endPoint x: 254, endPoint y: 78, distance: 100.6
click at [354, 84] on button "Ok" at bounding box center [346, 83] width 18 height 12
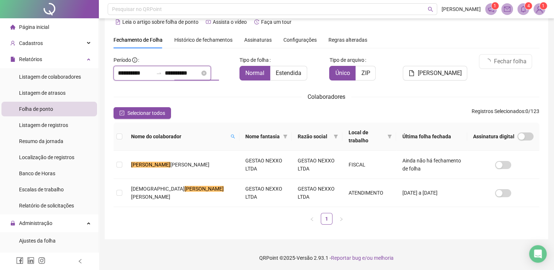
click at [200, 73] on input "**********" at bounding box center [182, 73] width 35 height 9
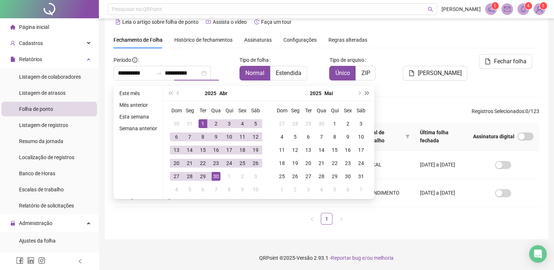
click at [363, 91] on button "super-next-year" at bounding box center [367, 93] width 8 height 15
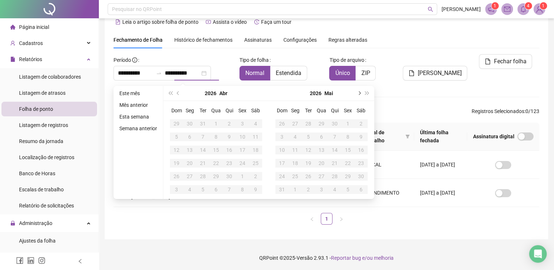
click at [360, 92] on button "next-year" at bounding box center [359, 93] width 8 height 15
click at [179, 93] on span "prev-year" at bounding box center [179, 94] width 4 height 4
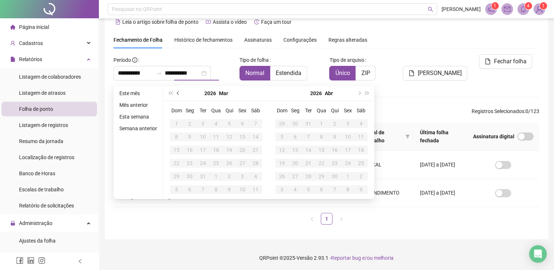
click at [179, 93] on span "prev-year" at bounding box center [179, 94] width 4 height 4
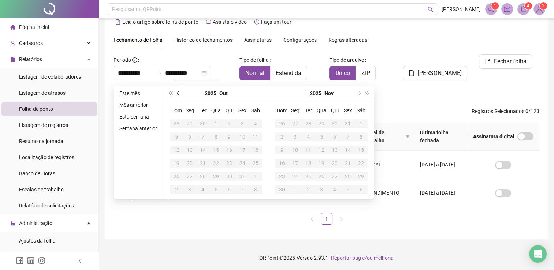
click at [179, 93] on span "prev-year" at bounding box center [179, 94] width 4 height 4
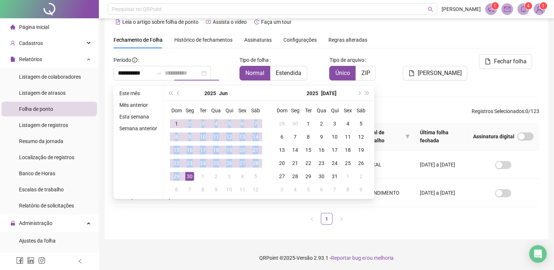
drag, startPoint x: 177, startPoint y: 121, endPoint x: 185, endPoint y: 178, distance: 57.3
click at [185, 178] on tbody "1 2 3 4 5 6 7 8 9 10 11 12 13 14 15 16 17 18 19 20 21 22 23 24 25 26 27 28 29 3…" at bounding box center [216, 156] width 92 height 79
type input "**********"
drag, startPoint x: 185, startPoint y: 178, endPoint x: 224, endPoint y: 154, distance: 45.9
click at [226, 155] on td "19" at bounding box center [229, 150] width 13 height 13
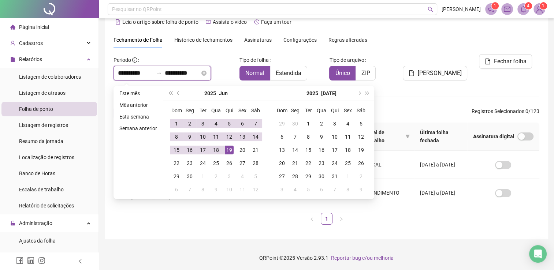
click at [149, 75] on input "**********" at bounding box center [135, 73] width 35 height 9
type input "**********"
click at [180, 122] on td "1" at bounding box center [176, 123] width 13 height 13
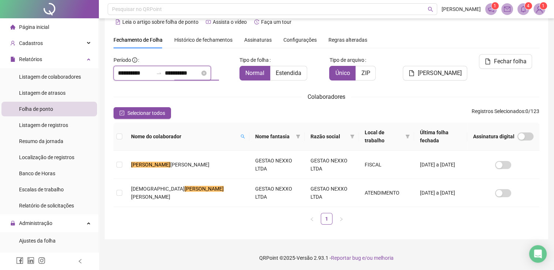
click at [200, 72] on input "**********" at bounding box center [182, 73] width 35 height 9
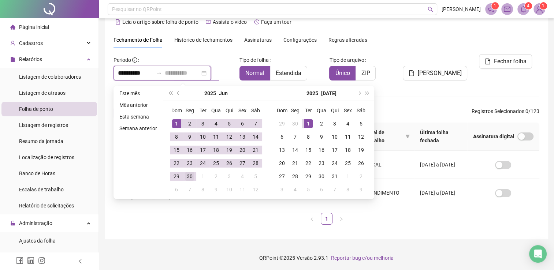
type input "**********"
drag, startPoint x: 194, startPoint y: 173, endPoint x: 192, endPoint y: 169, distance: 4.5
click at [193, 172] on td "30" at bounding box center [189, 176] width 13 height 13
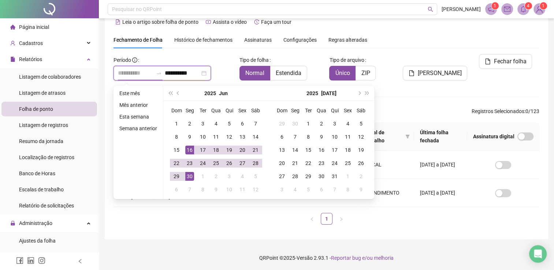
type input "**********"
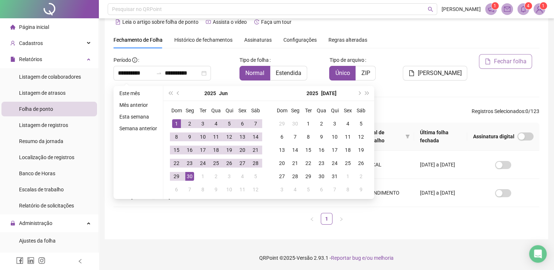
click at [488, 61] on icon "file" at bounding box center [488, 62] width 6 height 6
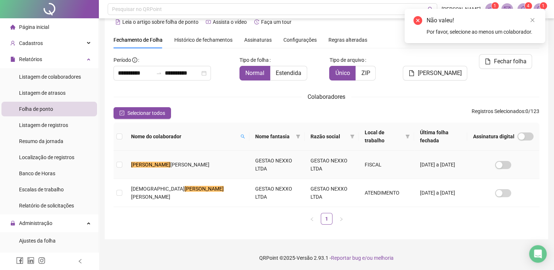
drag, startPoint x: 125, startPoint y: 164, endPoint x: 123, endPoint y: 161, distance: 4.1
click at [125, 163] on tr "ANA P AULA SOUSA MATA NASCIMENTO GESTAO NEXXO LTDA GESTAO NEXXO LTDA FISCAL 01/…" at bounding box center [327, 165] width 426 height 28
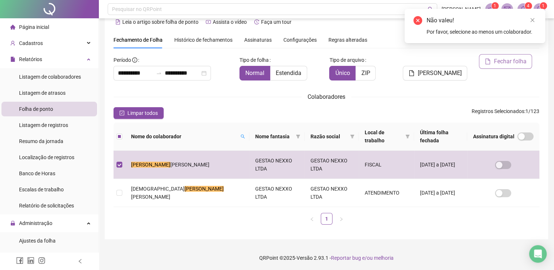
click at [505, 59] on span "Fechar folha" at bounding box center [510, 61] width 33 height 9
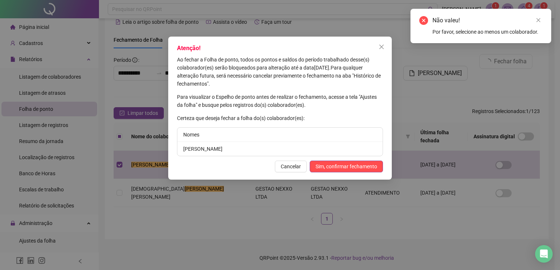
click at [343, 169] on span "Sim, confirmar fechamento" at bounding box center [346, 167] width 62 height 8
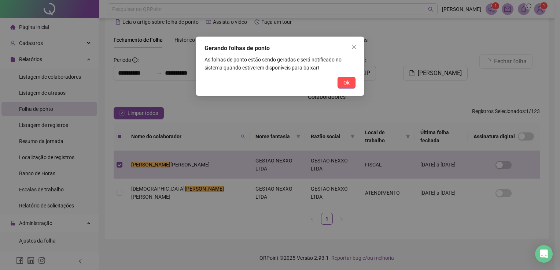
click at [349, 88] on button "Ok" at bounding box center [346, 83] width 18 height 12
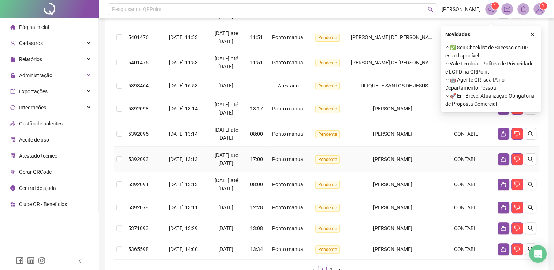
scroll to position [210, 0]
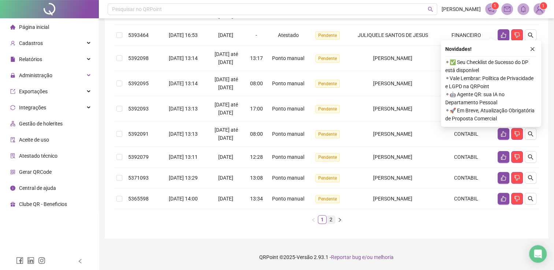
click at [331, 219] on link "2" at bounding box center [331, 220] width 8 height 8
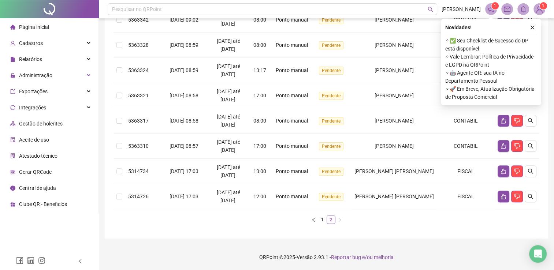
scroll to position [185, 0]
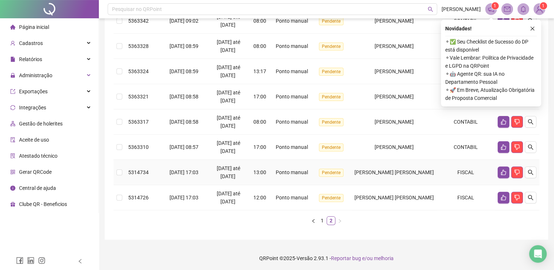
drag, startPoint x: 121, startPoint y: 178, endPoint x: 121, endPoint y: 184, distance: 5.5
click at [121, 178] on td at bounding box center [120, 172] width 12 height 25
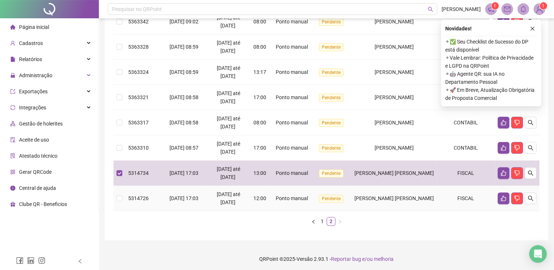
click at [127, 197] on td "5314726" at bounding box center [143, 198] width 36 height 25
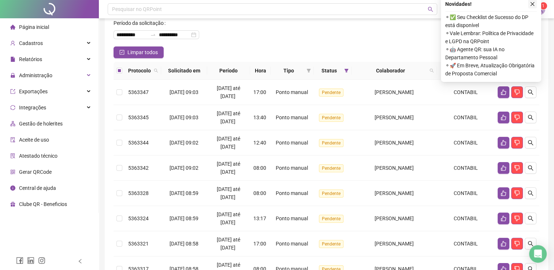
scroll to position [0, 0]
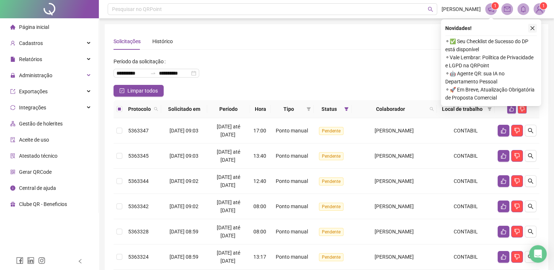
click at [530, 24] on button "button" at bounding box center [532, 28] width 9 height 9
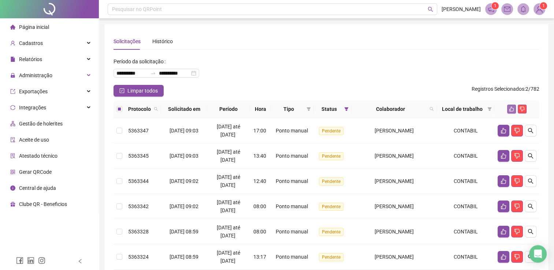
click at [513, 109] on icon "like" at bounding box center [511, 109] width 5 height 5
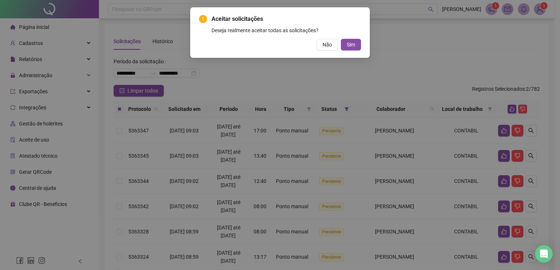
drag, startPoint x: 355, startPoint y: 44, endPoint x: 264, endPoint y: 36, distance: 91.2
click at [354, 43] on button "Sim" at bounding box center [351, 45] width 20 height 12
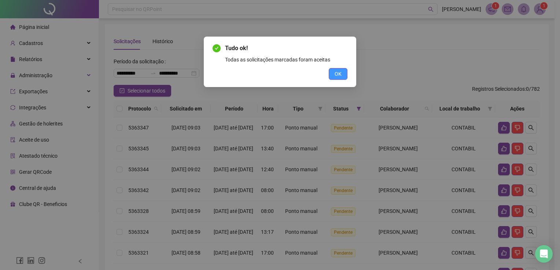
click at [342, 72] on button "OK" at bounding box center [338, 74] width 19 height 12
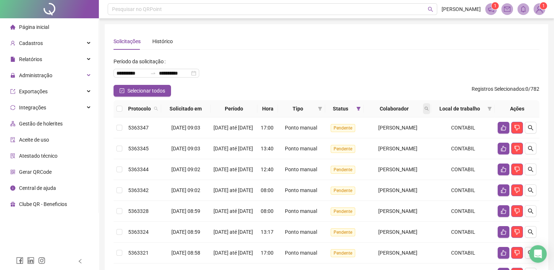
click at [429, 108] on icon "search" at bounding box center [427, 109] width 4 height 4
type input "*****"
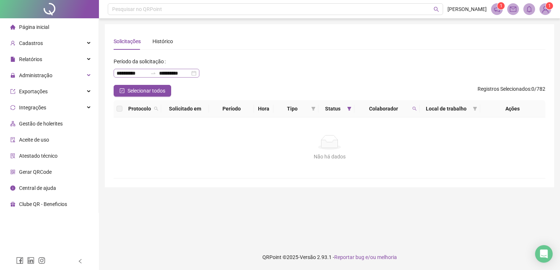
click at [199, 74] on div "**********" at bounding box center [157, 73] width 86 height 9
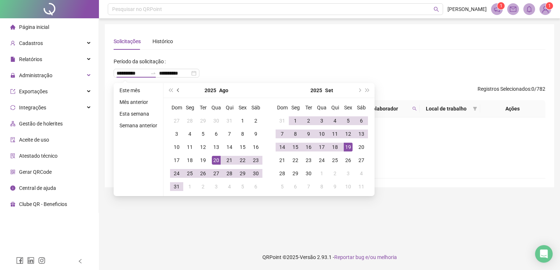
click at [176, 90] on button "prev-year" at bounding box center [178, 90] width 8 height 15
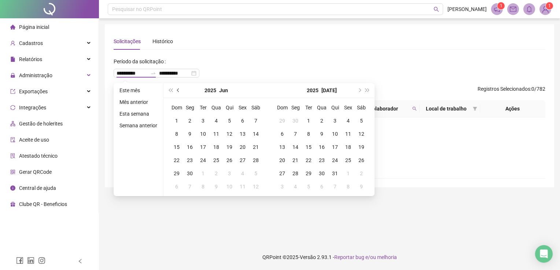
click at [176, 90] on button "prev-year" at bounding box center [178, 90] width 8 height 15
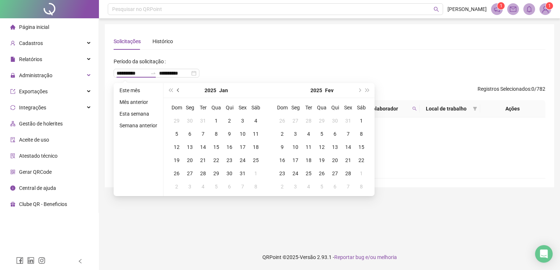
click at [176, 90] on button "prev-year" at bounding box center [178, 90] width 8 height 15
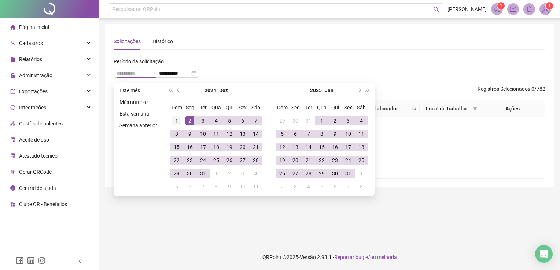
type input "**********"
drag, startPoint x: 173, startPoint y: 122, endPoint x: 174, endPoint y: 117, distance: 5.2
click at [173, 122] on div "1" at bounding box center [176, 121] width 9 height 9
click at [199, 74] on div "**********" at bounding box center [157, 73] width 86 height 9
click at [366, 90] on span "super-next-year" at bounding box center [368, 91] width 4 height 4
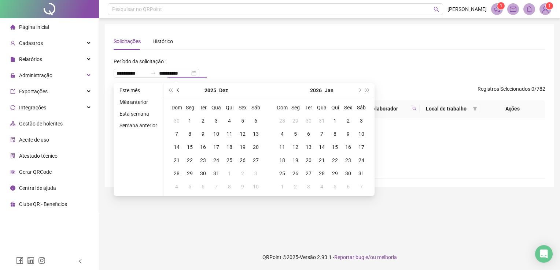
click at [183, 90] on div "2025 Dez" at bounding box center [216, 90] width 67 height 15
click at [178, 89] on span "prev-year" at bounding box center [179, 91] width 4 height 4
click at [177, 88] on button "prev-year" at bounding box center [178, 90] width 8 height 15
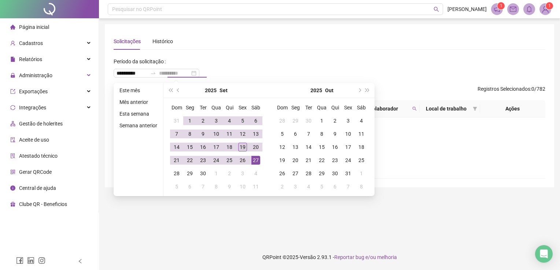
type input "**********"
click at [242, 149] on div "19" at bounding box center [242, 147] width 9 height 9
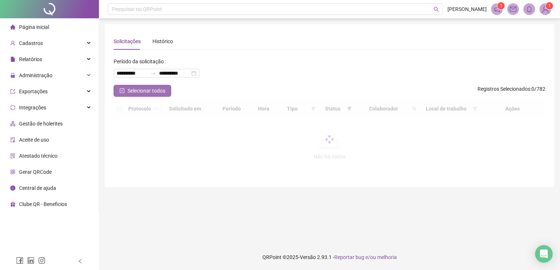
click at [151, 96] on button "Selecionar todos" at bounding box center [143, 91] width 58 height 12
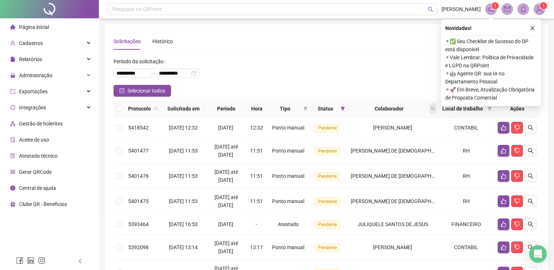
click at [438, 110] on th "Colaborador" at bounding box center [393, 108] width 90 height 17
click at [435, 110] on icon "search" at bounding box center [433, 109] width 4 height 4
type input "*****"
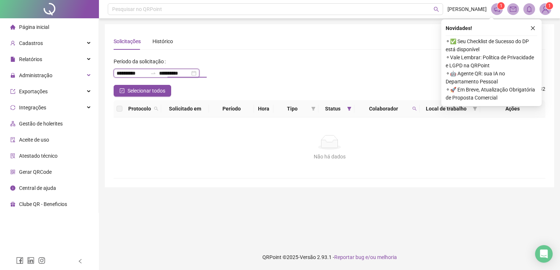
click at [199, 74] on div "**********" at bounding box center [157, 73] width 86 height 9
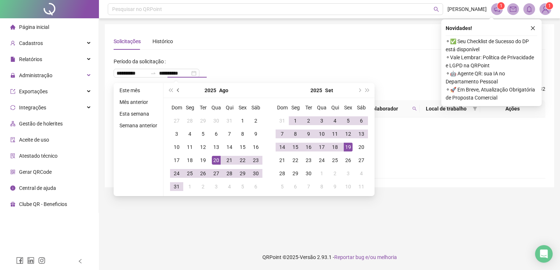
click at [180, 89] on button "prev-year" at bounding box center [178, 90] width 8 height 15
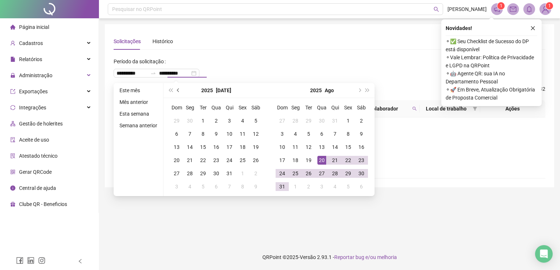
click at [180, 89] on button "prev-year" at bounding box center [178, 90] width 8 height 15
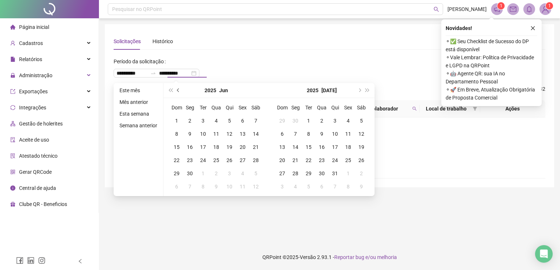
click at [180, 89] on button "prev-year" at bounding box center [178, 90] width 8 height 15
click at [180, 88] on button "prev-year" at bounding box center [178, 90] width 8 height 15
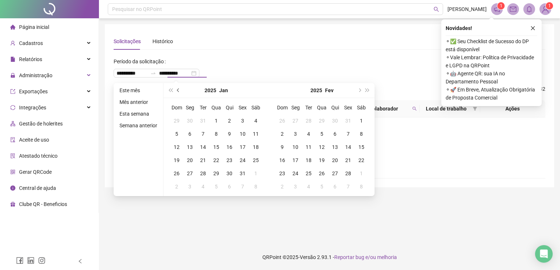
click at [180, 88] on button "prev-year" at bounding box center [178, 90] width 8 height 15
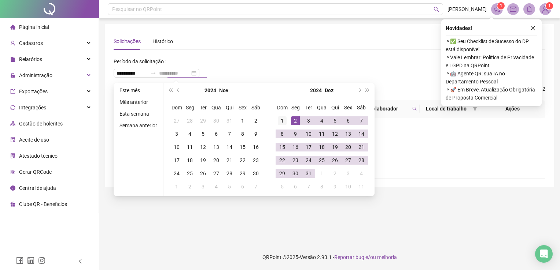
type input "**********"
click at [283, 119] on div "1" at bounding box center [282, 121] width 9 height 9
click at [190, 71] on input "**********" at bounding box center [174, 73] width 31 height 8
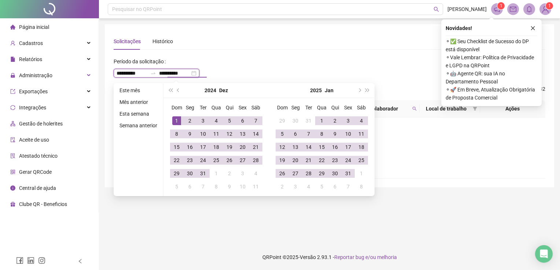
type input "**********"
click at [302, 53] on div "**********" at bounding box center [330, 106] width 432 height 146
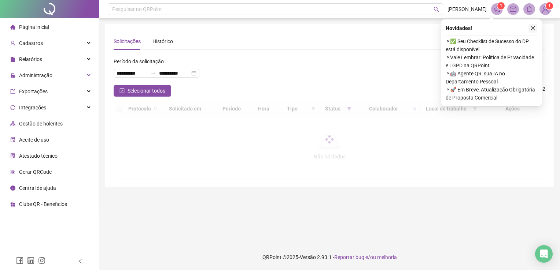
click at [533, 29] on icon "close" at bounding box center [532, 28] width 5 height 5
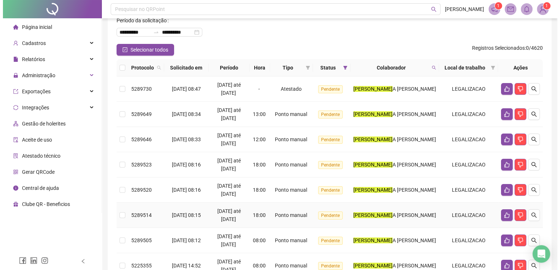
scroll to position [36, 0]
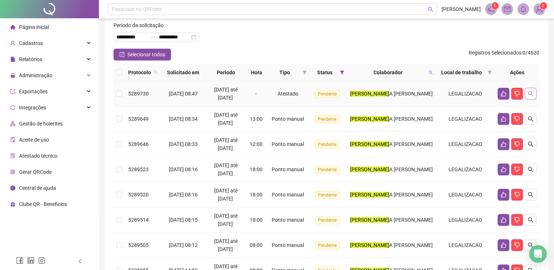
click at [530, 93] on icon "search" at bounding box center [531, 94] width 6 height 6
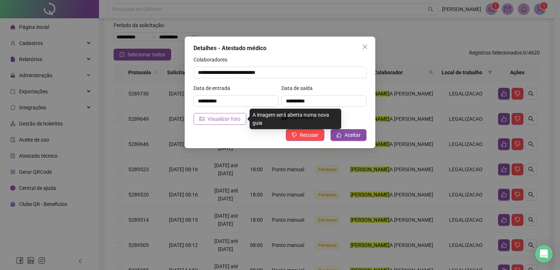
click at [230, 117] on span "Visualizar foto" at bounding box center [223, 119] width 33 height 8
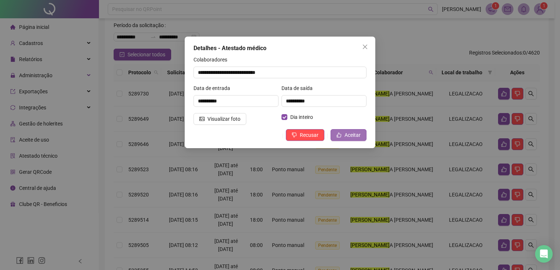
click at [347, 130] on button "Aceitar" at bounding box center [348, 135] width 36 height 12
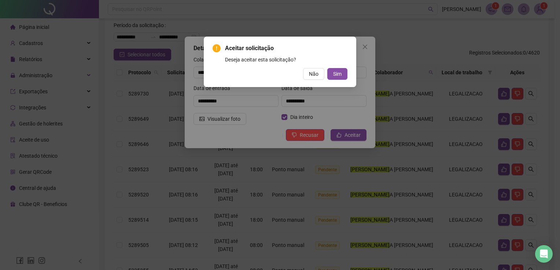
drag, startPoint x: 339, startPoint y: 73, endPoint x: 343, endPoint y: 30, distance: 43.0
click at [339, 73] on span "Sim" at bounding box center [337, 74] width 8 height 8
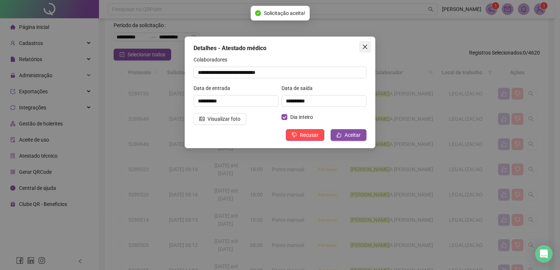
click at [369, 45] on span "Close" at bounding box center [365, 47] width 12 height 6
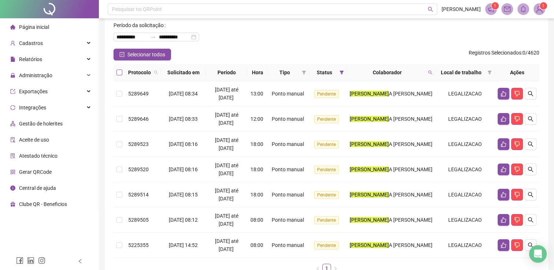
click at [118, 69] on label at bounding box center [120, 73] width 6 height 8
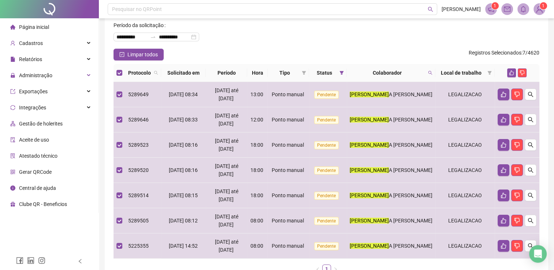
click at [511, 67] on th at bounding box center [517, 73] width 45 height 18
drag, startPoint x: 511, startPoint y: 70, endPoint x: 507, endPoint y: 69, distance: 4.3
click at [510, 70] on icon "like" at bounding box center [511, 72] width 5 height 5
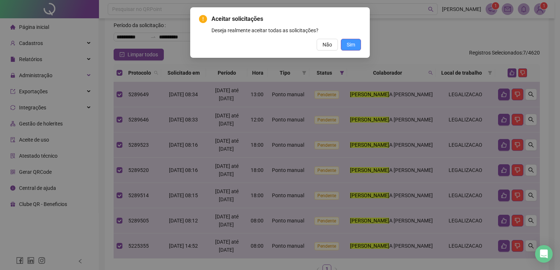
click at [349, 45] on span "Sim" at bounding box center [351, 45] width 8 height 8
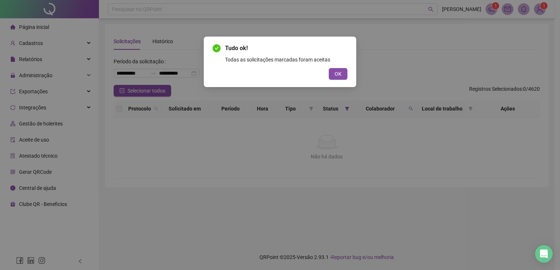
scroll to position [0, 0]
click at [335, 76] on span "OK" at bounding box center [337, 74] width 7 height 8
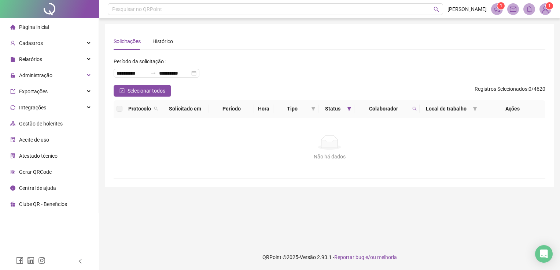
click at [271, 178] on div "Não há dados Não há dados" at bounding box center [330, 148] width 432 height 61
drag, startPoint x: 363, startPoint y: 66, endPoint x: 357, endPoint y: 71, distance: 8.0
click at [363, 66] on div "**********" at bounding box center [330, 70] width 432 height 29
